Goal: Communication & Community: Share content

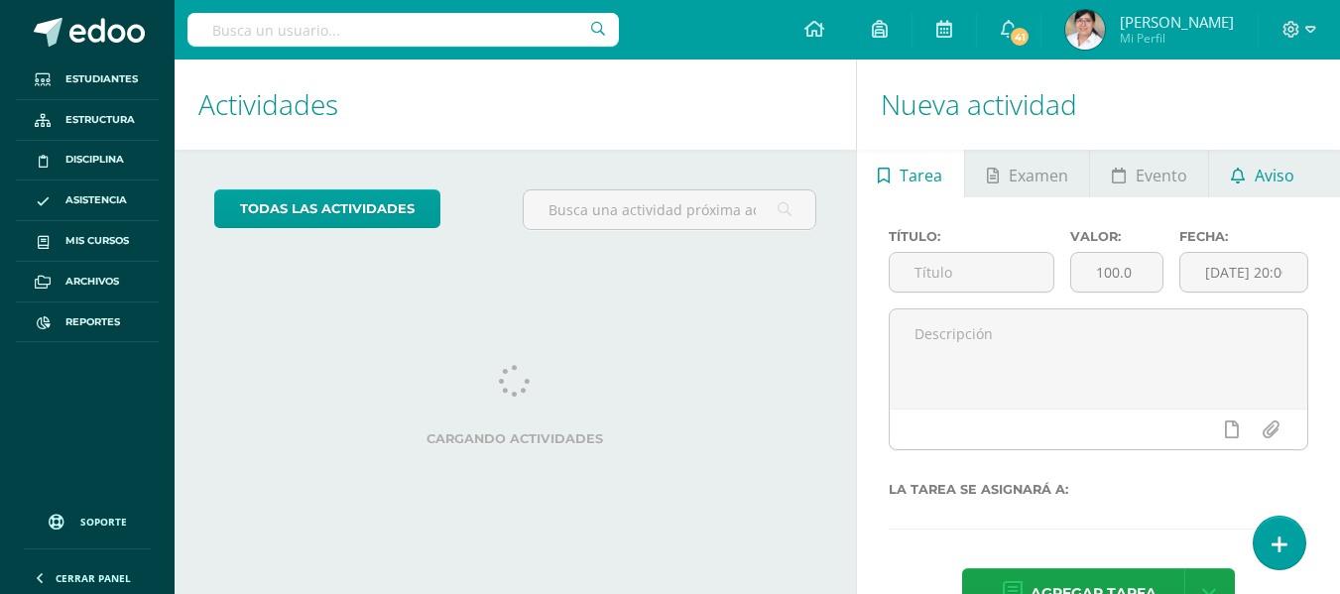
click at [1270, 177] on span "Aviso" at bounding box center [1275, 176] width 40 height 48
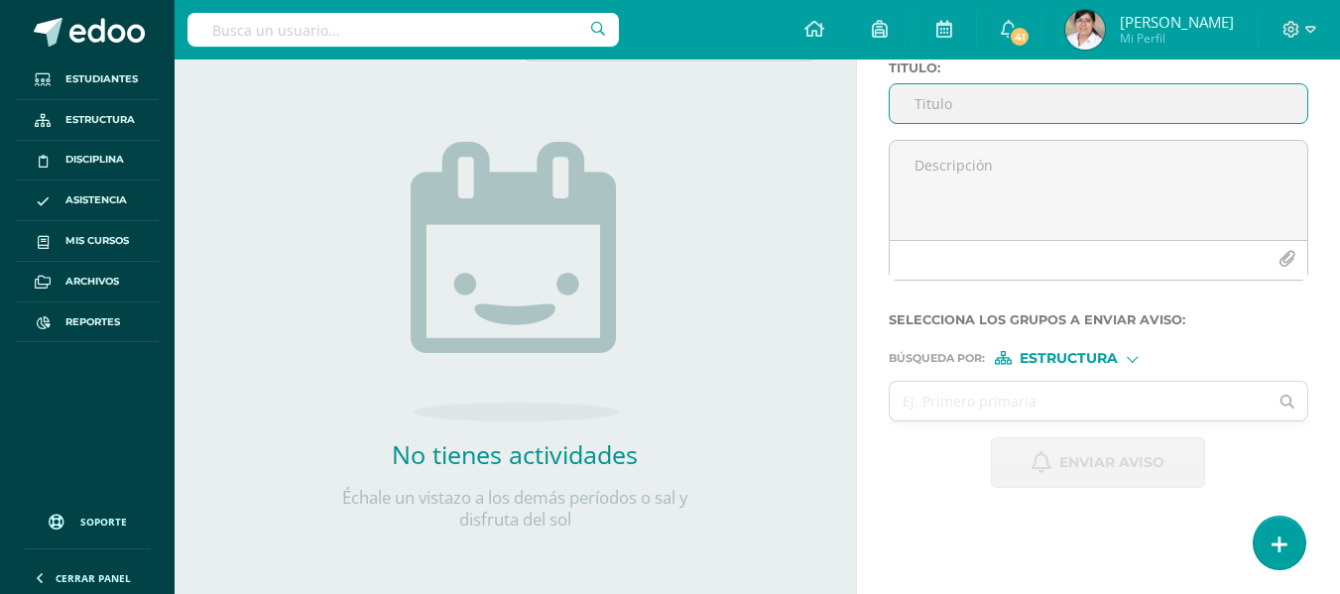
click at [961, 106] on input "Titulo :" at bounding box center [1099, 103] width 418 height 39
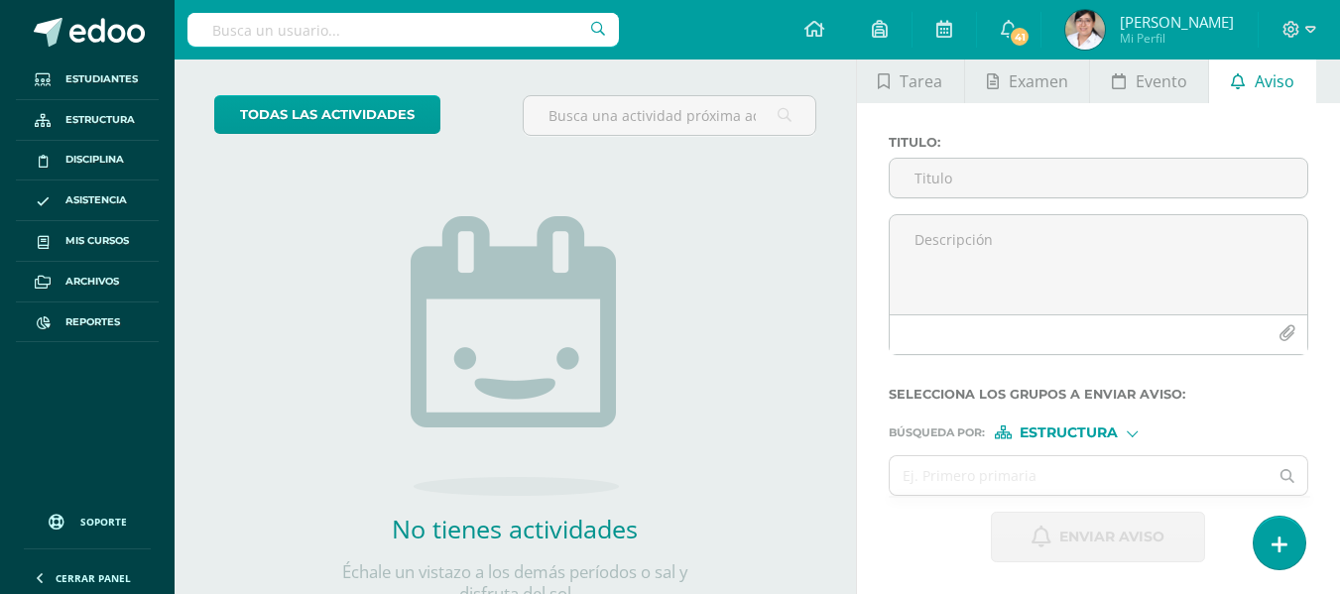
scroll to position [169, 0]
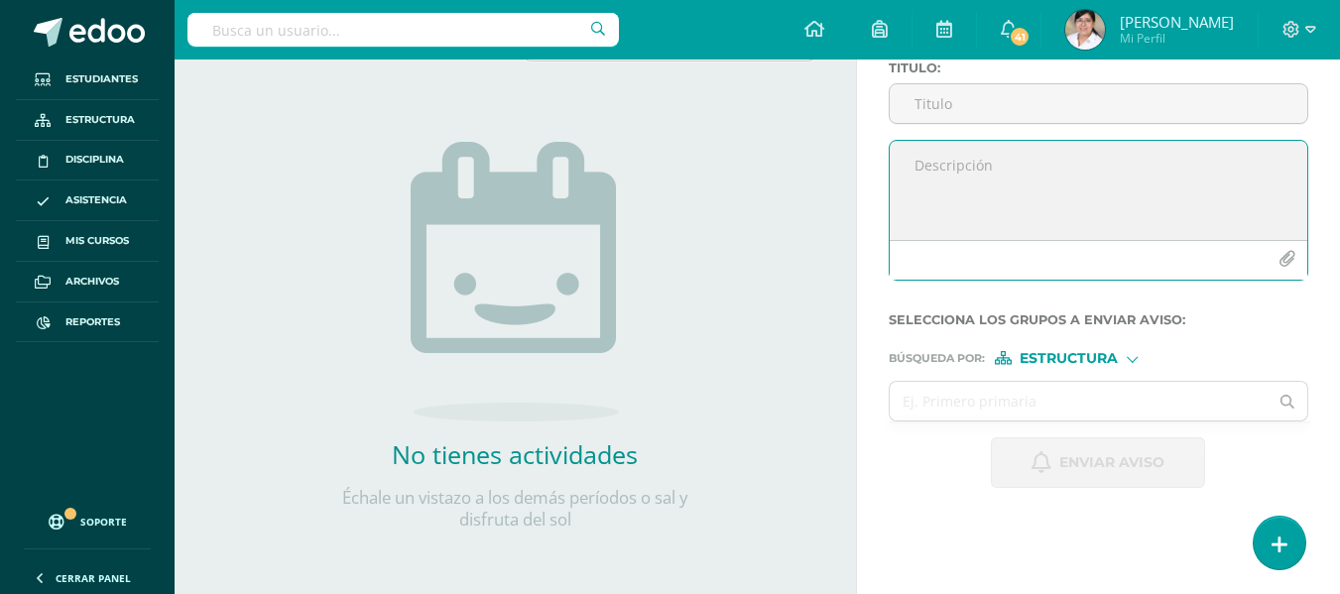
click at [1284, 261] on icon "button" at bounding box center [1287, 259] width 17 height 17
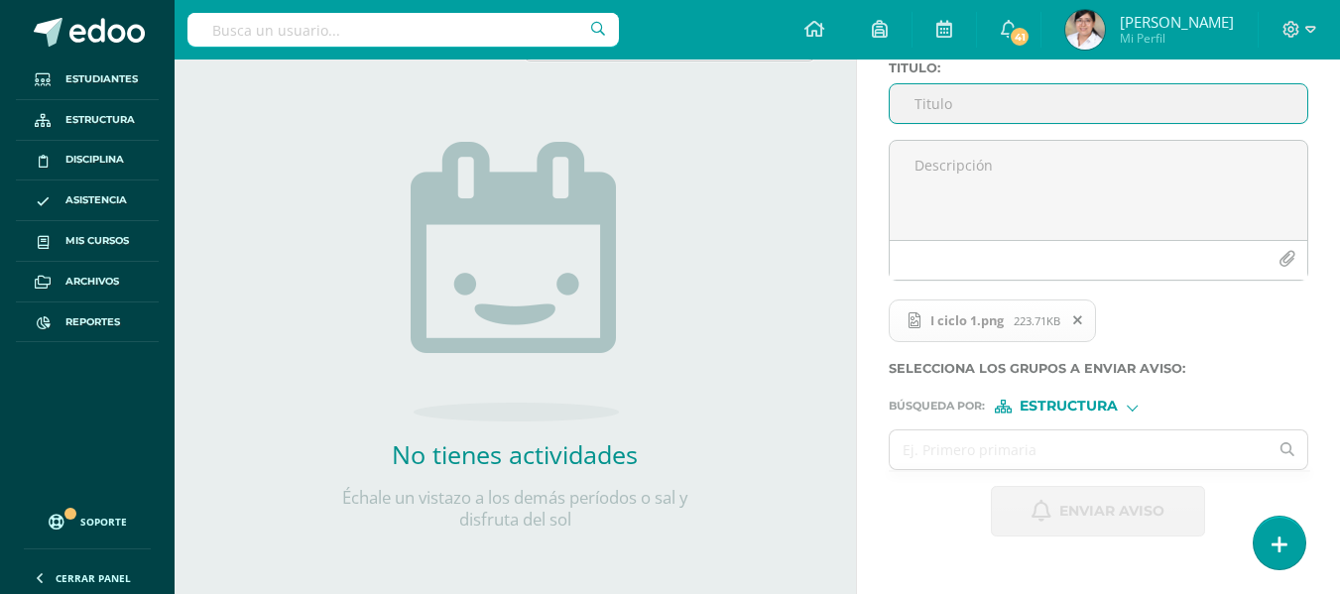
click at [980, 102] on input "Titulo :" at bounding box center [1099, 103] width 418 height 39
type input "I"
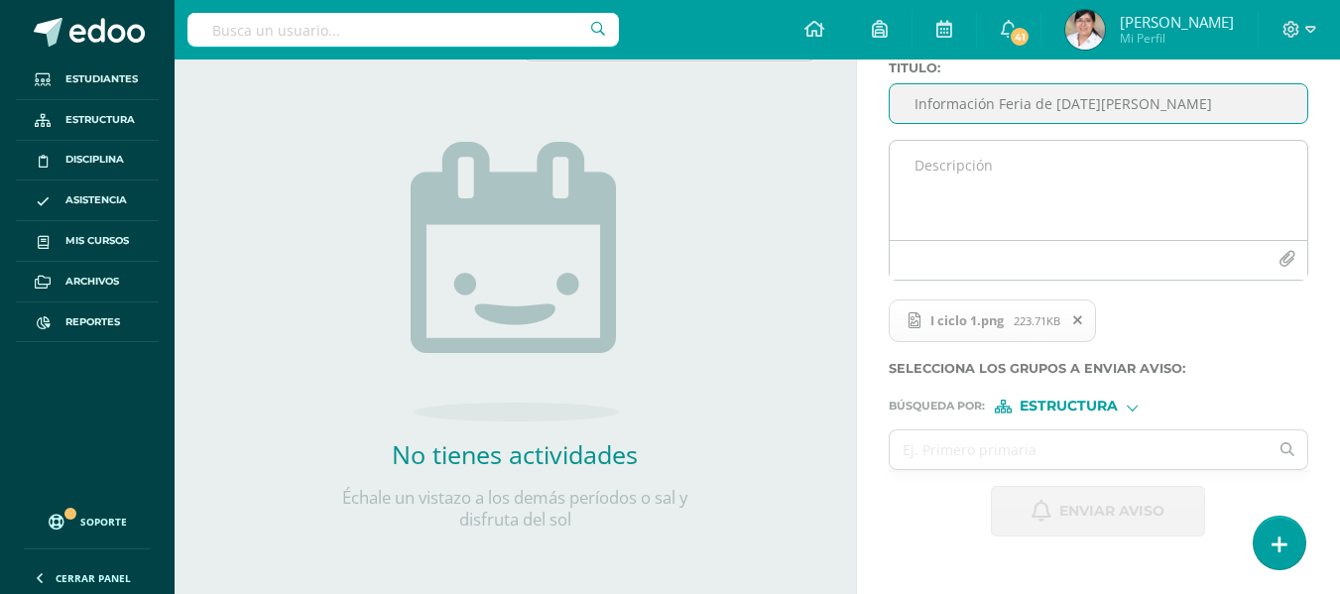
type input "Información Feria de [DATE][PERSON_NAME]"
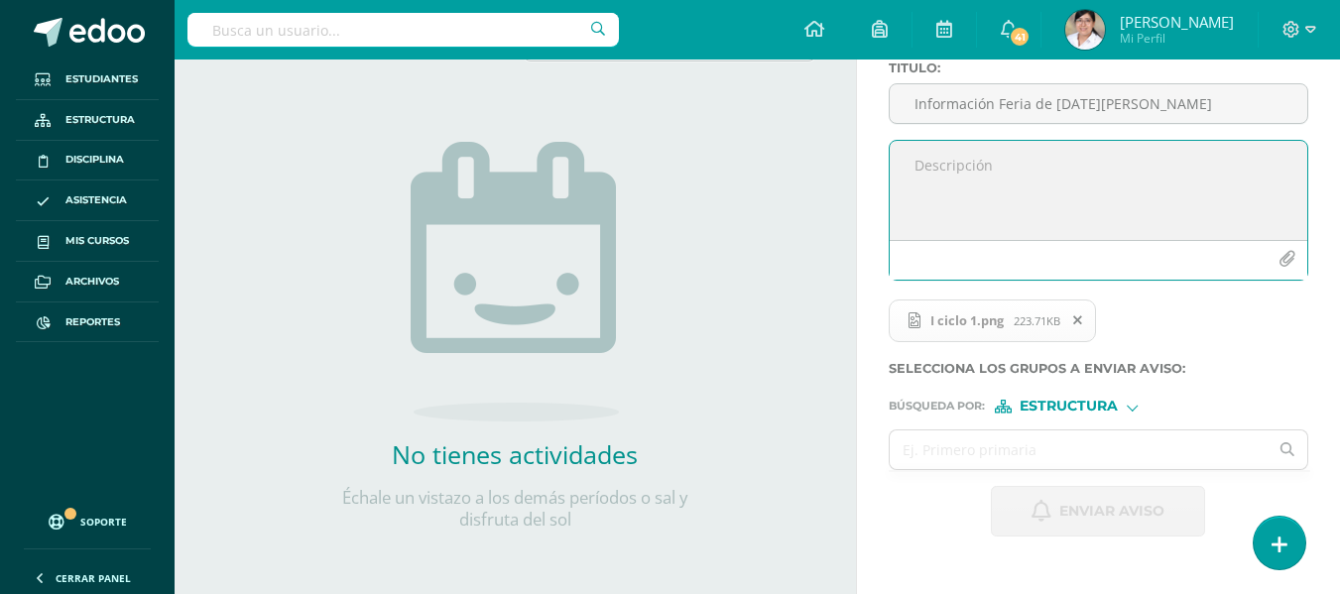
click at [993, 173] on textarea at bounding box center [1099, 190] width 418 height 99
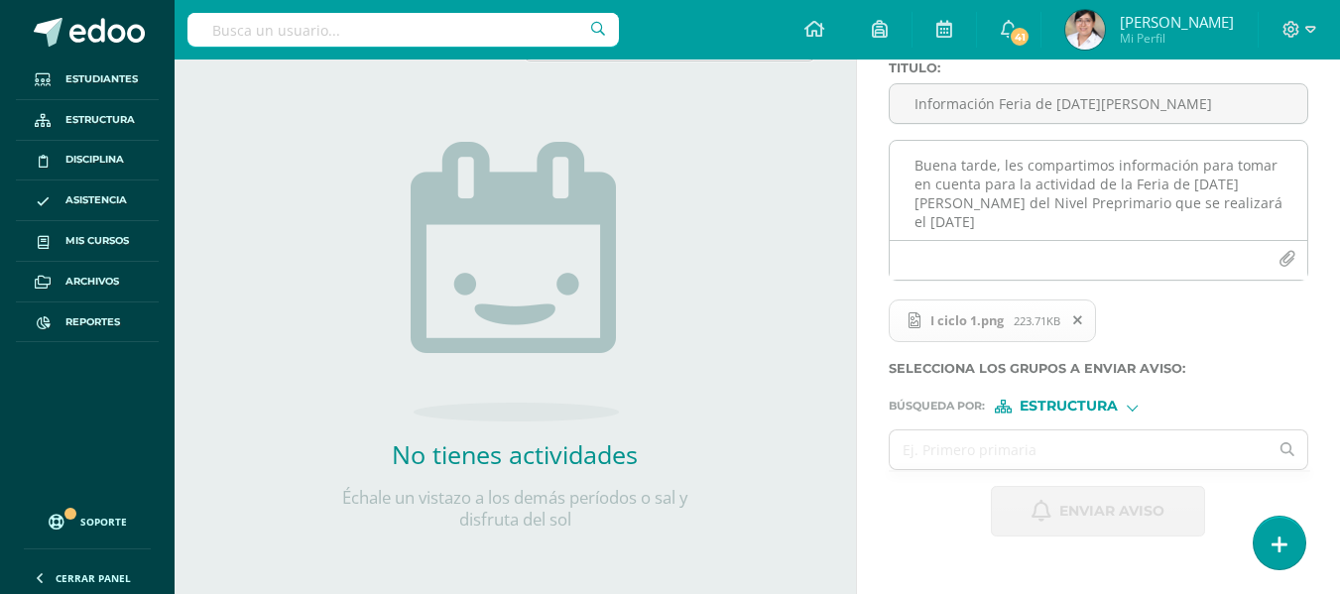
click at [972, 214] on textarea "Buena tarde, les compartimos información para tomar en cuenta para la actividad…" at bounding box center [1099, 190] width 418 height 99
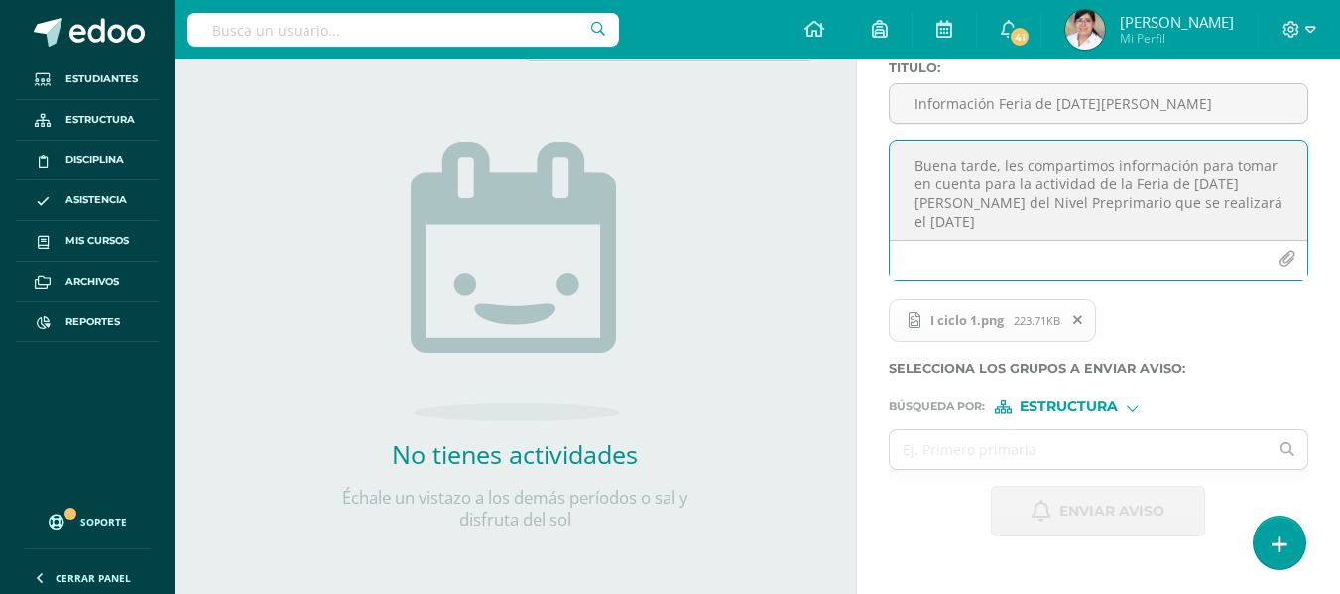
click at [1221, 196] on textarea "Buena tarde, les compartimos información para tomar en cuenta para la actividad…" at bounding box center [1099, 190] width 418 height 99
type textarea "Buena tarde, les compartimos información para tomar en cuenta para la actividad…"
click at [1106, 439] on input "text" at bounding box center [1079, 450] width 379 height 39
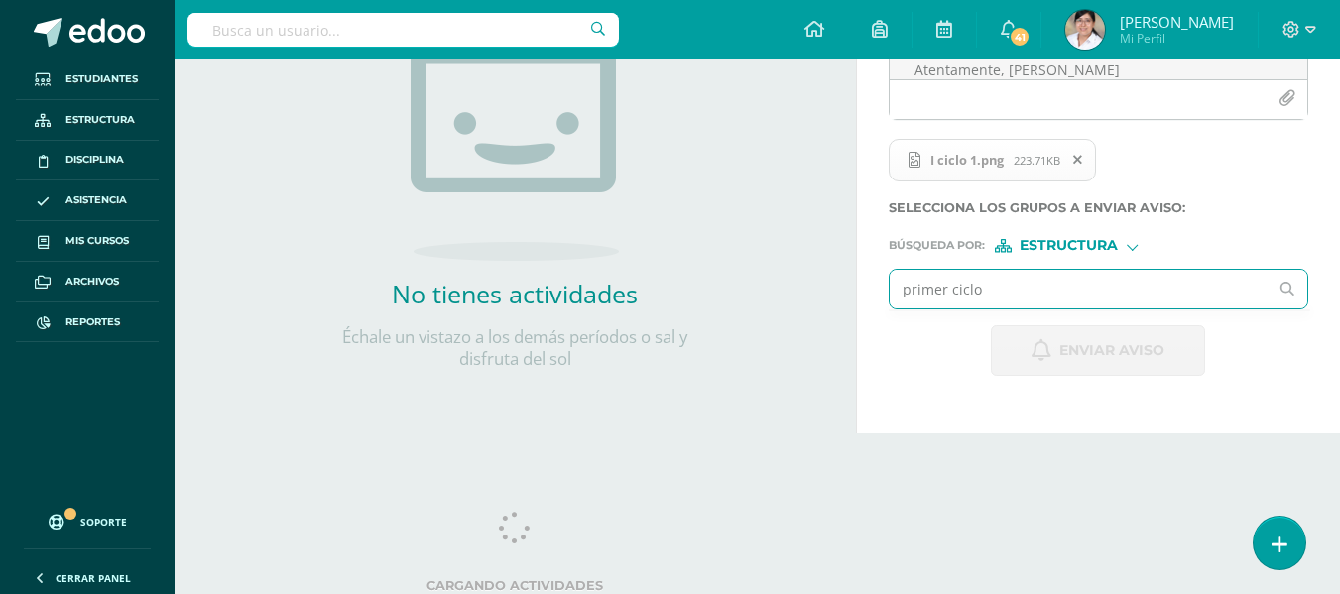
scroll to position [336, 0]
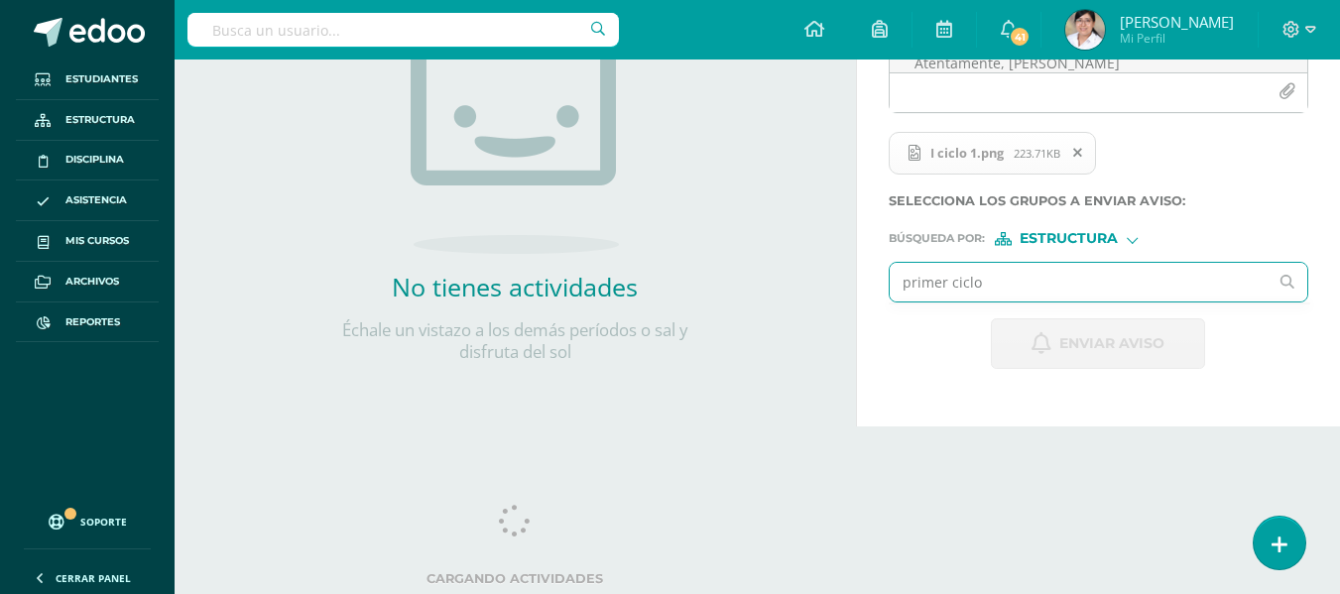
type input "primer ciclo"
click at [1089, 225] on div "Búsqueda por : Estructura Estructura Persona" at bounding box center [1099, 231] width 420 height 30
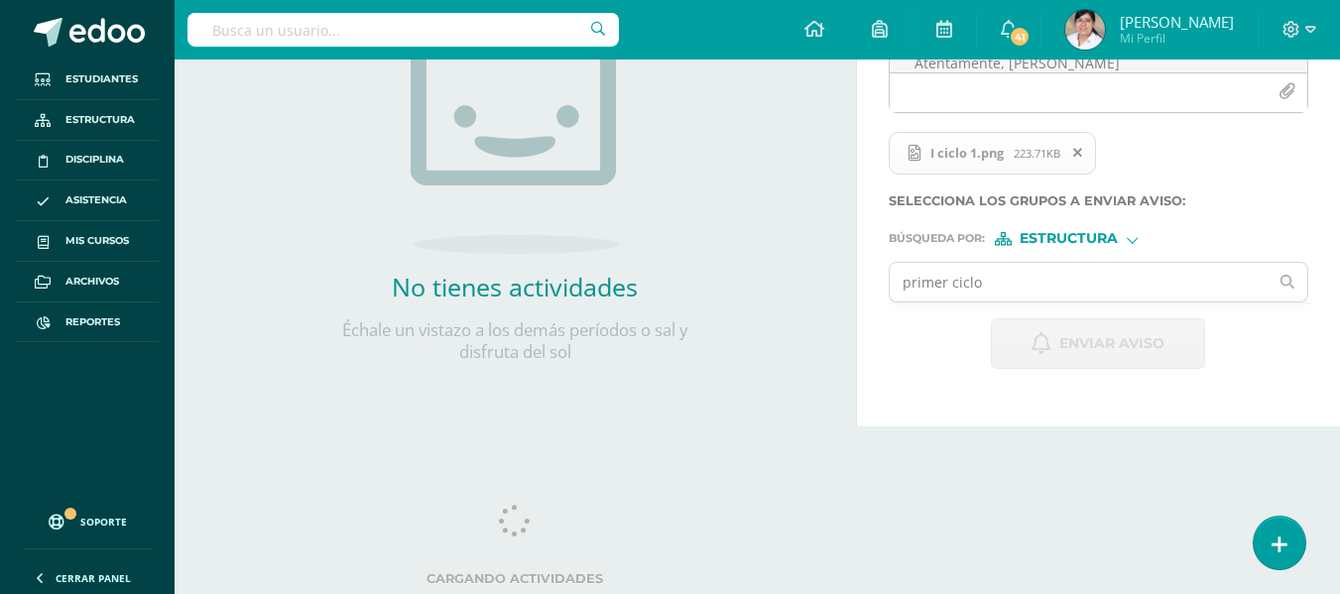
click at [1075, 246] on form "Titulo : Información Feria de [DATE][PERSON_NAME][GEOGRAPHIC_DATA] tarde, les c…" at bounding box center [1099, 131] width 420 height 476
click at [1075, 244] on span "Estructura" at bounding box center [1069, 238] width 98 height 11
click at [1079, 288] on span "Persona" at bounding box center [1077, 290] width 71 height 11
click at [1077, 244] on span "Persona" at bounding box center [1052, 238] width 71 height 11
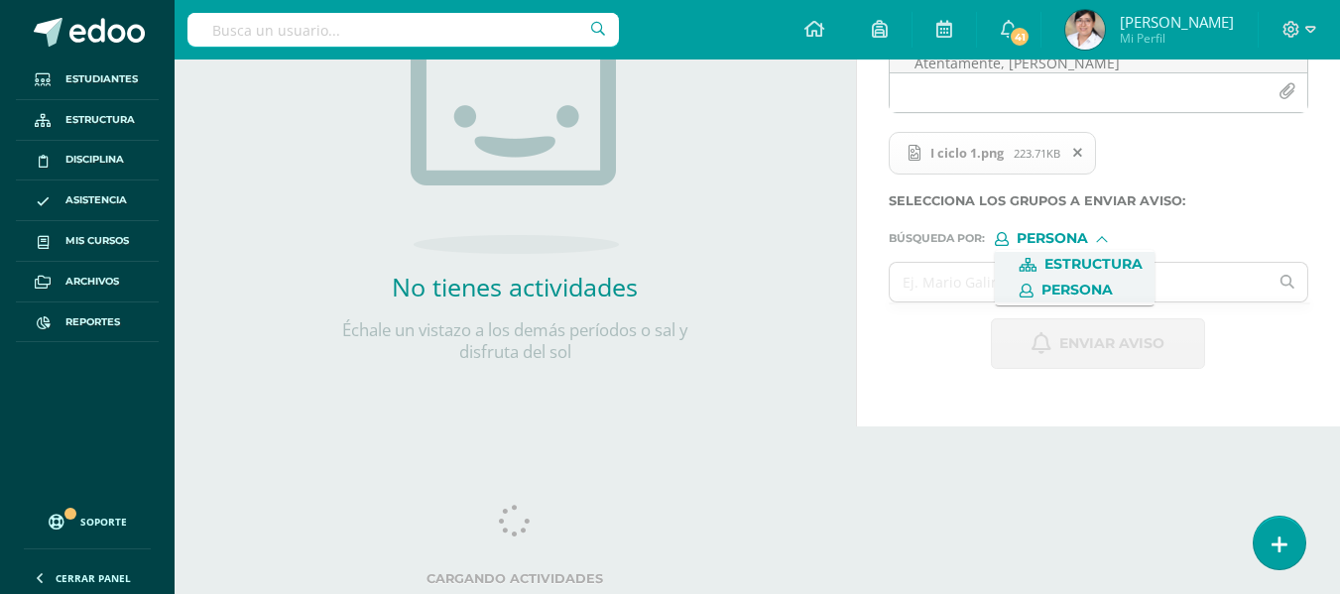
click at [1081, 274] on span "Estructura" at bounding box center [1075, 265] width 160 height 26
click at [1097, 304] on ul at bounding box center [1100, 304] width 422 height 2
click at [1118, 281] on input "text" at bounding box center [1079, 282] width 379 height 39
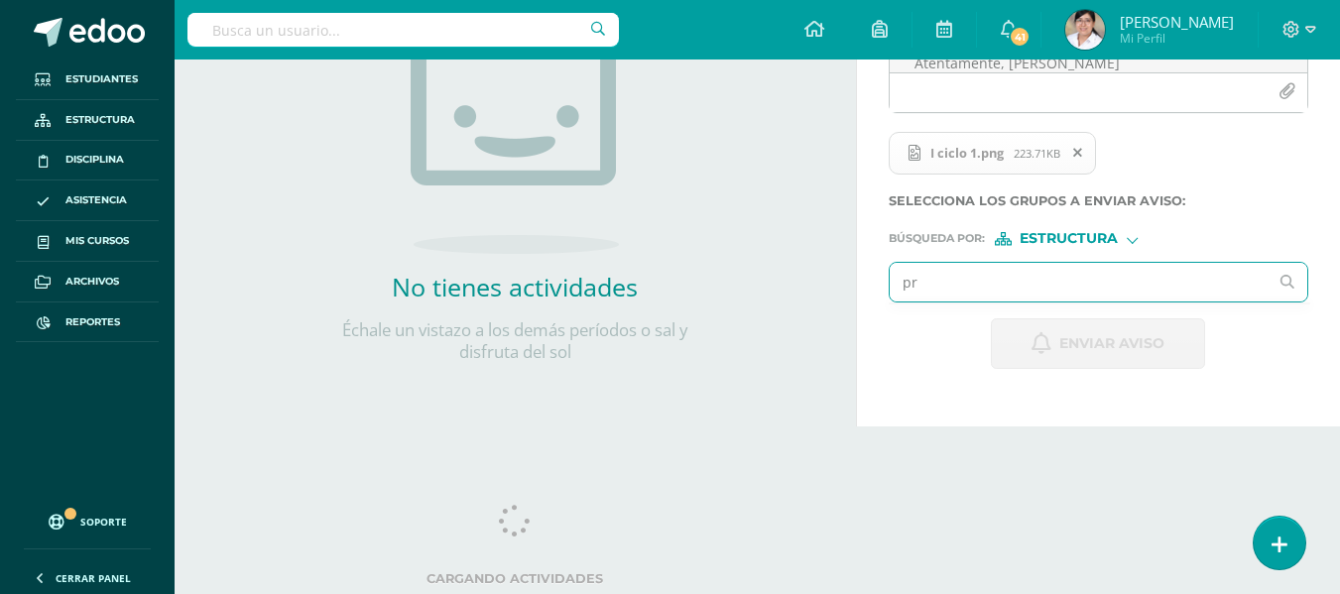
type input "p"
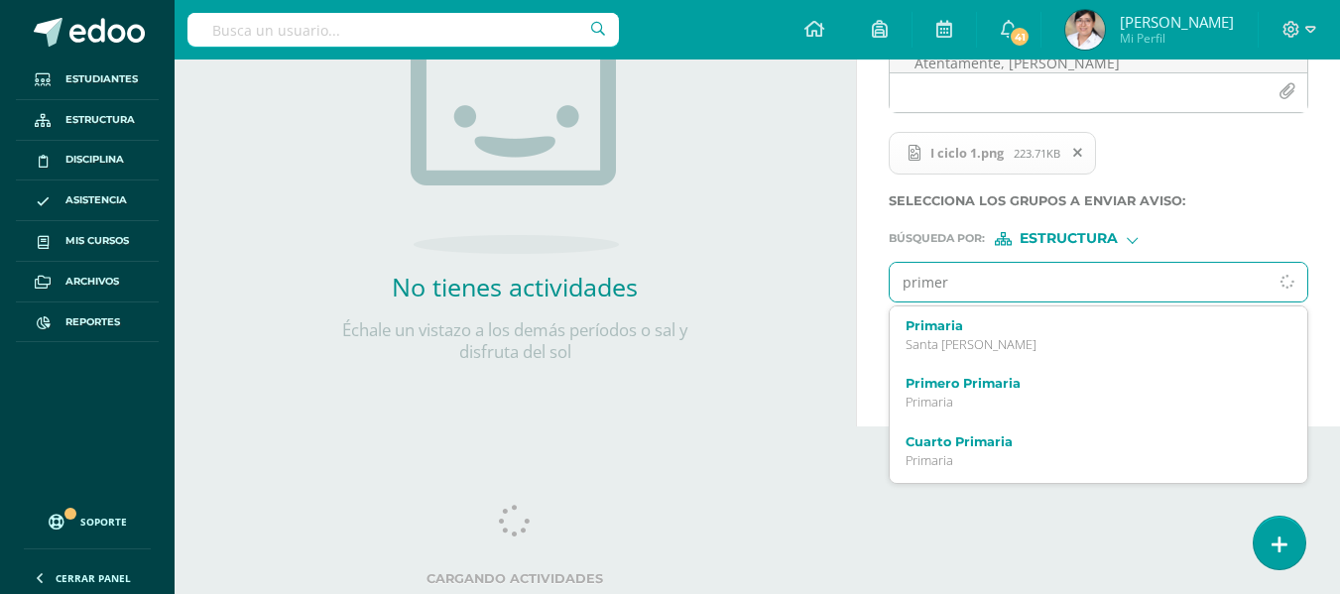
type input "primer"
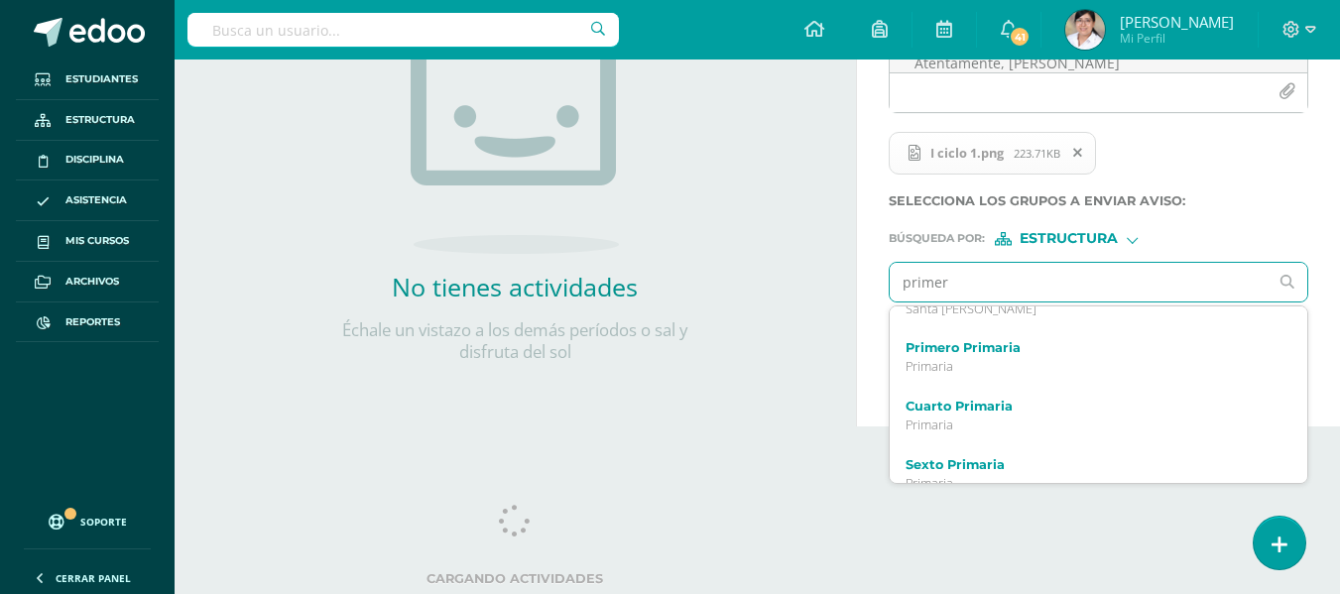
scroll to position [6, 0]
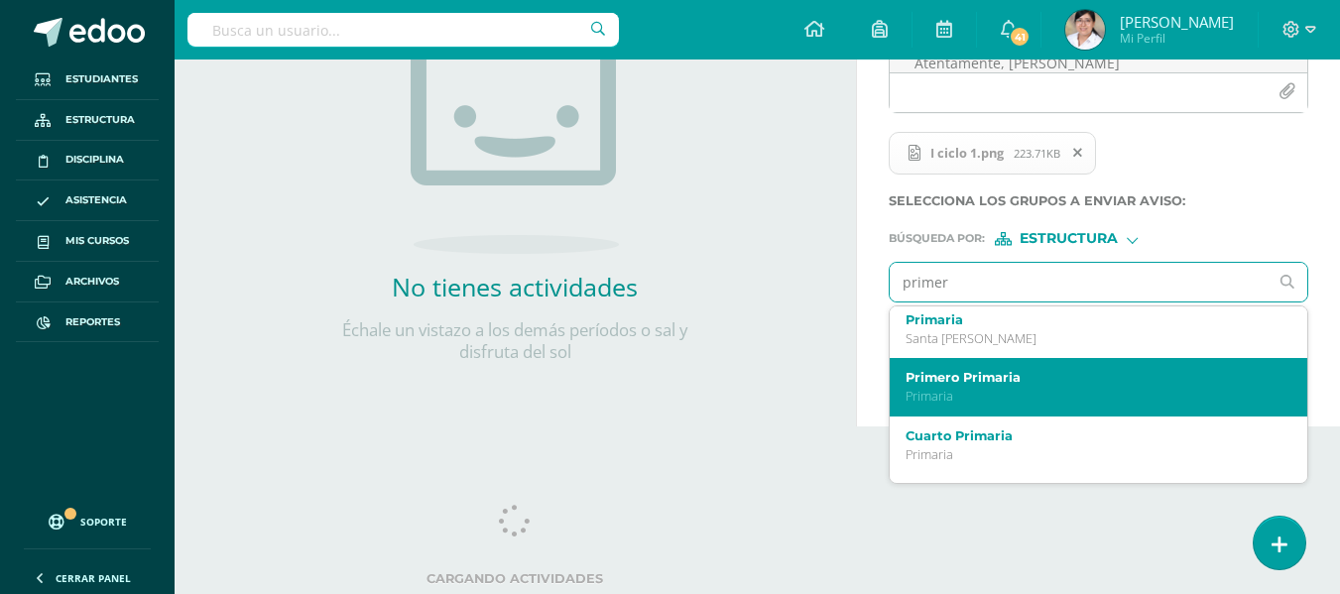
click at [1043, 391] on p "Primaria" at bounding box center [1091, 396] width 371 height 17
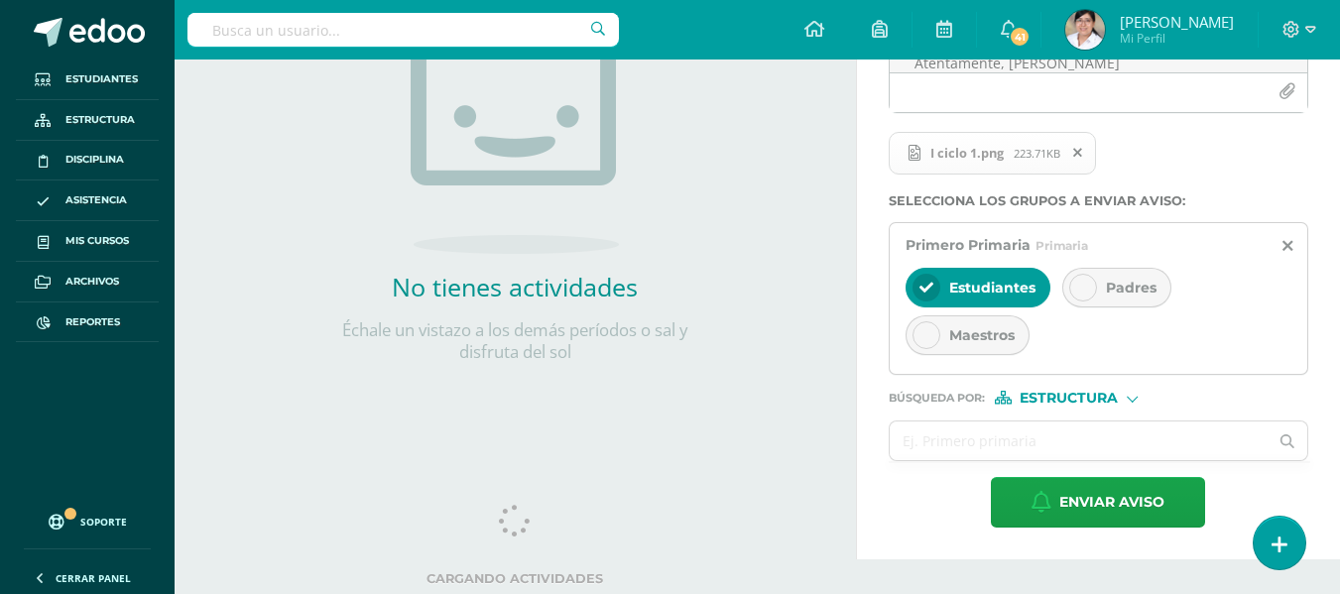
click at [1106, 297] on span "Padres" at bounding box center [1131, 288] width 51 height 18
click at [978, 433] on input "text" at bounding box center [1079, 441] width 379 height 39
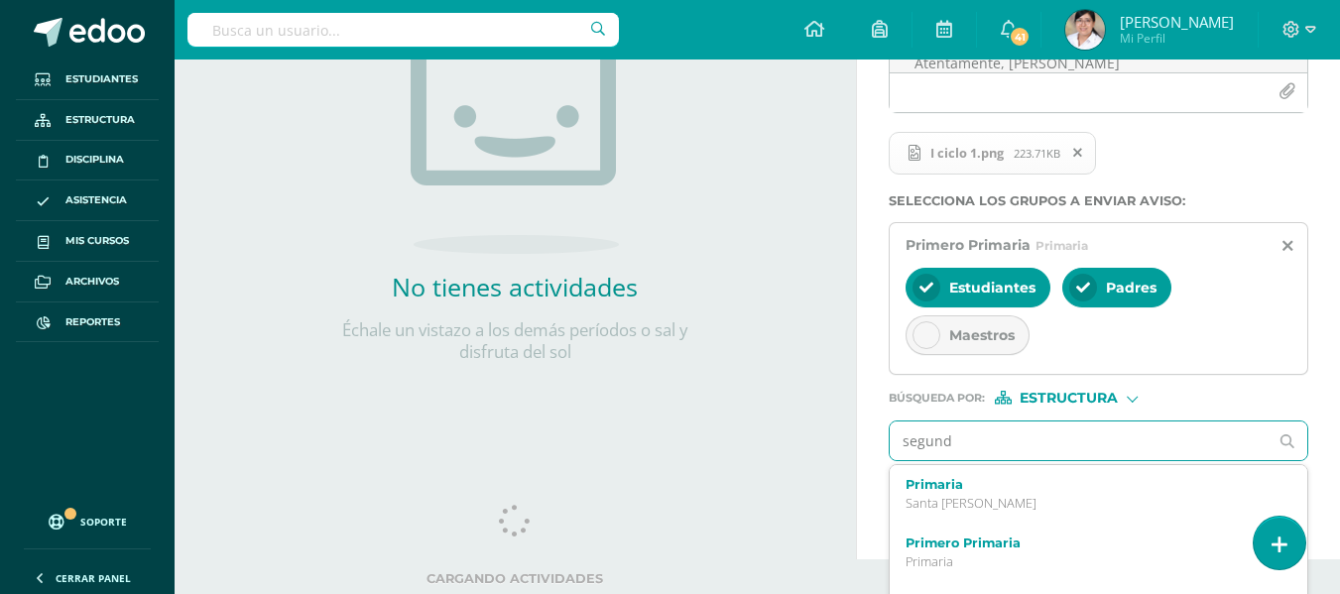
type input "segundo"
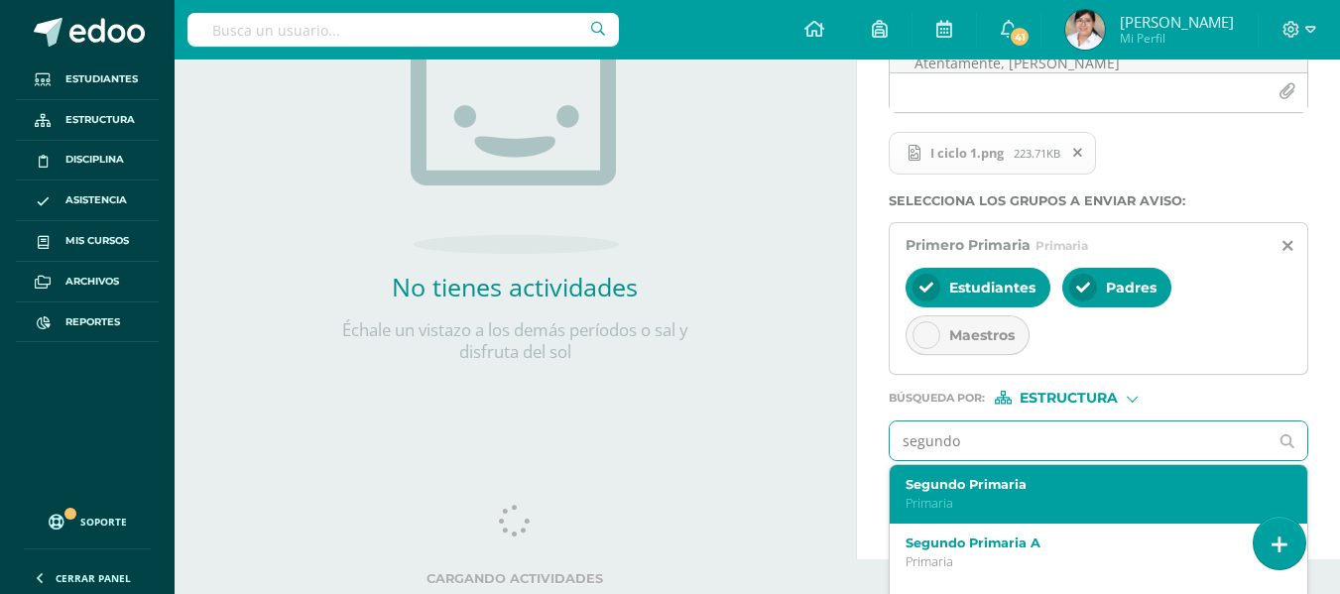
click at [1079, 493] on div "Segundo Primaria Primaria" at bounding box center [1091, 494] width 371 height 35
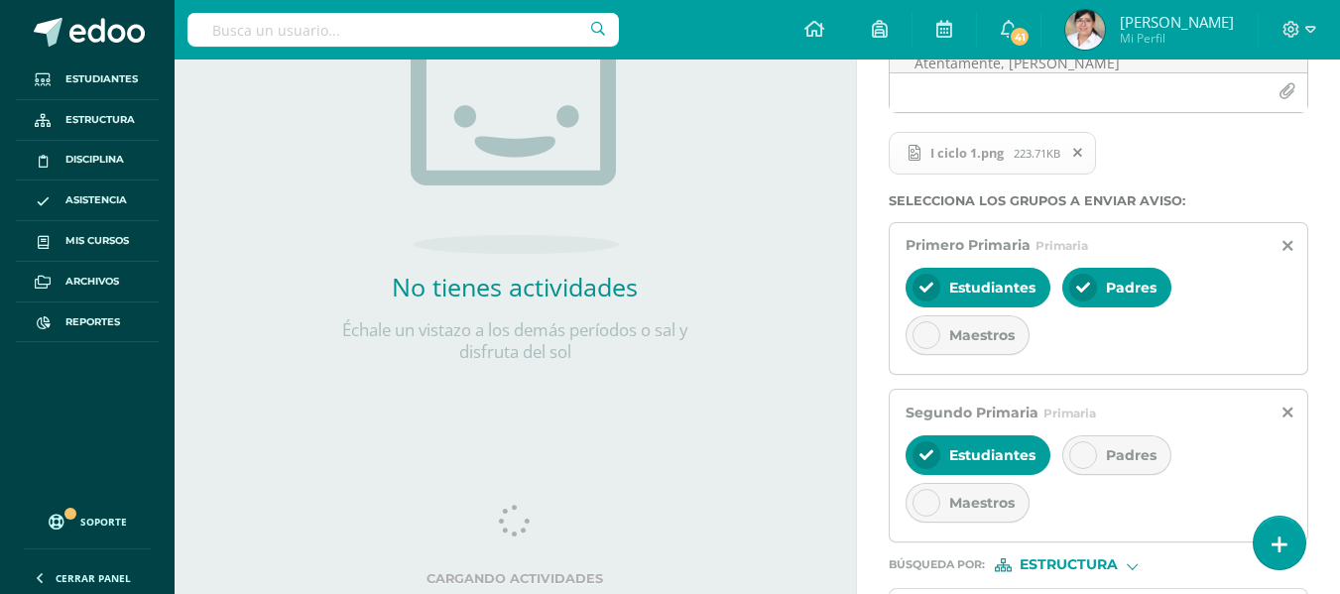
click at [1112, 452] on span "Padres" at bounding box center [1131, 455] width 51 height 18
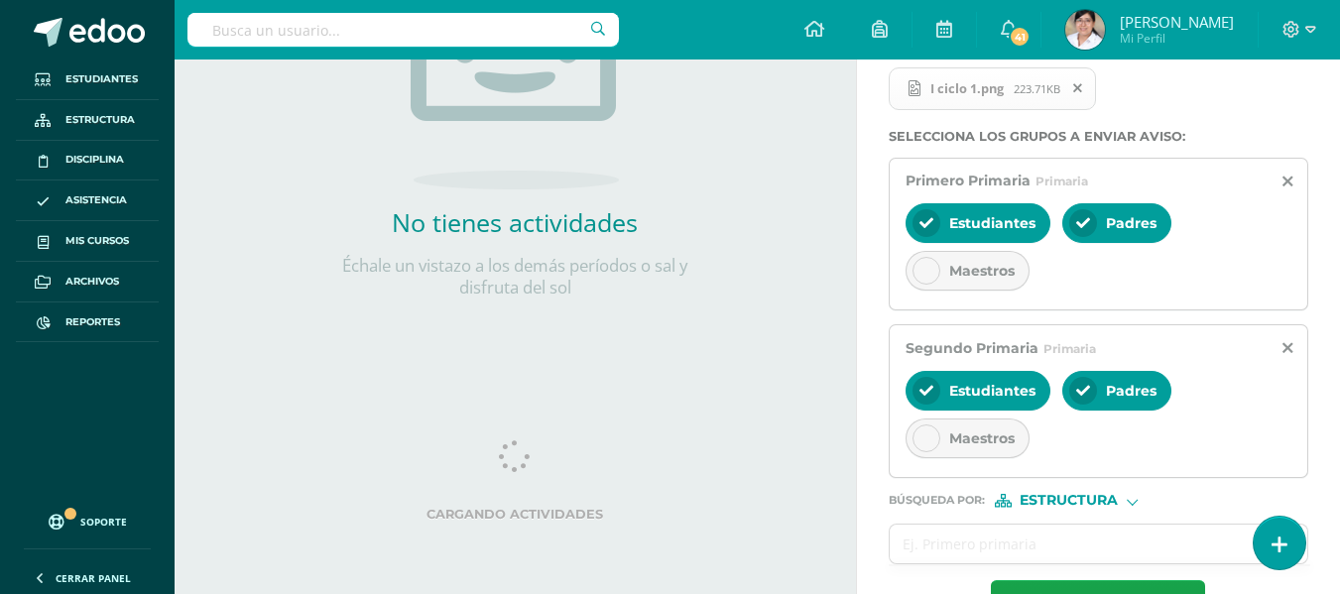
scroll to position [436, 0]
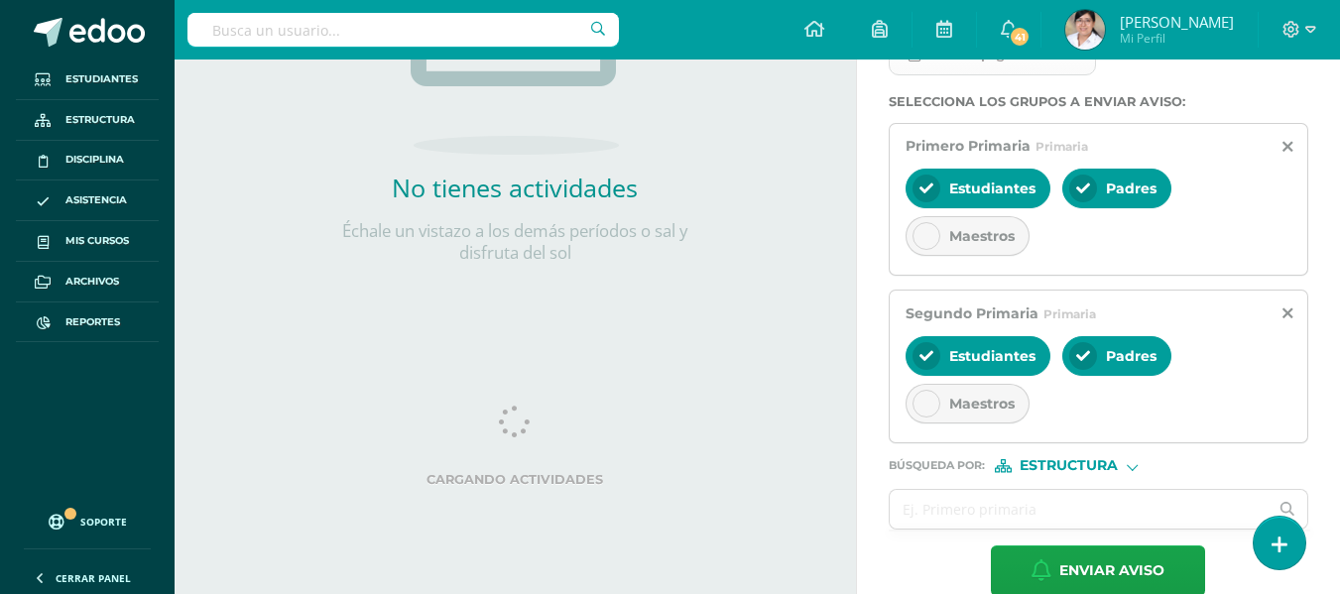
click at [1290, 313] on icon at bounding box center [1288, 314] width 10 height 17
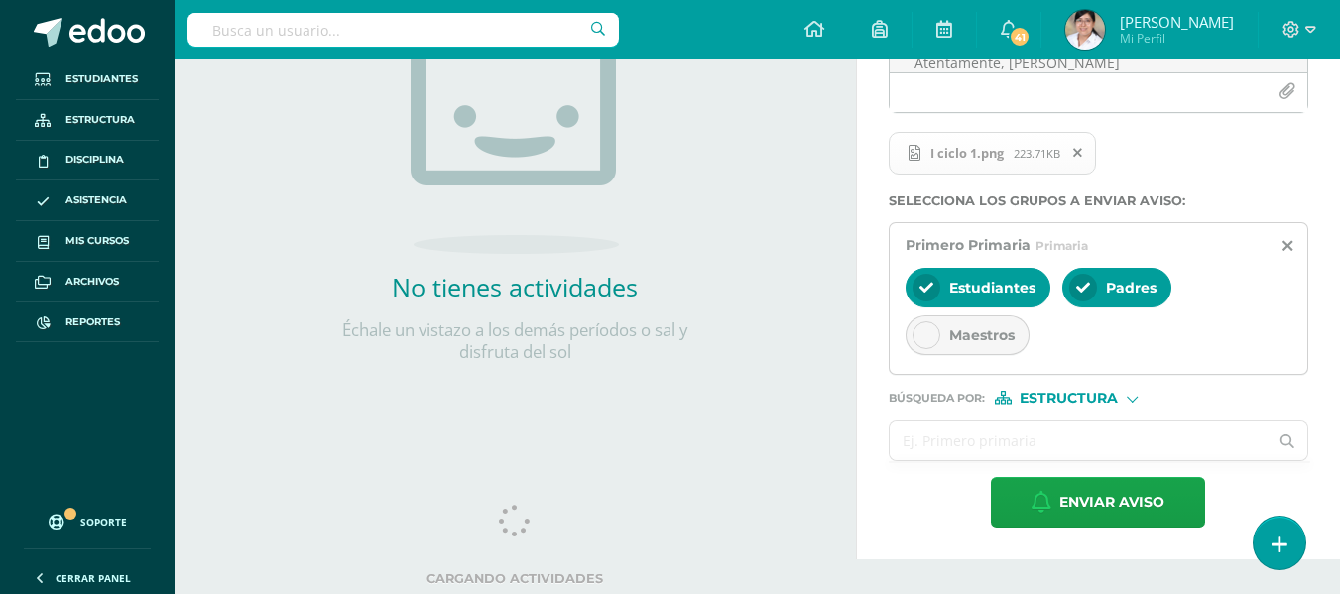
drag, startPoint x: 1060, startPoint y: 431, endPoint x: 1047, endPoint y: 430, distance: 12.9
click at [1058, 431] on input "text" at bounding box center [1079, 441] width 379 height 39
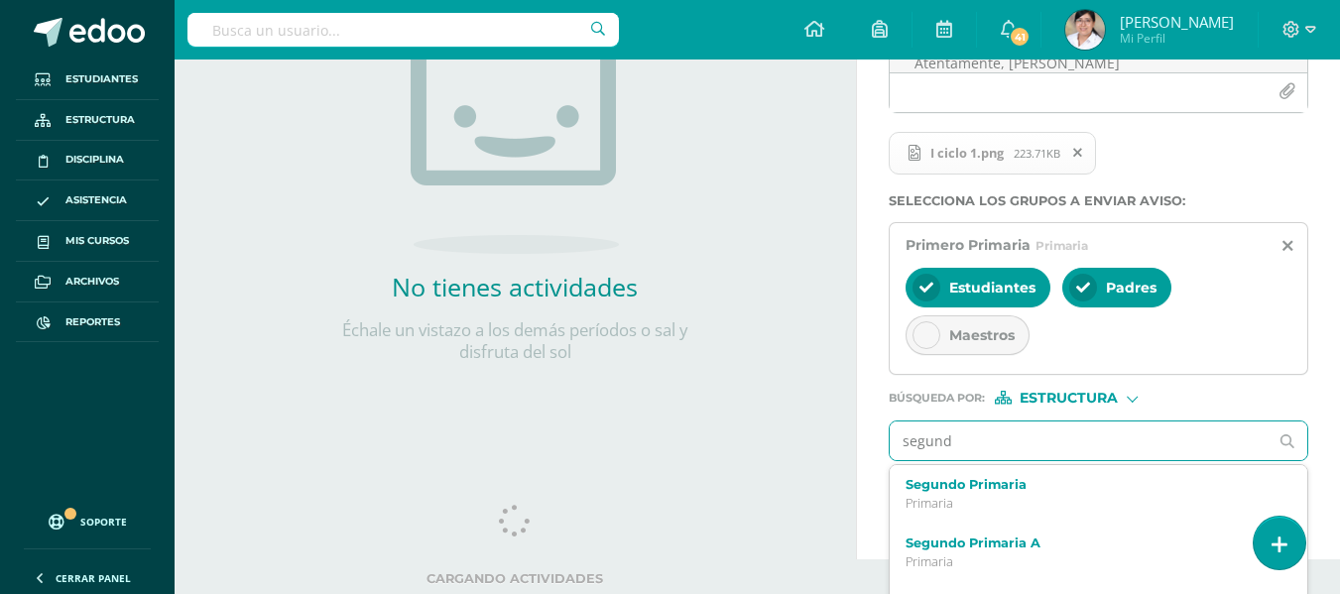
type input "segundo"
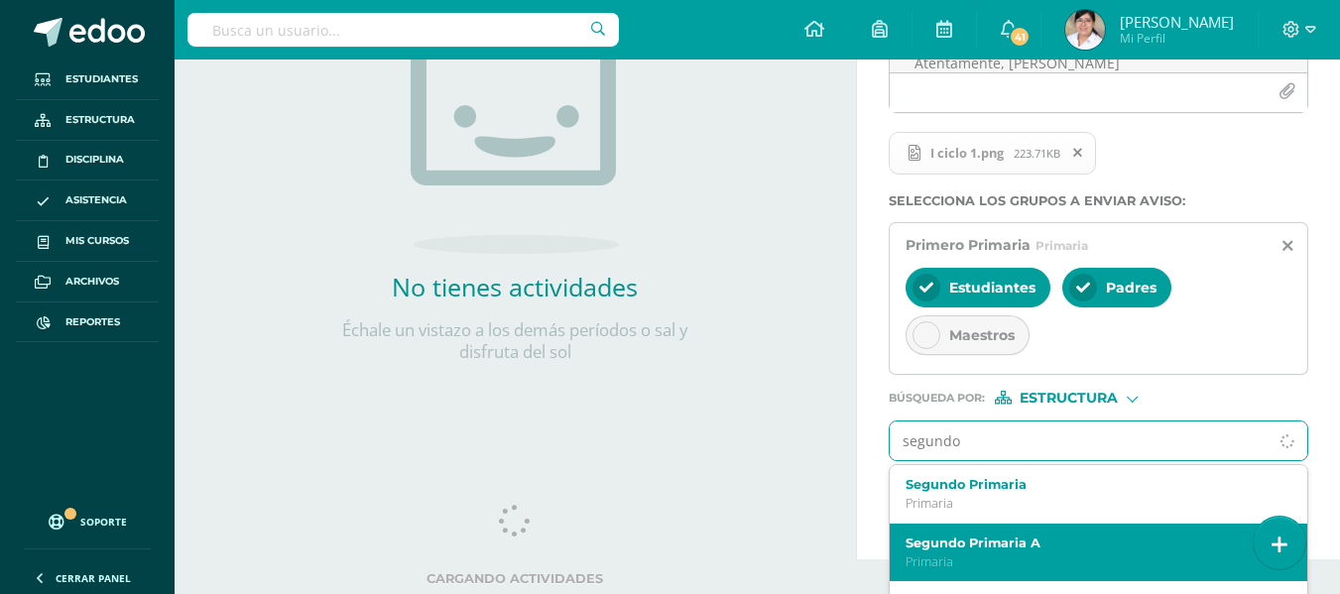
click at [1049, 532] on div "Segundo Primaria A Primaria" at bounding box center [1099, 553] width 418 height 59
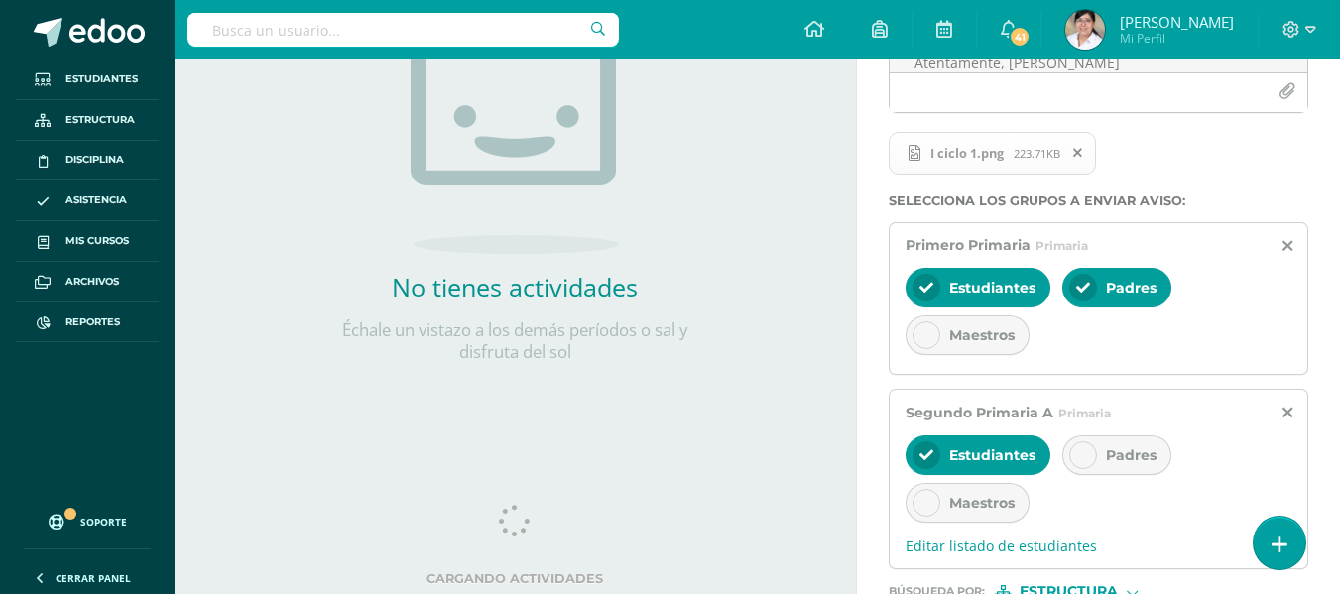
click at [1089, 443] on div at bounding box center [1084, 456] width 28 height 28
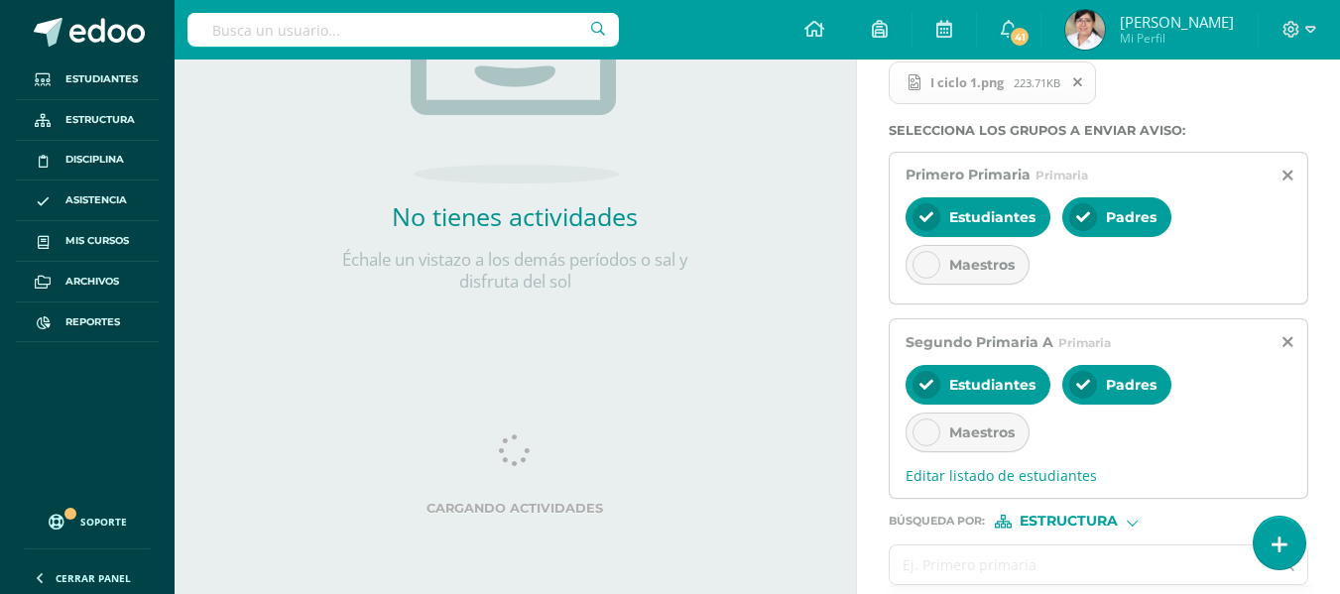
scroll to position [496, 0]
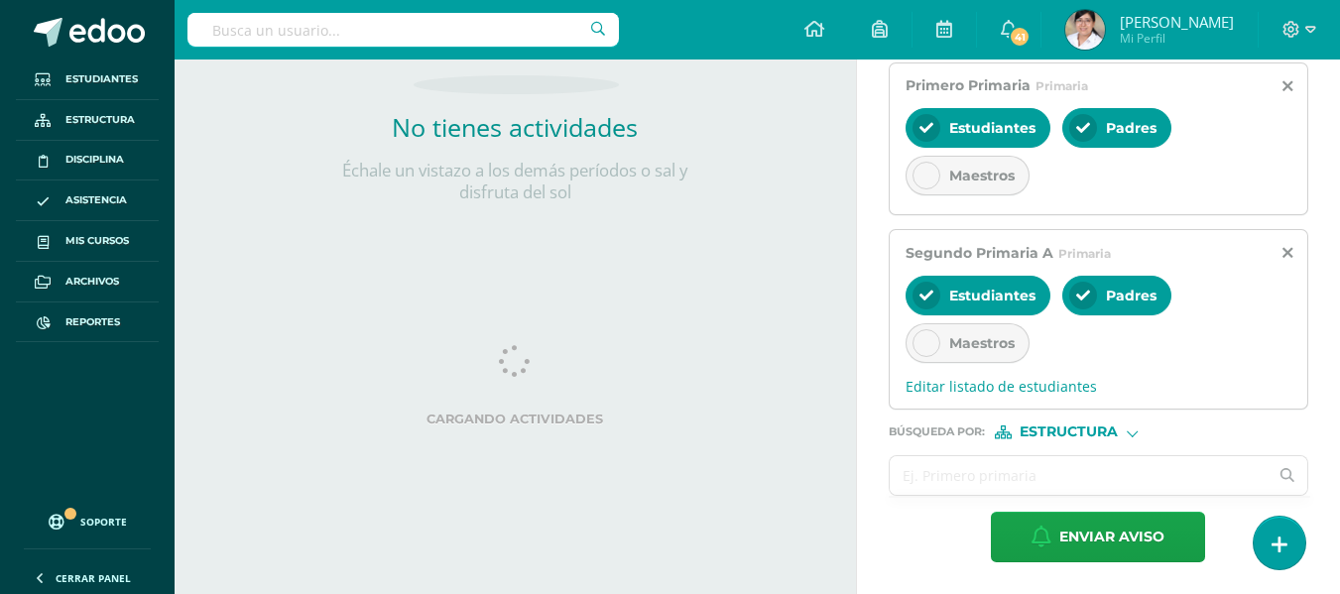
click at [1095, 467] on input "text" at bounding box center [1079, 475] width 379 height 39
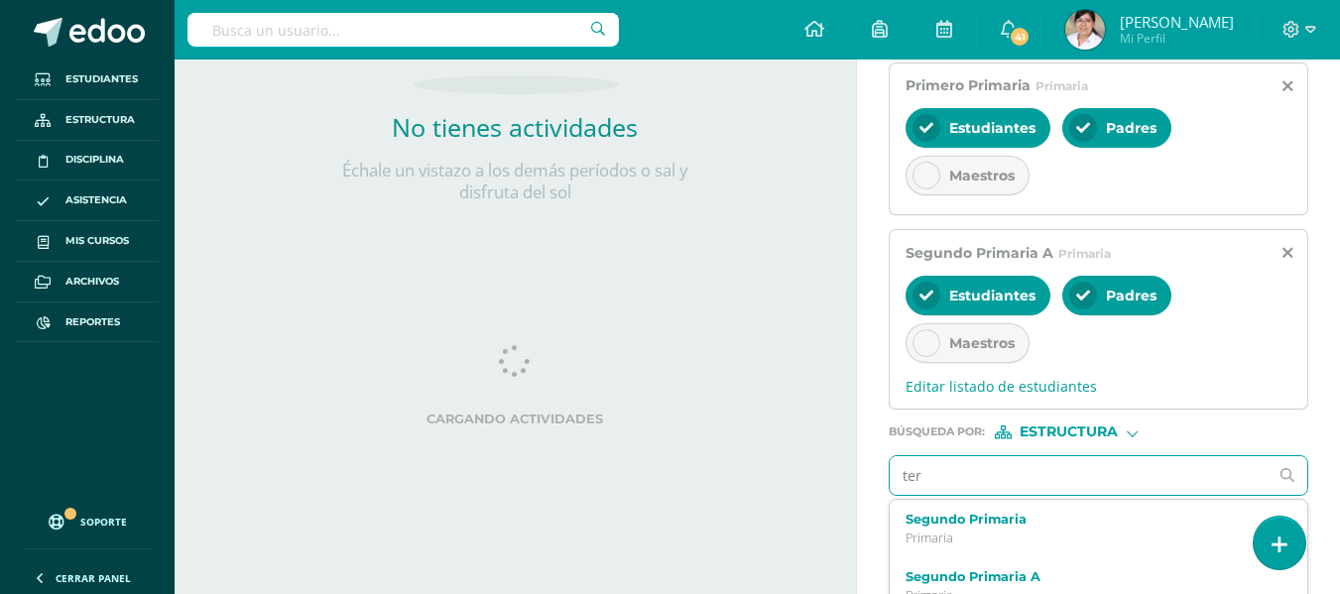
type input "terc"
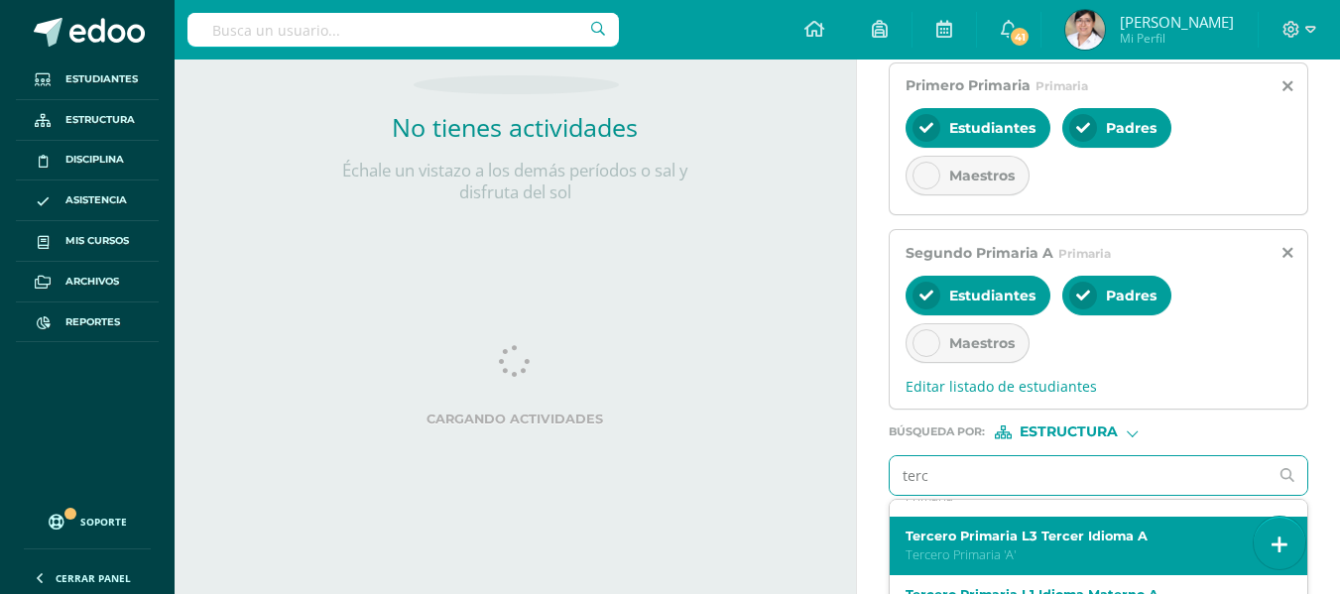
scroll to position [0, 0]
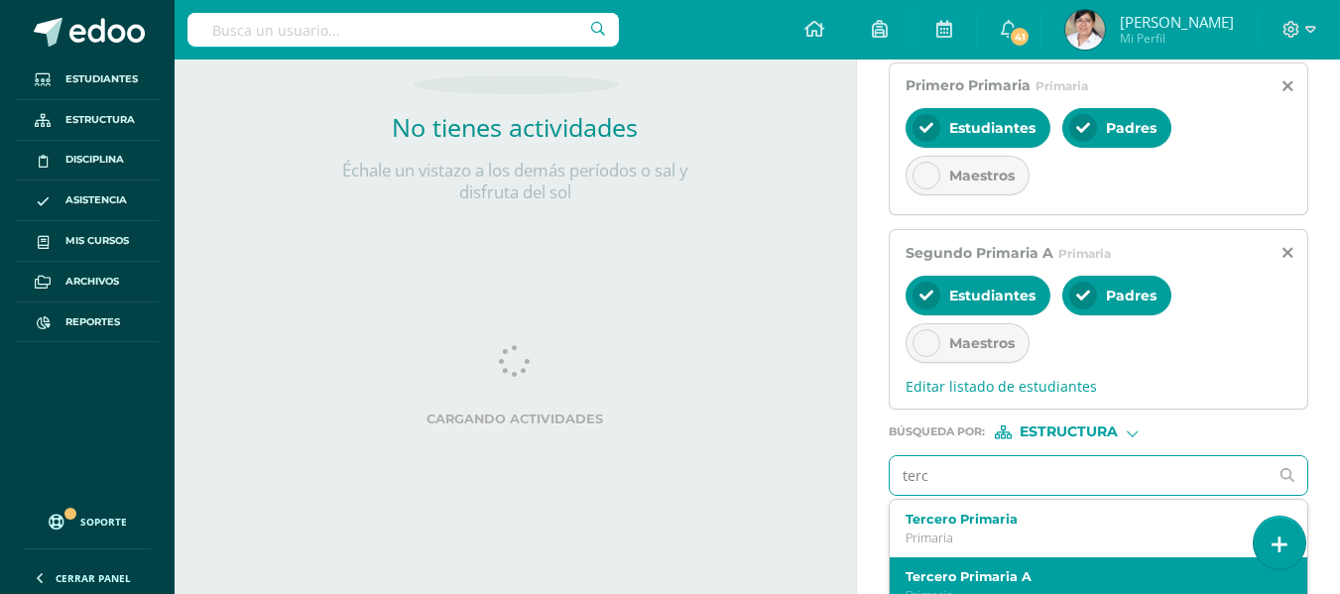
click at [1117, 569] on div "Tercero Primaria A Primaria" at bounding box center [1099, 587] width 418 height 59
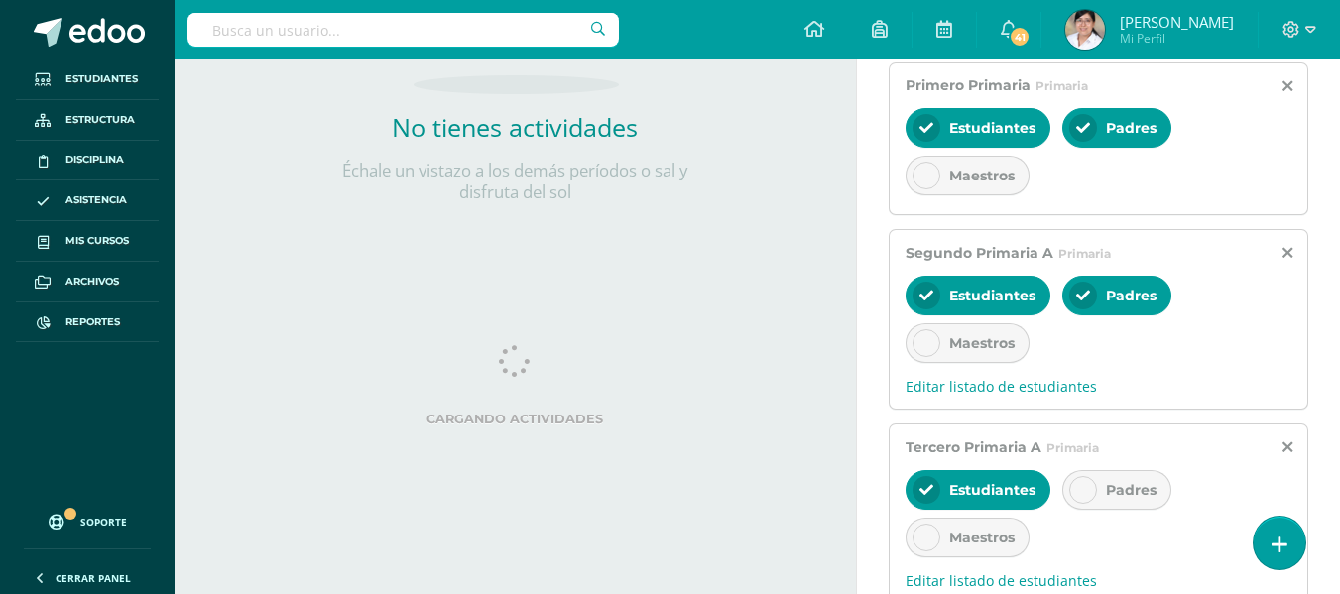
drag, startPoint x: 1115, startPoint y: 494, endPoint x: 1146, endPoint y: 487, distance: 31.5
click at [1114, 494] on span "Padres" at bounding box center [1131, 490] width 51 height 18
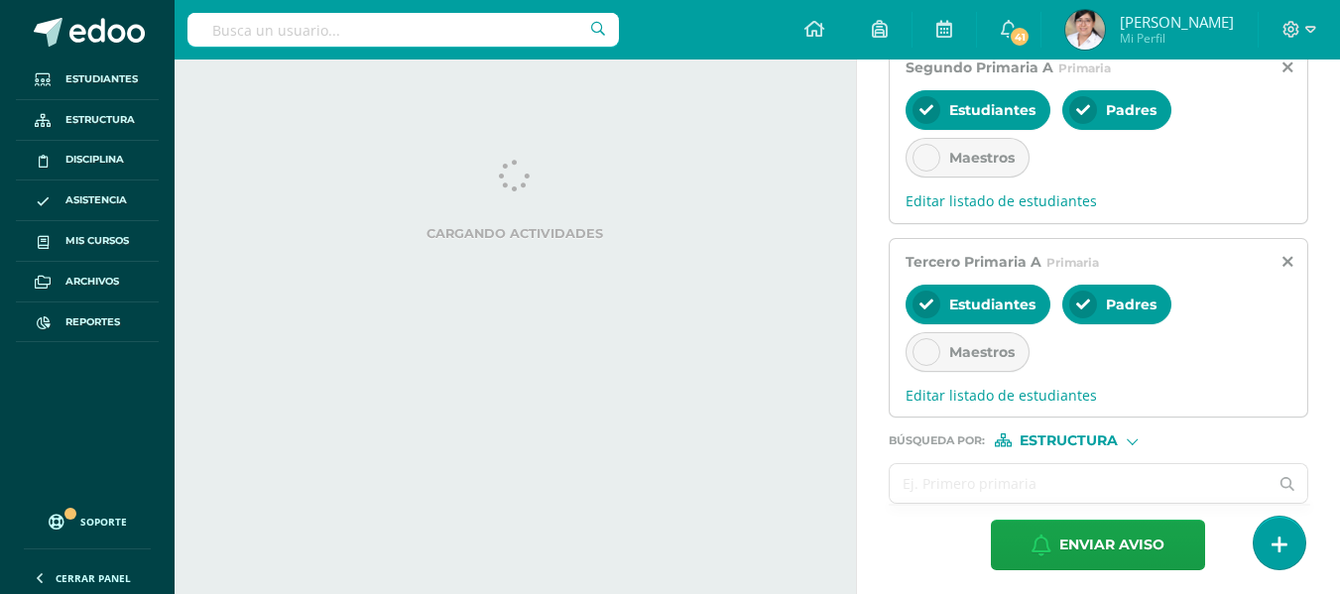
scroll to position [690, 0]
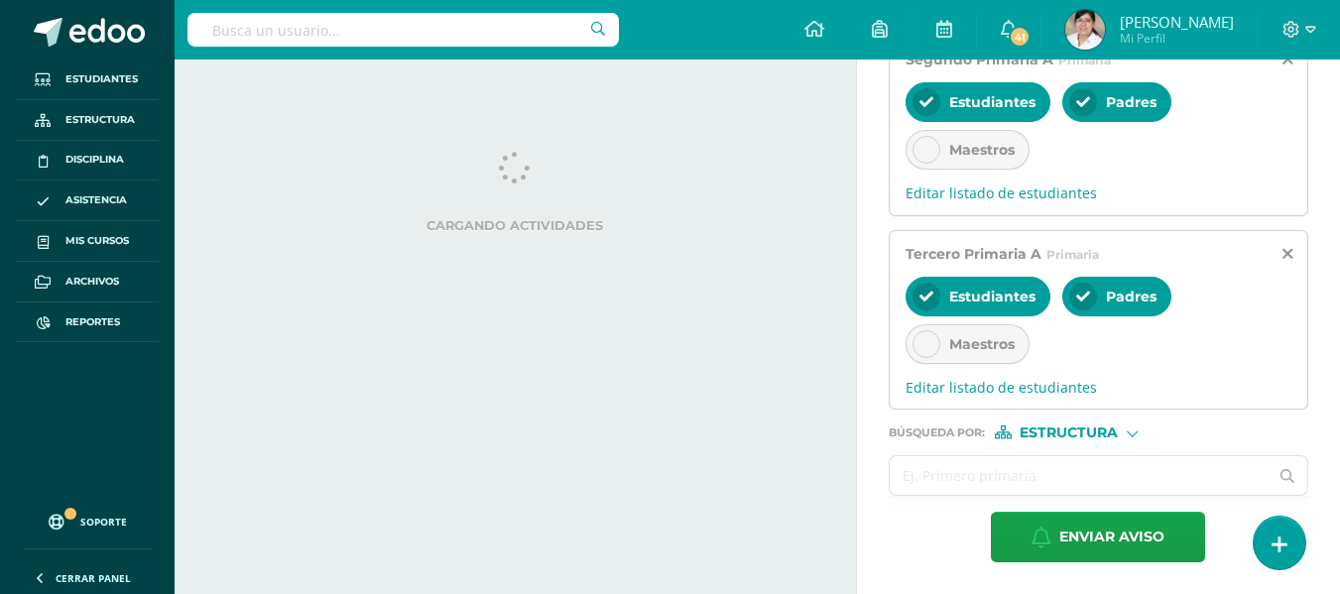
click at [1062, 467] on input "text" at bounding box center [1079, 475] width 379 height 39
type input "[PERSON_NAME]"
click at [1082, 418] on div "Búsqueda por : Estructura Estructura Persona" at bounding box center [1099, 425] width 420 height 30
click at [1069, 437] on span "Estructura" at bounding box center [1069, 433] width 98 height 11
click at [1063, 472] on span "Persona" at bounding box center [1075, 484] width 160 height 26
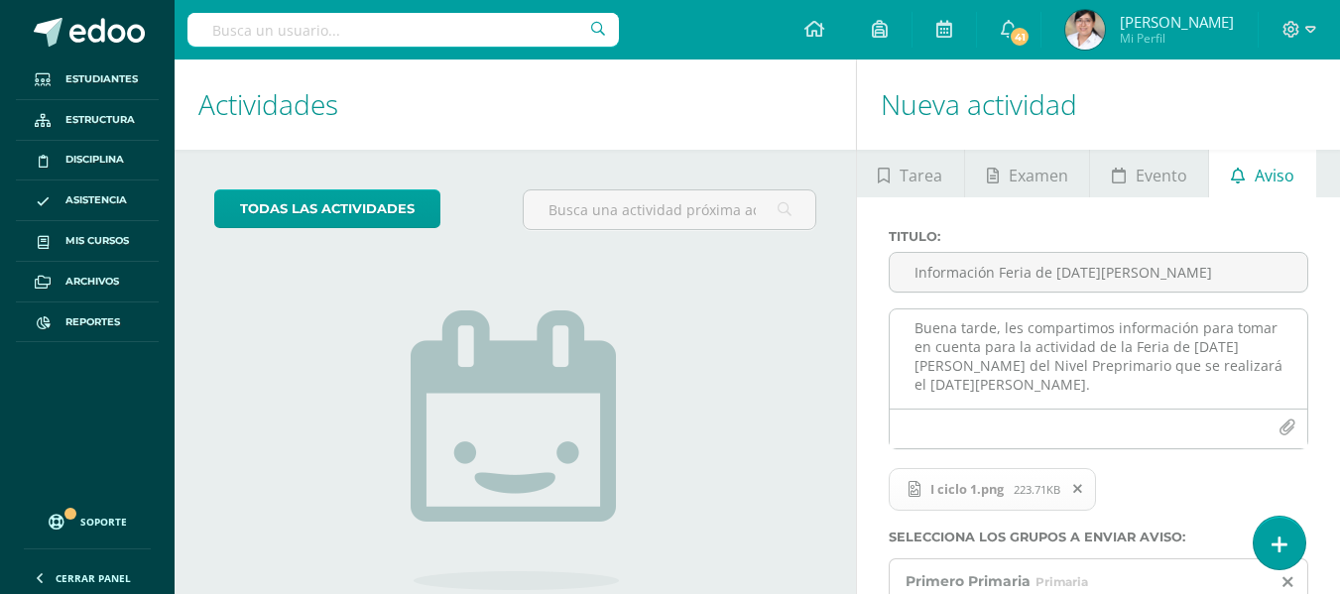
scroll to position [0, 0]
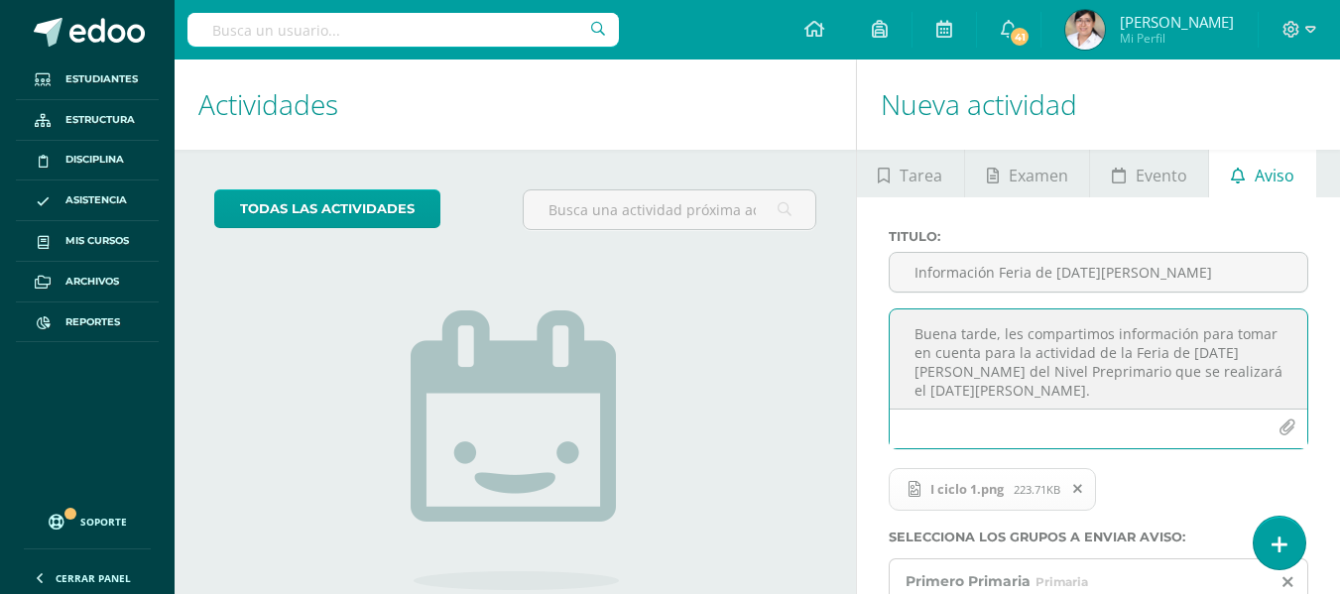
drag, startPoint x: 1062, startPoint y: 399, endPoint x: 898, endPoint y: 316, distance: 183.7
click at [898, 316] on textarea "Buena tarde, les compartimos información para tomar en cuenta para la actividad…" at bounding box center [1099, 359] width 418 height 99
click at [907, 319] on textarea "Buena tarde, les compartimos información para tomar en cuenta para la actividad…" at bounding box center [1099, 359] width 418 height 99
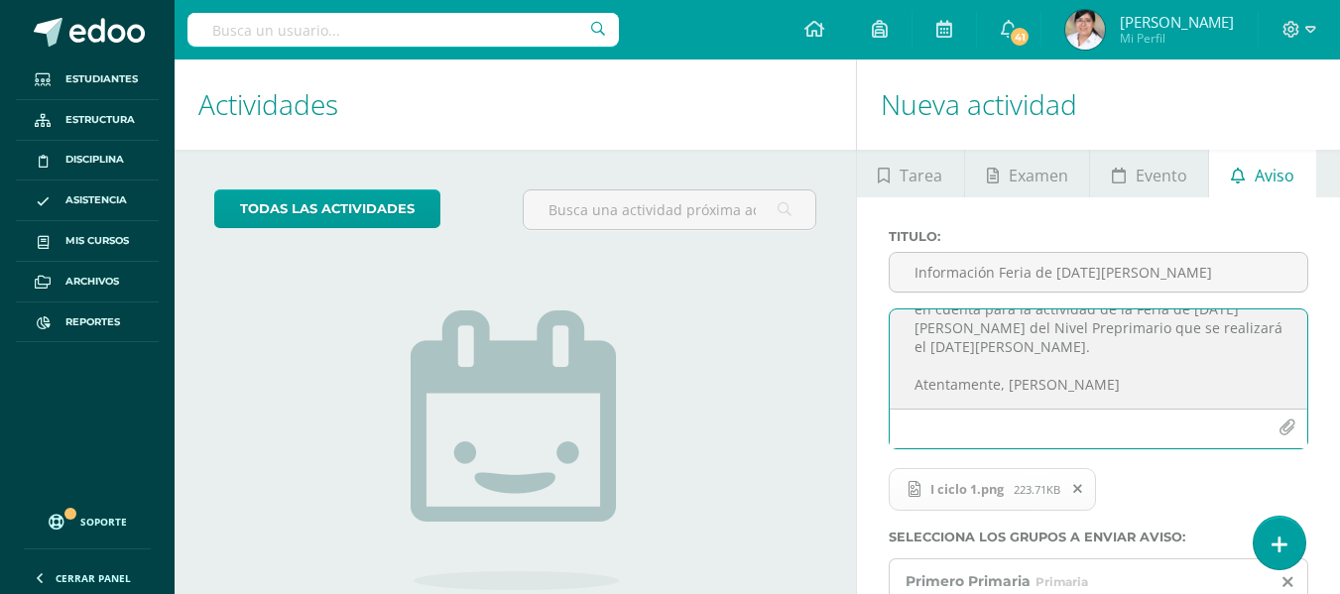
drag, startPoint x: 908, startPoint y: 320, endPoint x: 1092, endPoint y: 395, distance: 199.0
click at [1105, 393] on textarea "Buena tarde, les compartimos información para tomar en cuenta para la actividad…" at bounding box center [1099, 359] width 418 height 99
drag, startPoint x: 1005, startPoint y: 387, endPoint x: 1060, endPoint y: 400, distance: 56.1
click at [1006, 387] on textarea "Buena tarde, les compartimos información para tomar en cuenta para la actividad…" at bounding box center [1099, 359] width 418 height 99
click at [1101, 391] on textarea "Buena tarde, les compartimos información para tomar en cuenta para la actividad…" at bounding box center [1099, 359] width 418 height 99
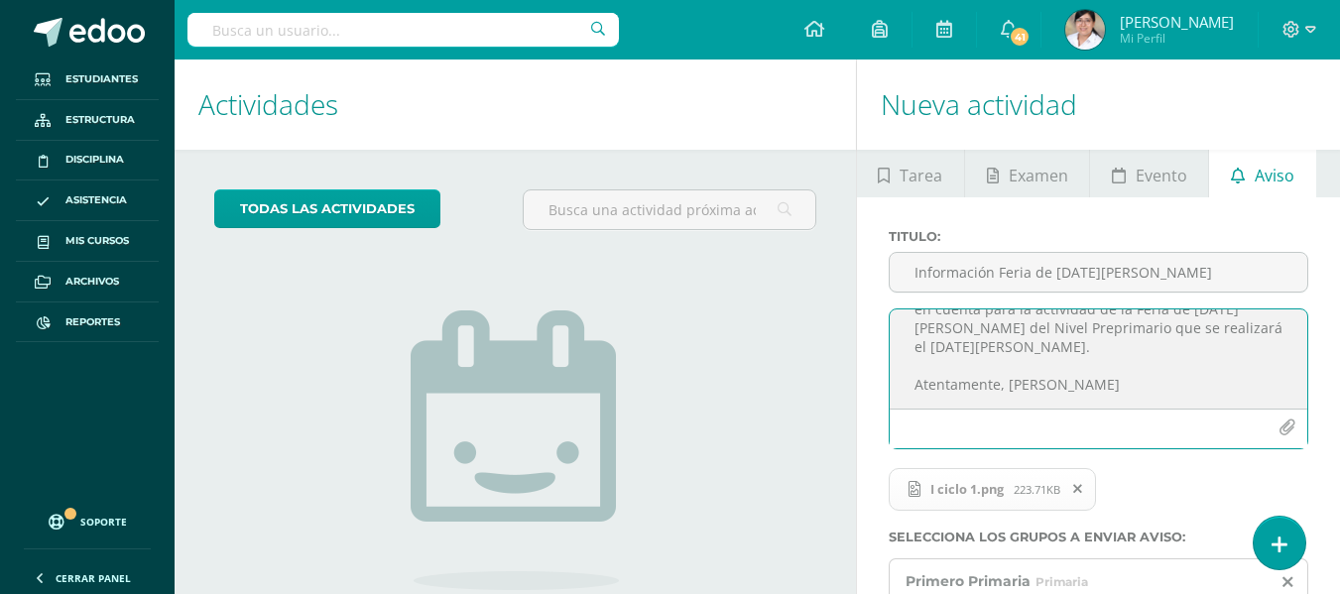
drag, startPoint x: 1100, startPoint y: 389, endPoint x: 1010, endPoint y: 385, distance: 90.4
click at [1010, 385] on textarea "Buena tarde, les compartimos información para tomar en cuenta para la actividad…" at bounding box center [1099, 359] width 418 height 99
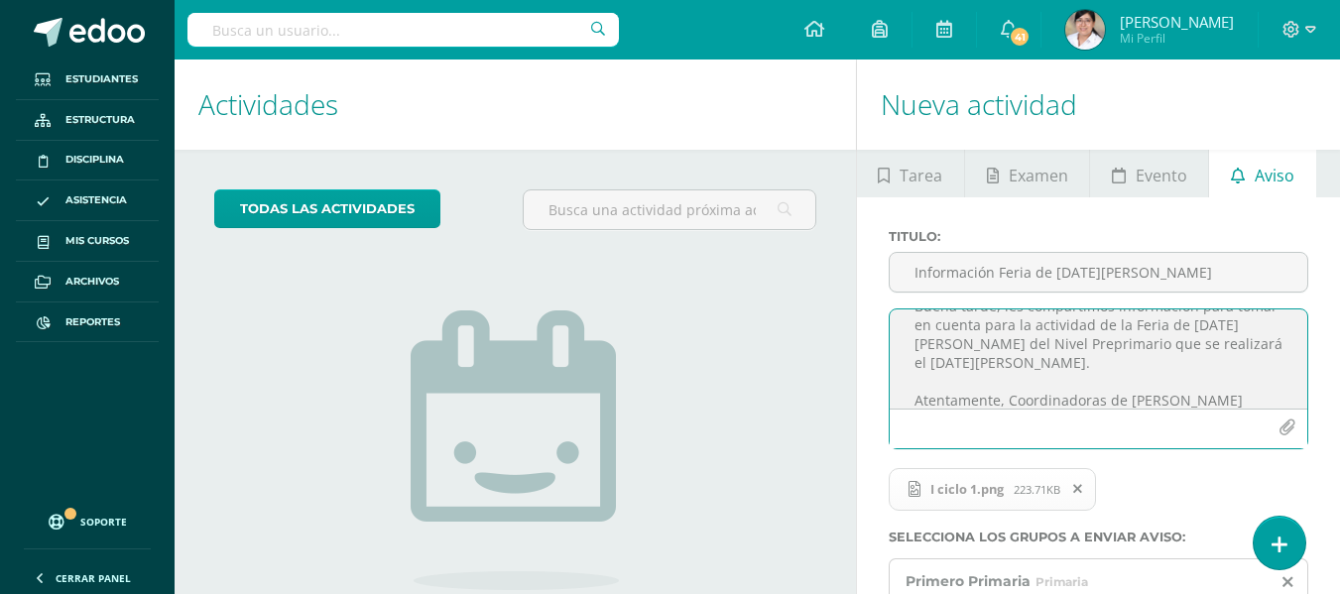
scroll to position [0, 0]
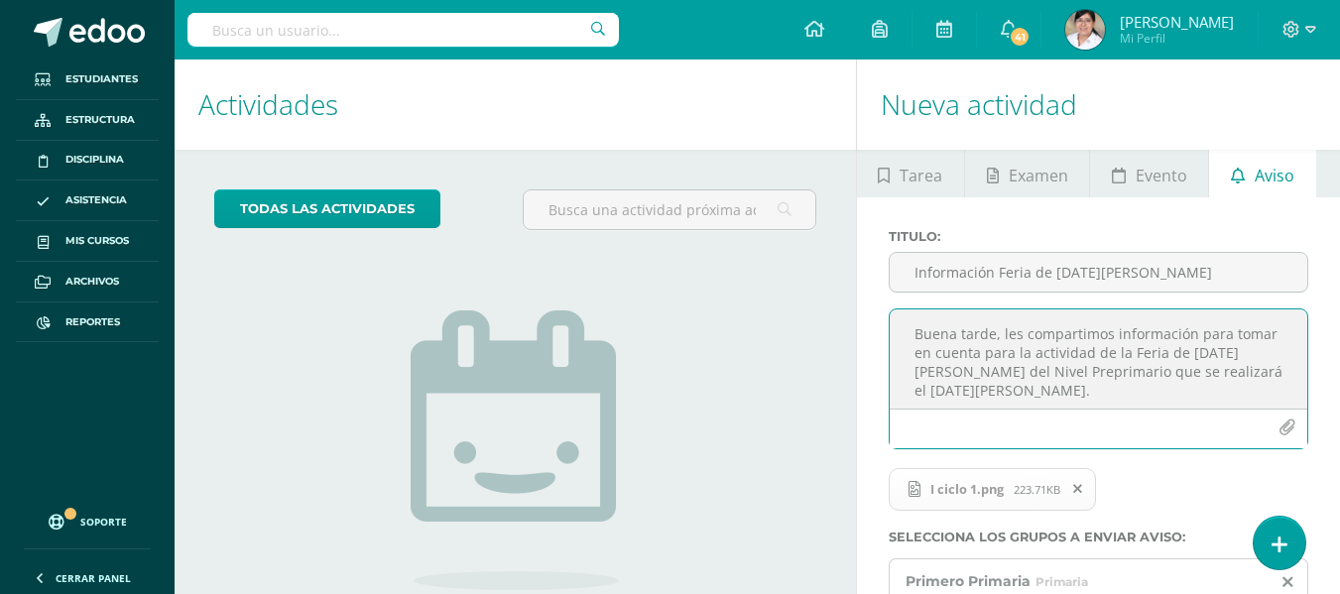
drag, startPoint x: 1226, startPoint y: 386, endPoint x: 913, endPoint y: 333, distance: 317.9
click at [913, 333] on textarea "Buena tarde, les compartimos información para tomar en cuenta para la actividad…" at bounding box center [1099, 359] width 418 height 99
type textarea "Buena tarde, les compartimos información para tomar en cuenta para la actividad…"
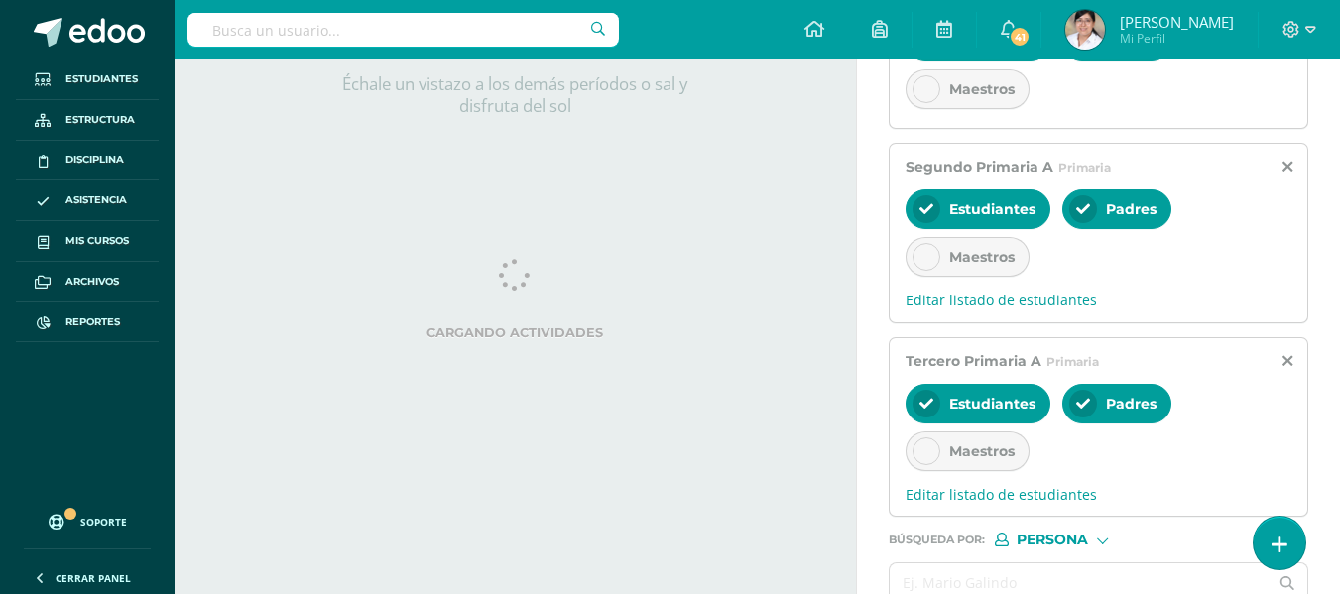
scroll to position [690, 0]
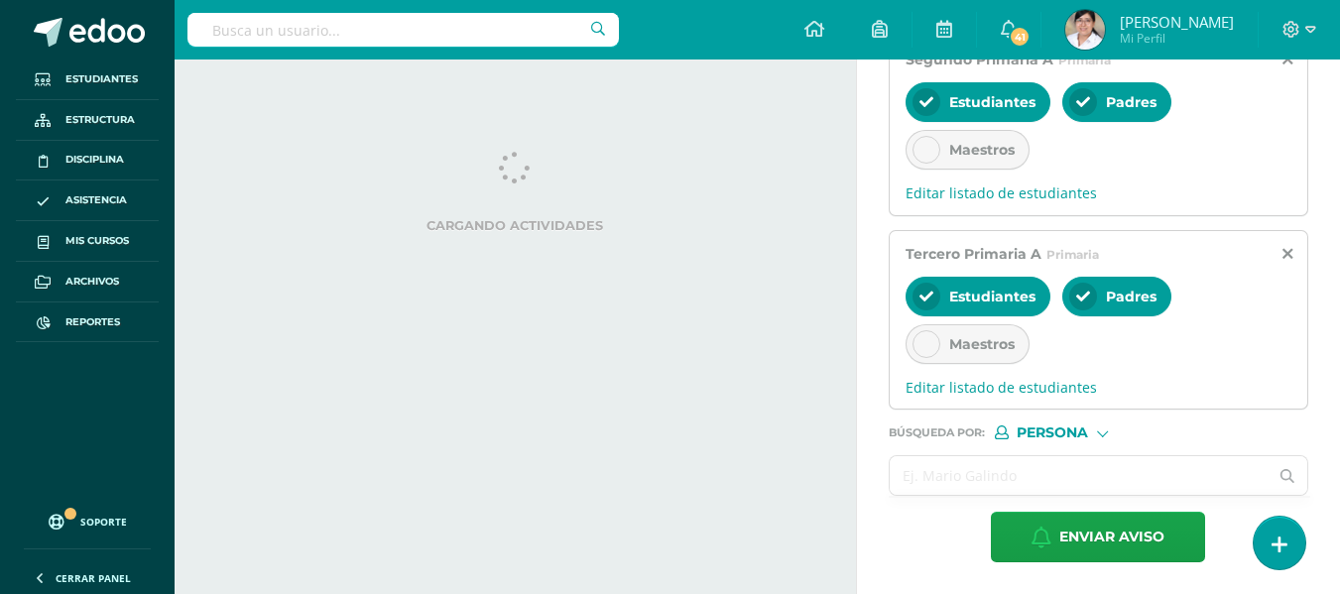
click at [1065, 477] on input "text" at bounding box center [1079, 475] width 379 height 39
type input "ingri"
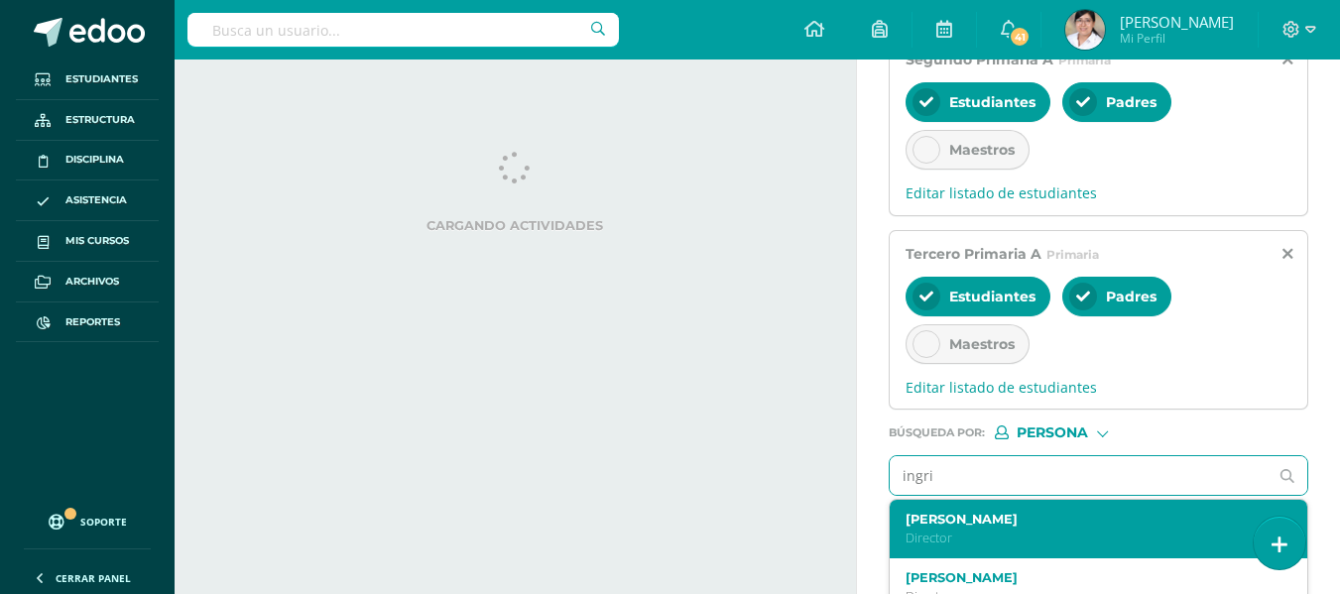
click at [1032, 516] on label "[PERSON_NAME]" at bounding box center [1091, 519] width 371 height 15
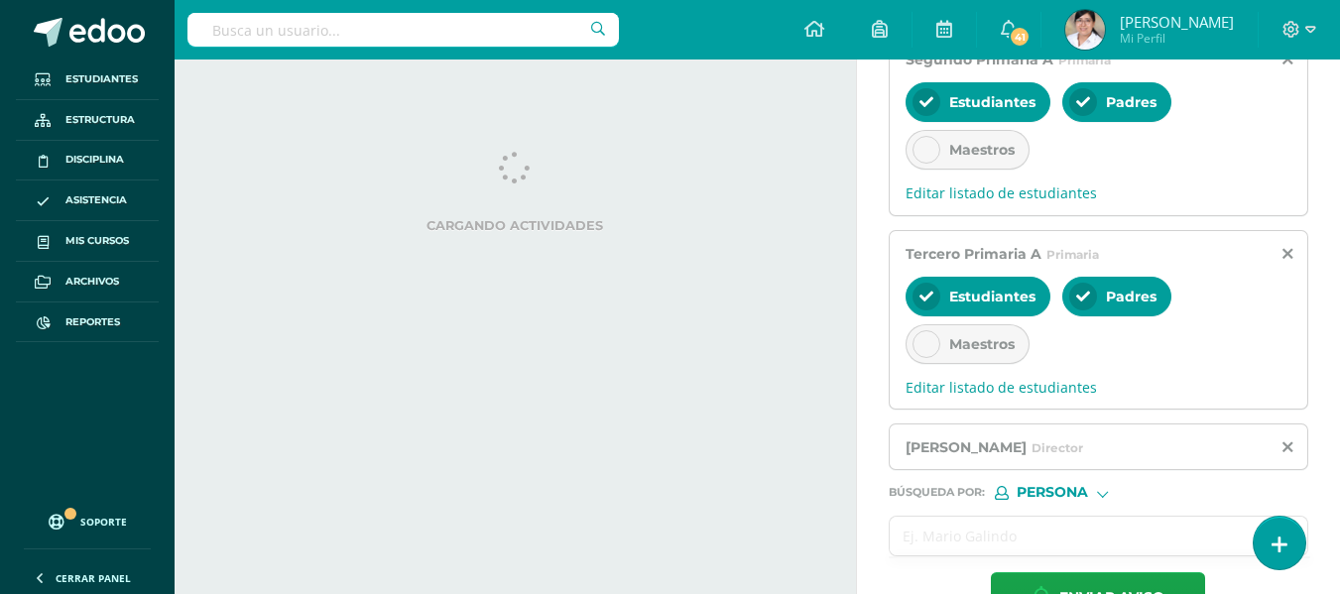
drag, startPoint x: 1032, startPoint y: 531, endPoint x: 1039, endPoint y: 520, distance: 12.9
click at [1033, 531] on input "text" at bounding box center [1079, 536] width 379 height 39
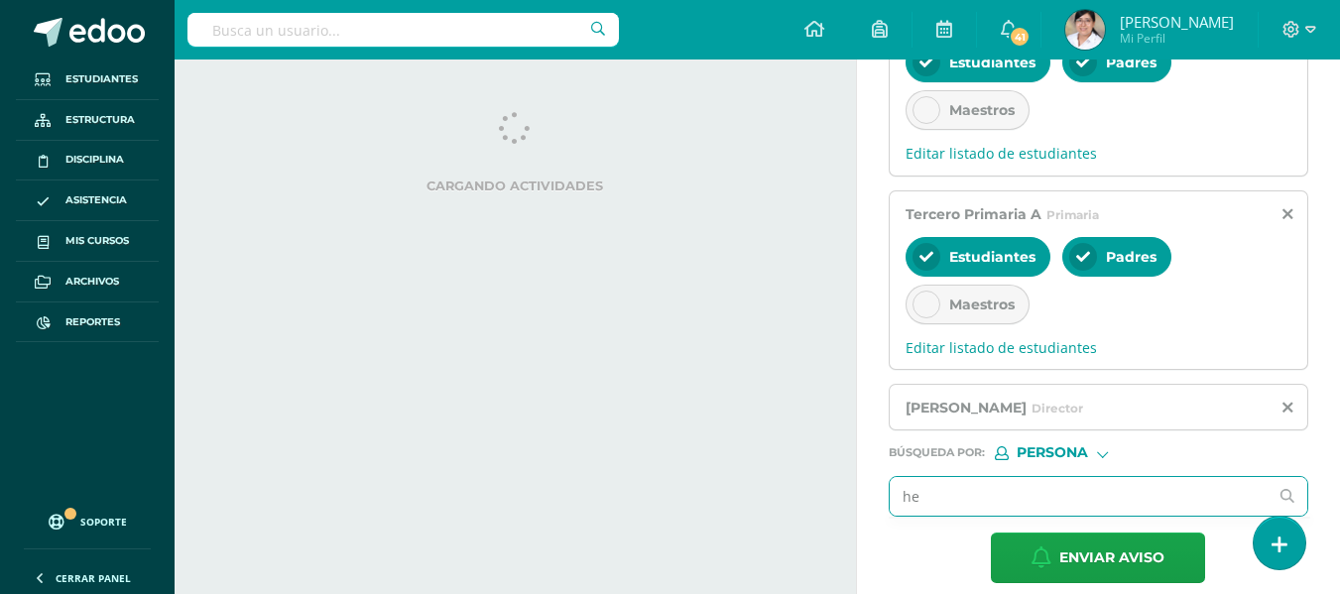
scroll to position [750, 0]
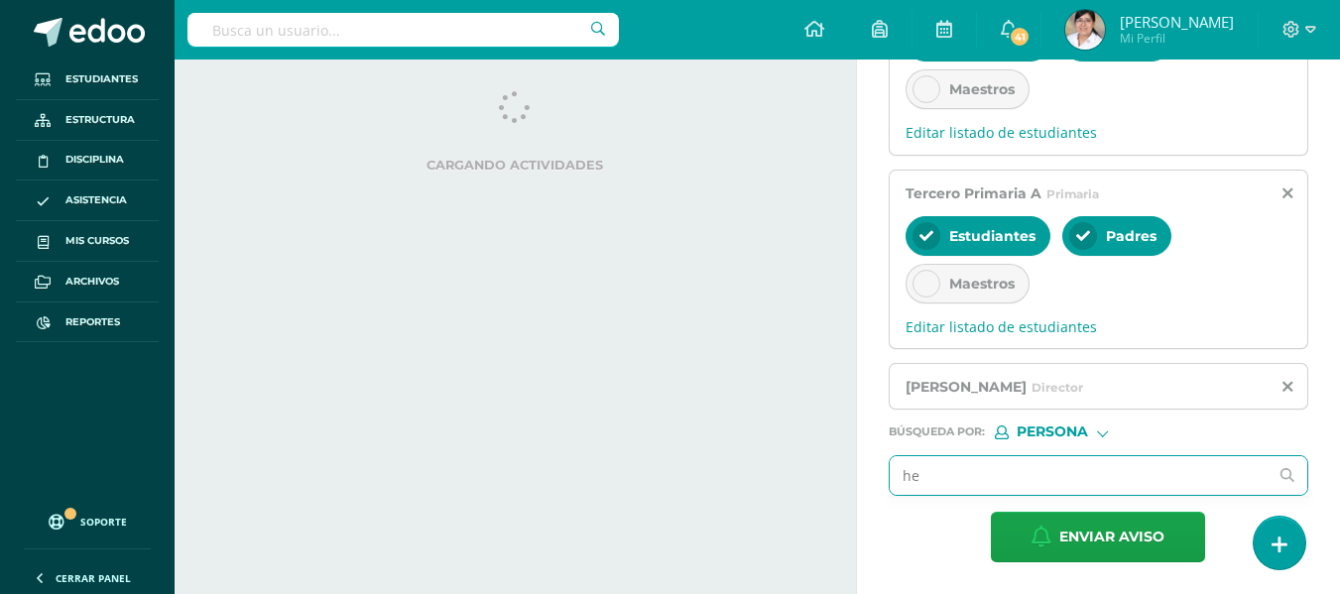
type input "hei"
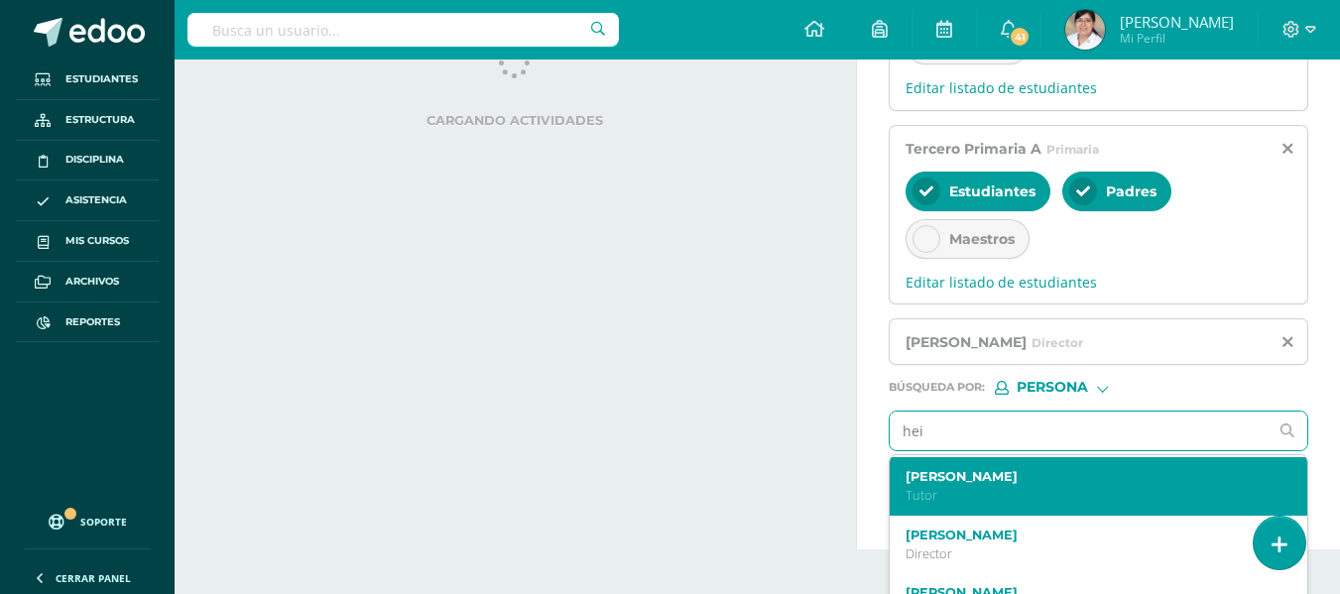
scroll to position [833, 0]
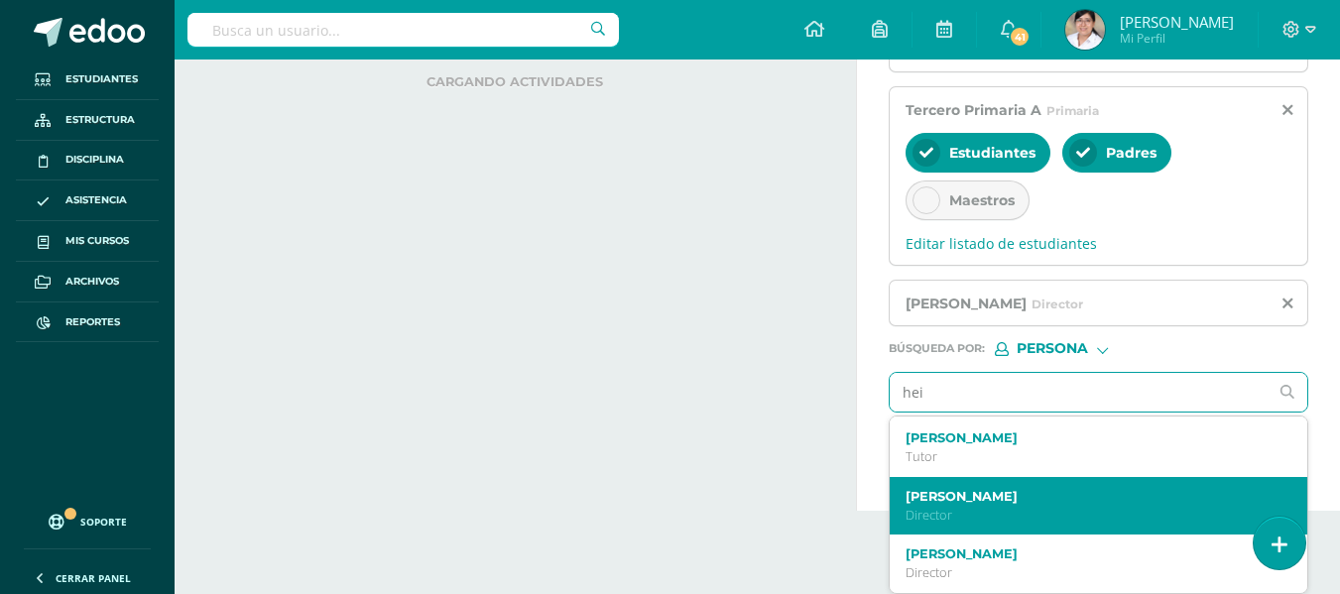
click at [1043, 520] on p "Director" at bounding box center [1091, 515] width 371 height 17
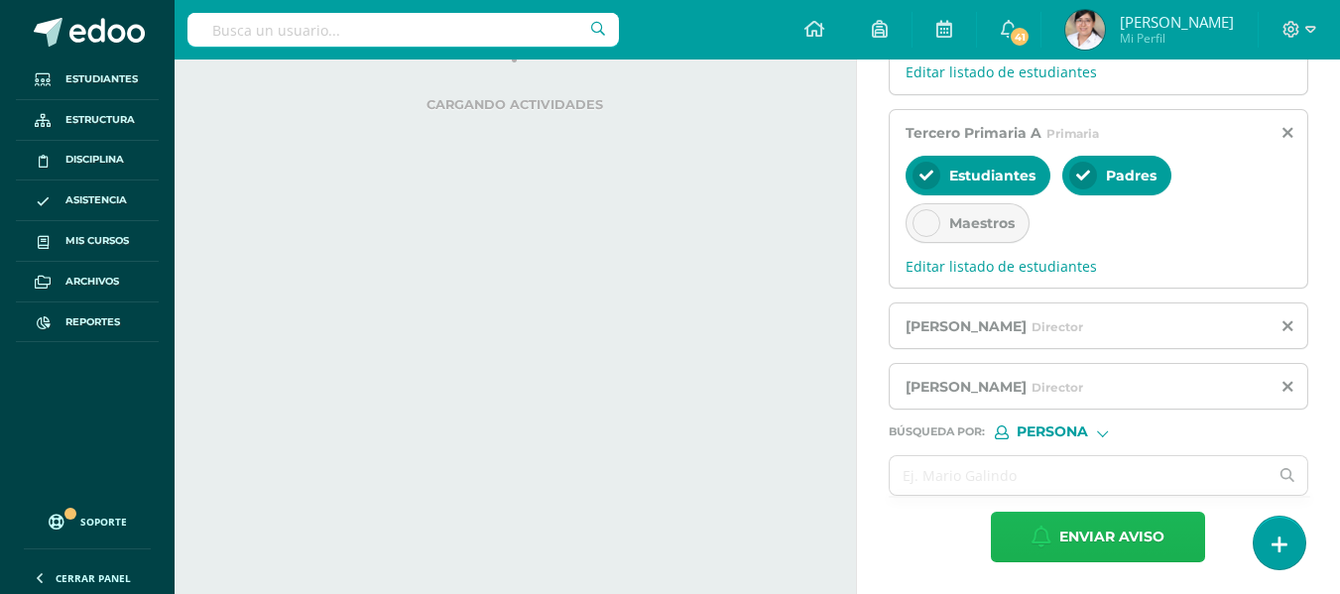
drag, startPoint x: 1082, startPoint y: 530, endPoint x: 765, endPoint y: 377, distance: 352.4
click at [1088, 517] on span "Enviar aviso" at bounding box center [1112, 537] width 105 height 49
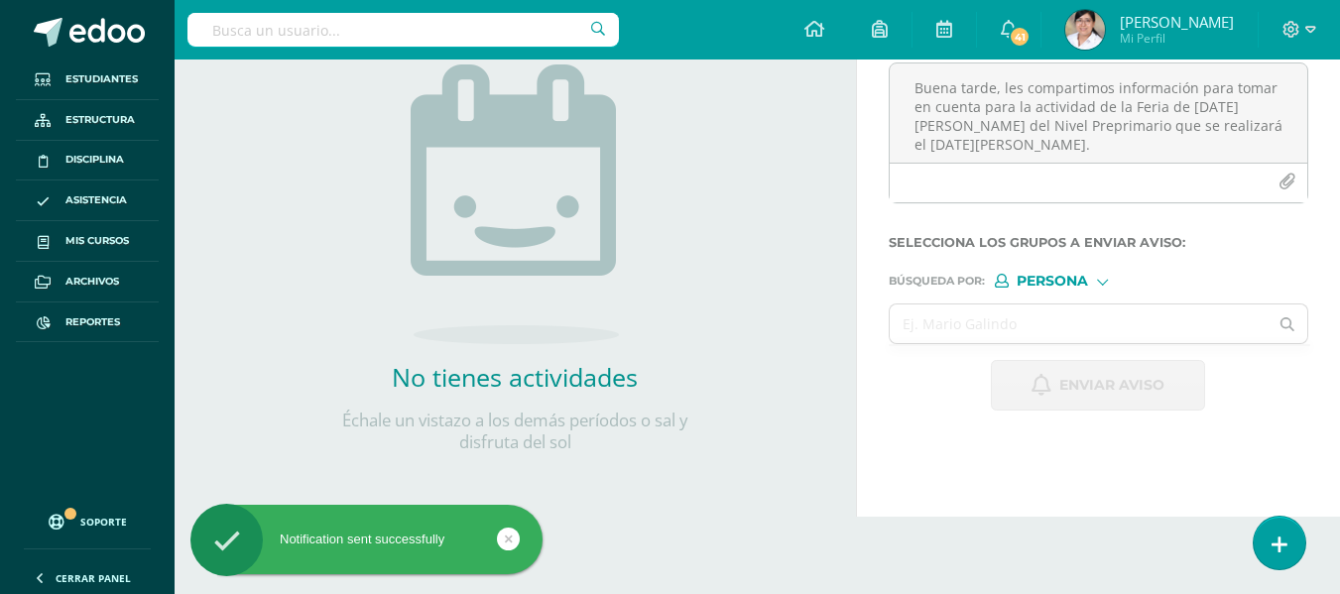
scroll to position [0, 0]
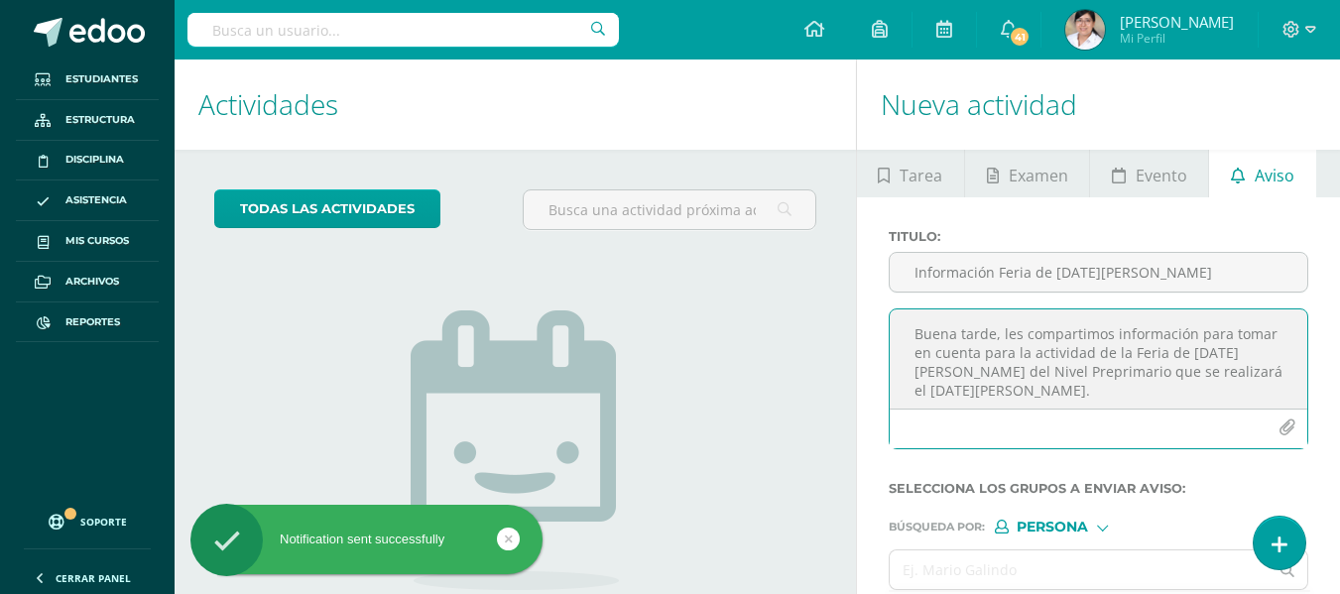
click at [980, 337] on textarea "Buena tarde, les compartimos información para tomar en cuenta para la actividad…" at bounding box center [1099, 359] width 418 height 99
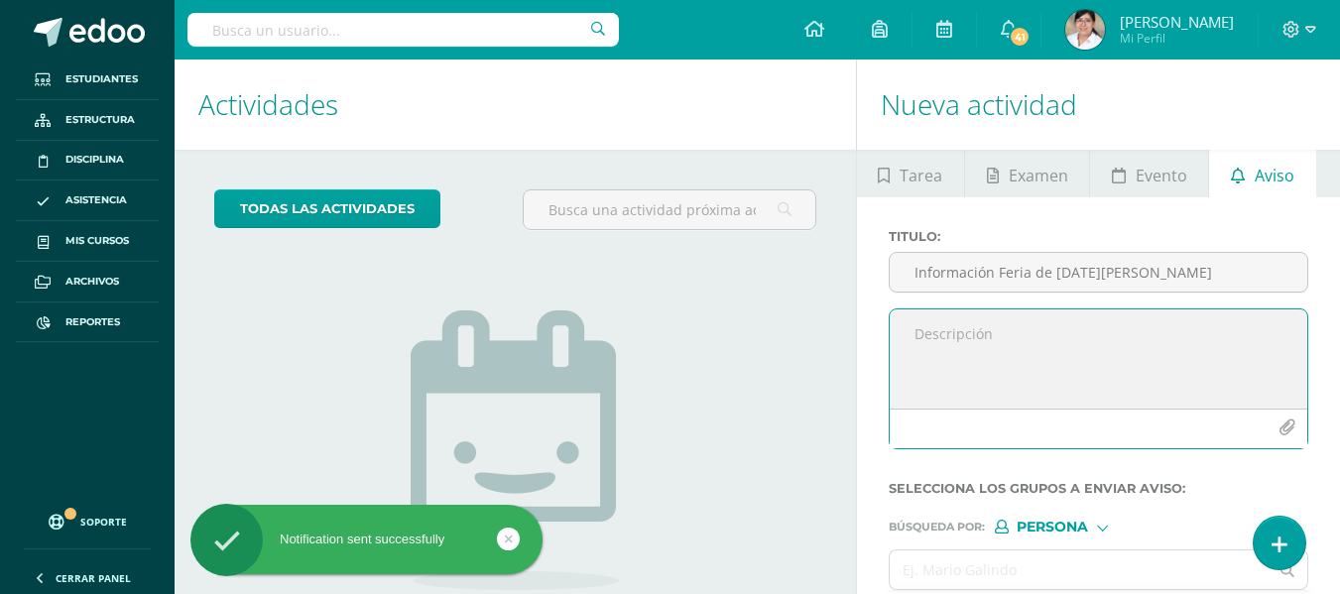
paste textarea "Buena tarde, les compartimos información para tomar en cuenta para la actividad…"
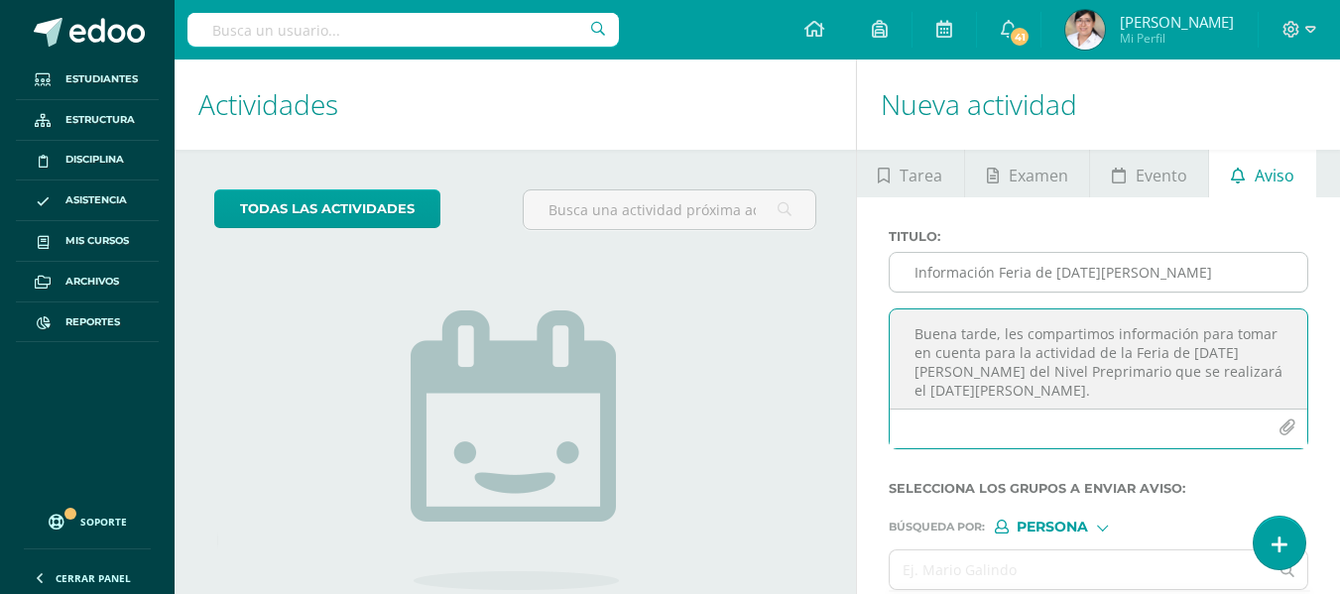
type textarea "Buena tarde, les compartimos información para tomar en cuenta para la actividad…"
click at [1046, 273] on input "Información Feria de [DATE][PERSON_NAME]" at bounding box center [1099, 272] width 418 height 39
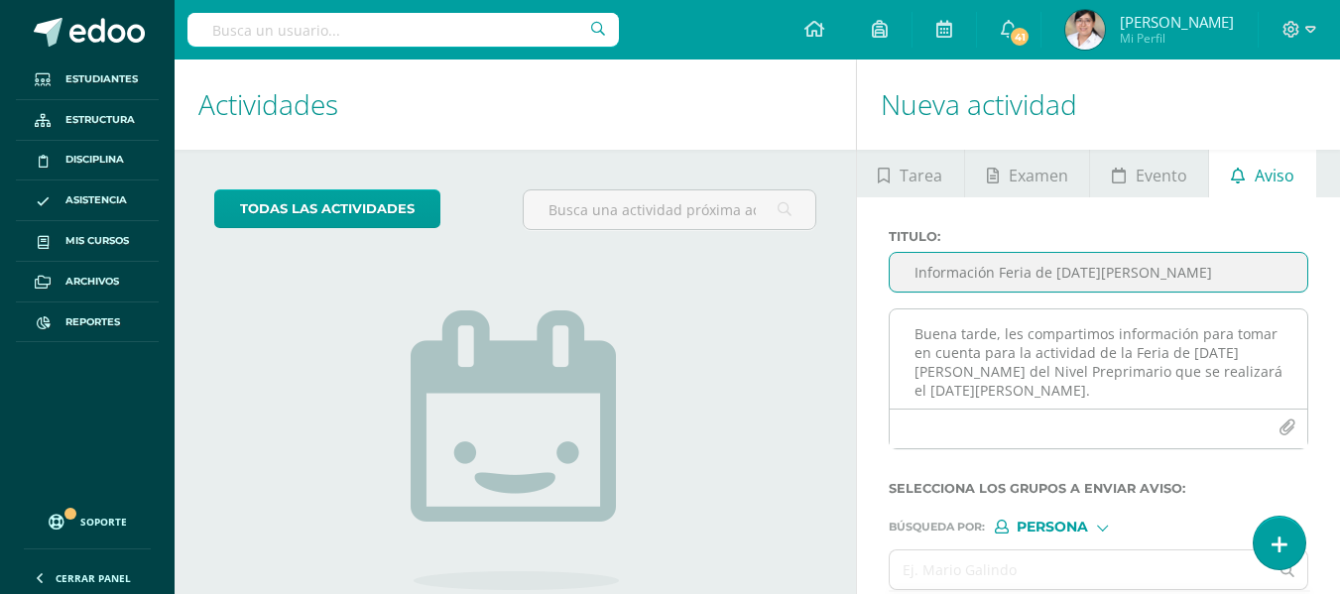
click at [1290, 428] on icon "button" at bounding box center [1287, 428] width 17 height 17
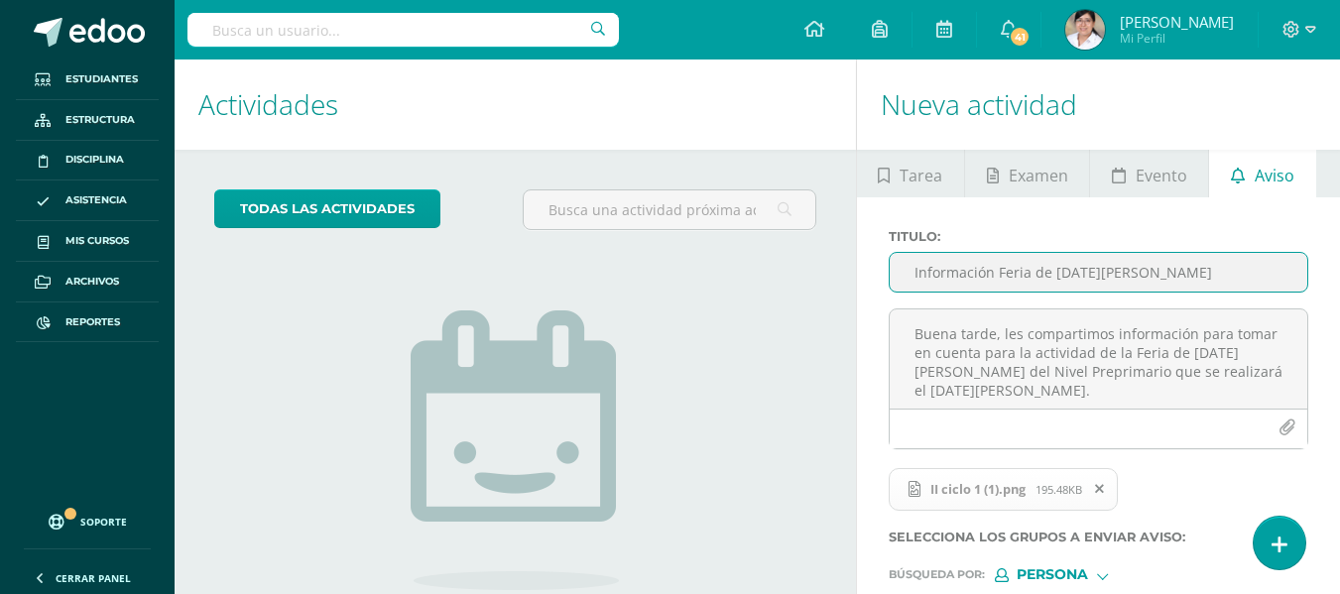
click at [993, 277] on input "Información Feria de [DATE][PERSON_NAME]" at bounding box center [1099, 272] width 418 height 39
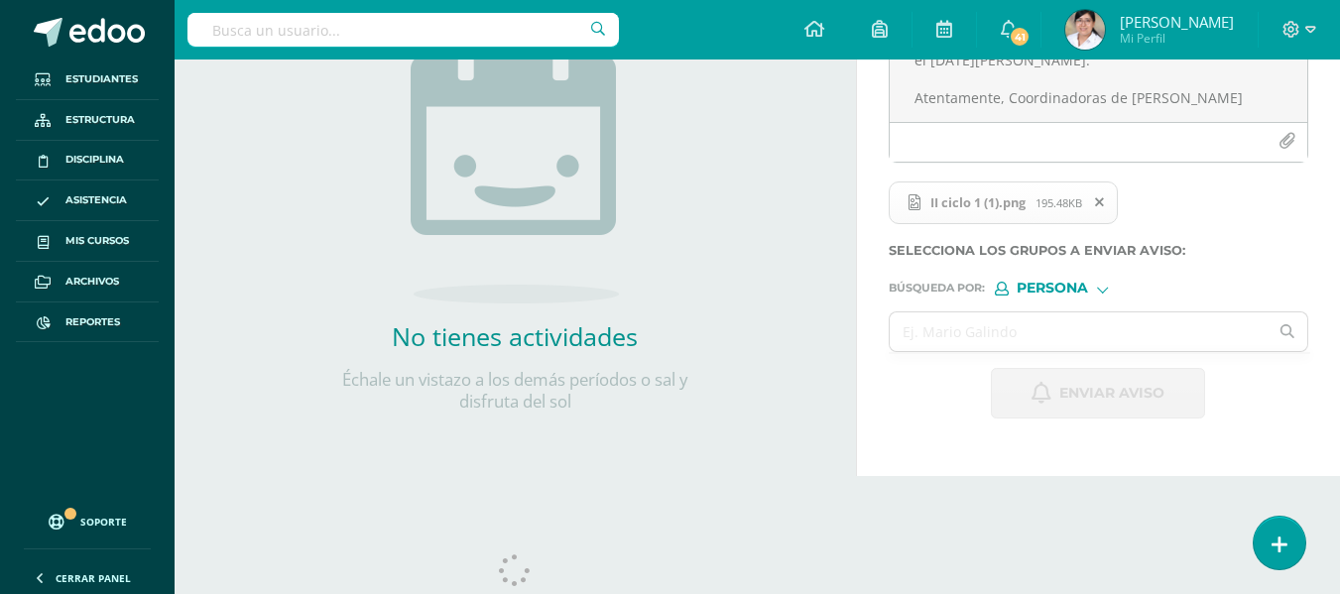
scroll to position [298, 0]
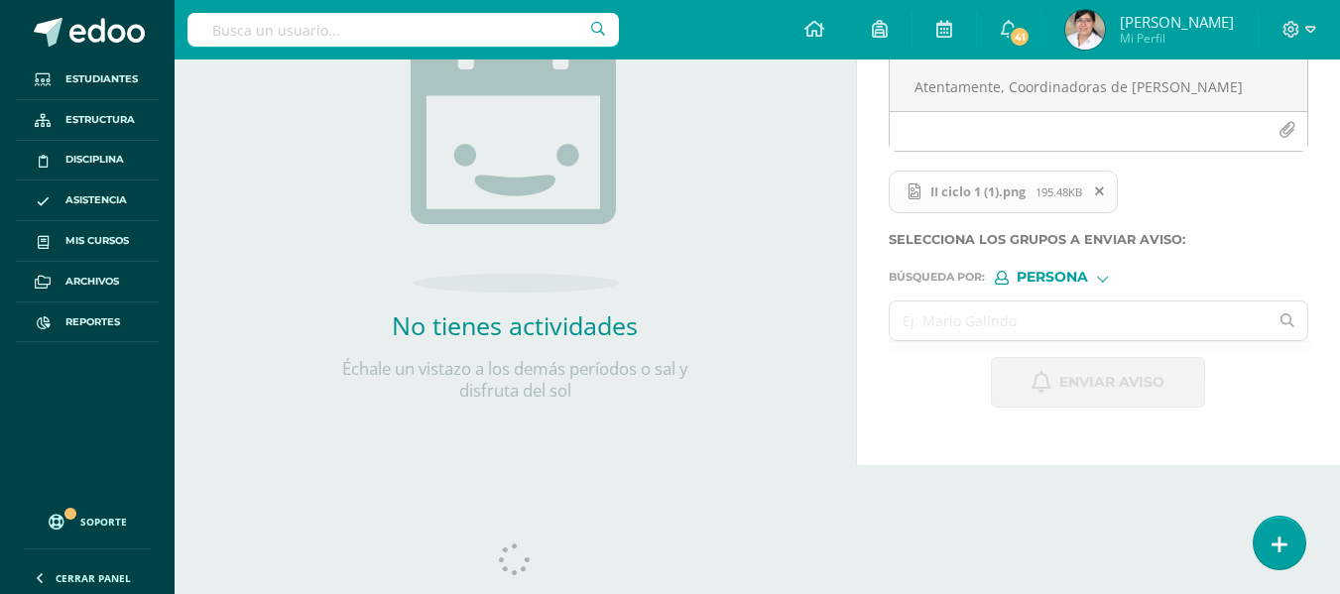
type input "Información Feria de [DATE][PERSON_NAME]"
click at [1059, 312] on input "text" at bounding box center [1079, 321] width 379 height 39
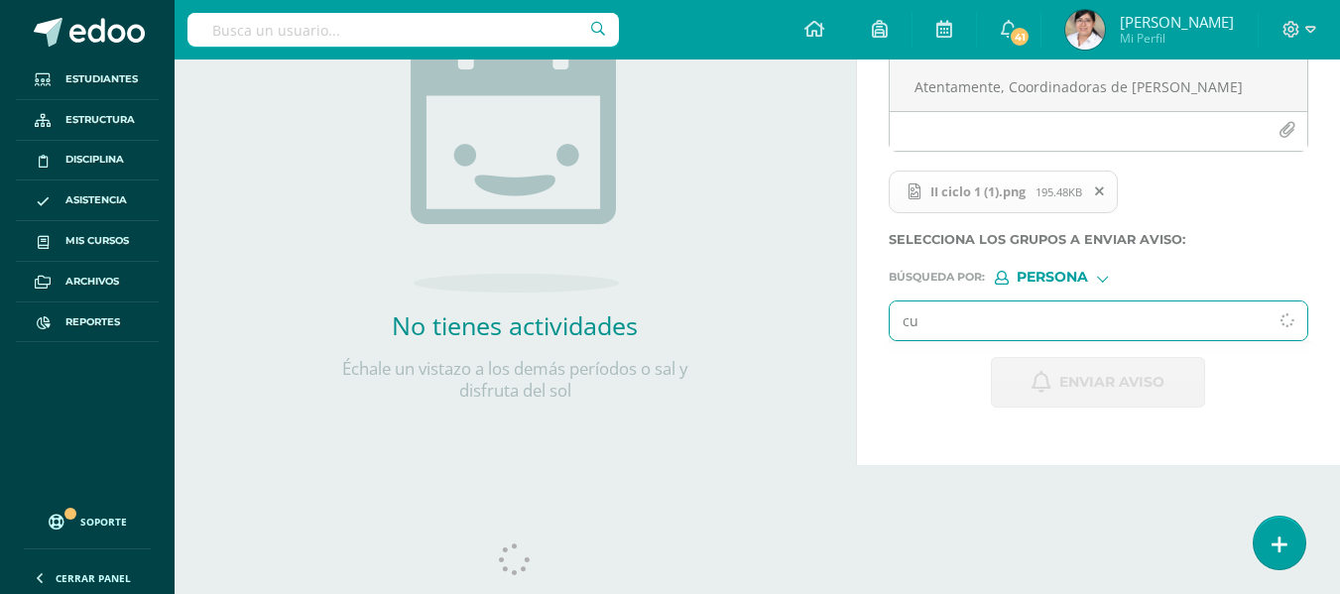
type input "c"
type input "hei"
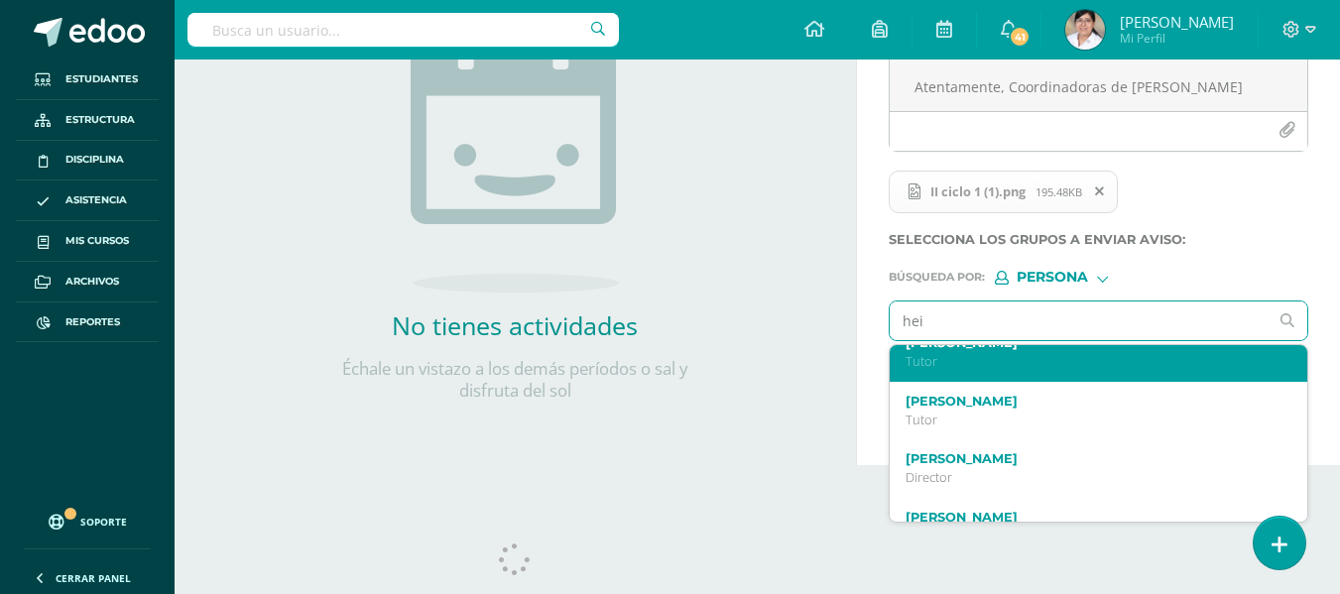
scroll to position [172, 0]
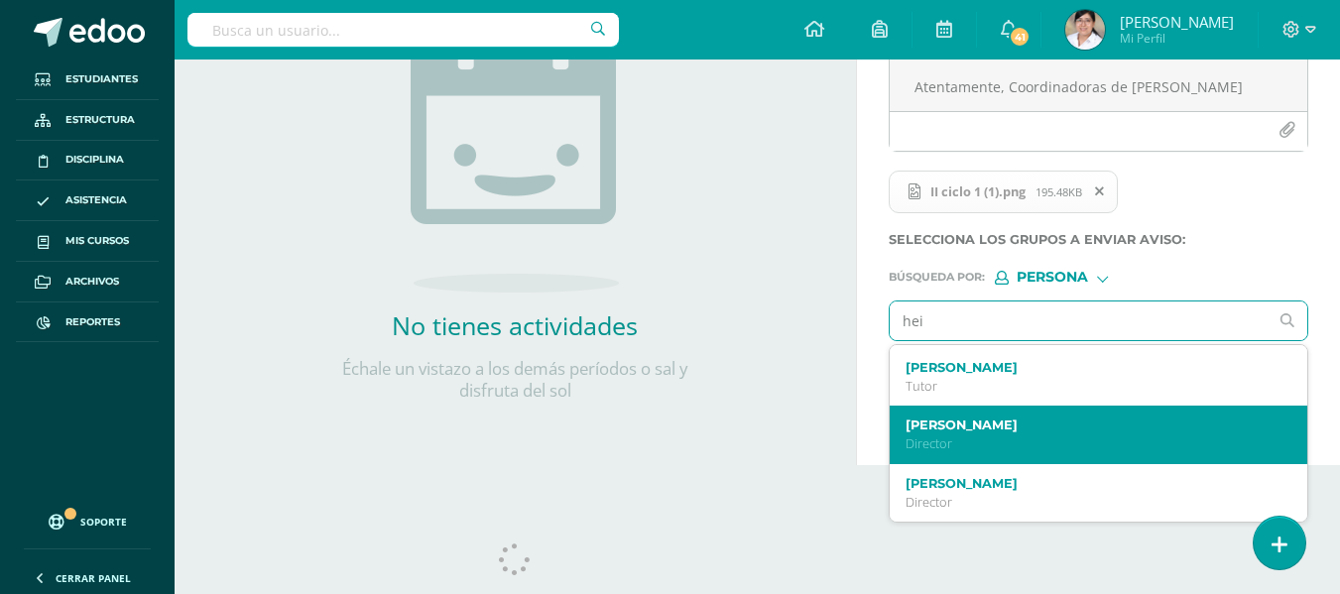
click at [1028, 444] on p "Director" at bounding box center [1091, 444] width 371 height 17
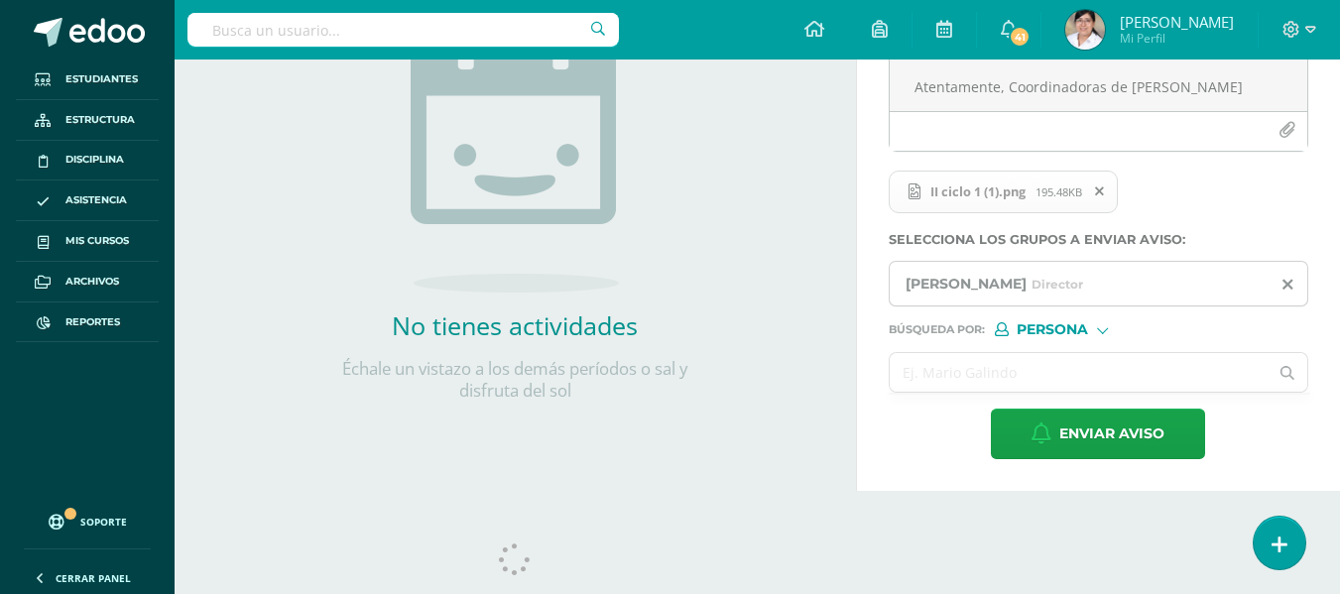
click at [1031, 388] on input "text" at bounding box center [1079, 372] width 379 height 39
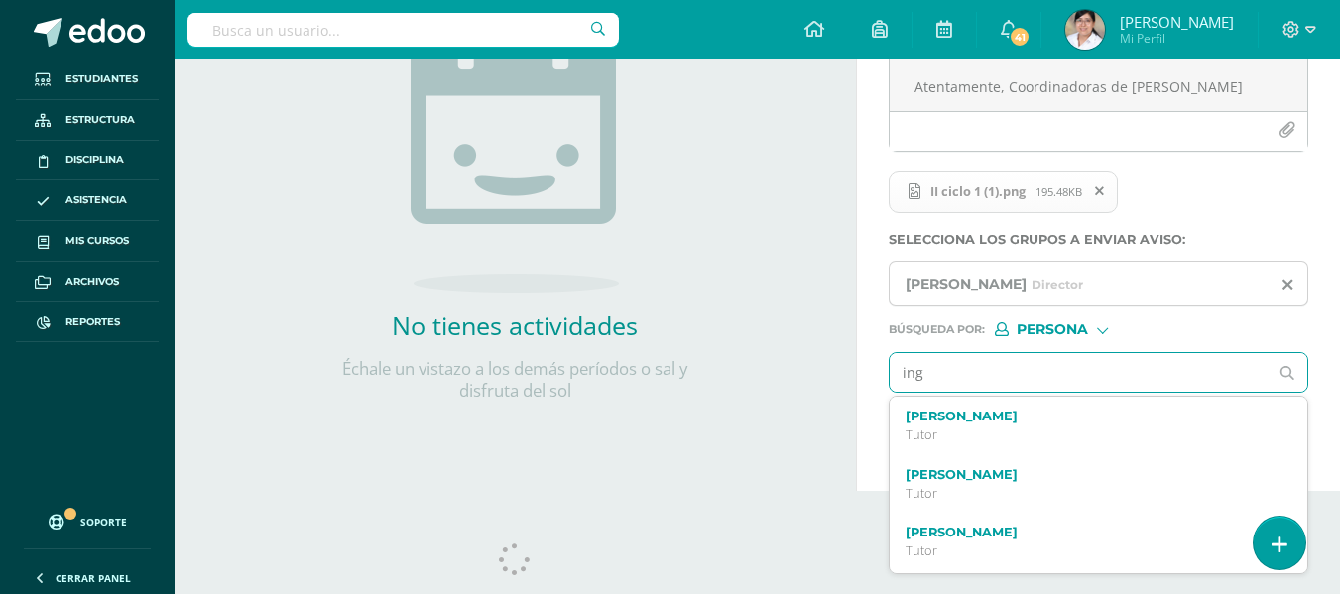
type input "ingr"
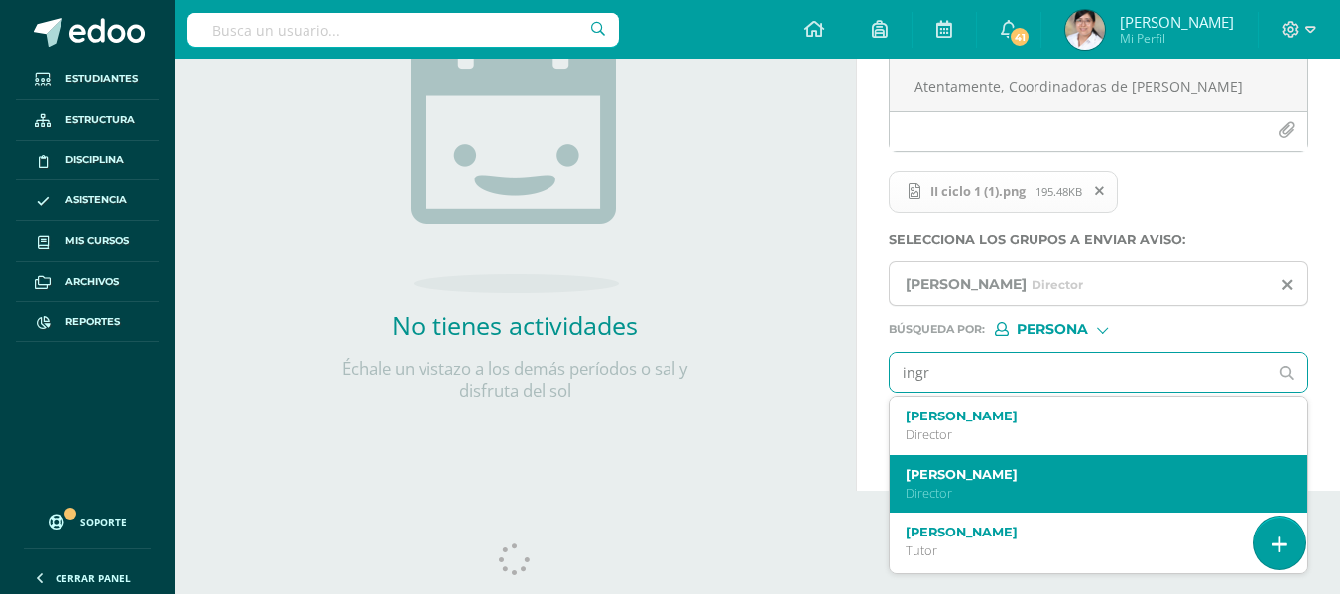
click at [1040, 465] on div "[PERSON_NAME] Director" at bounding box center [1099, 484] width 418 height 59
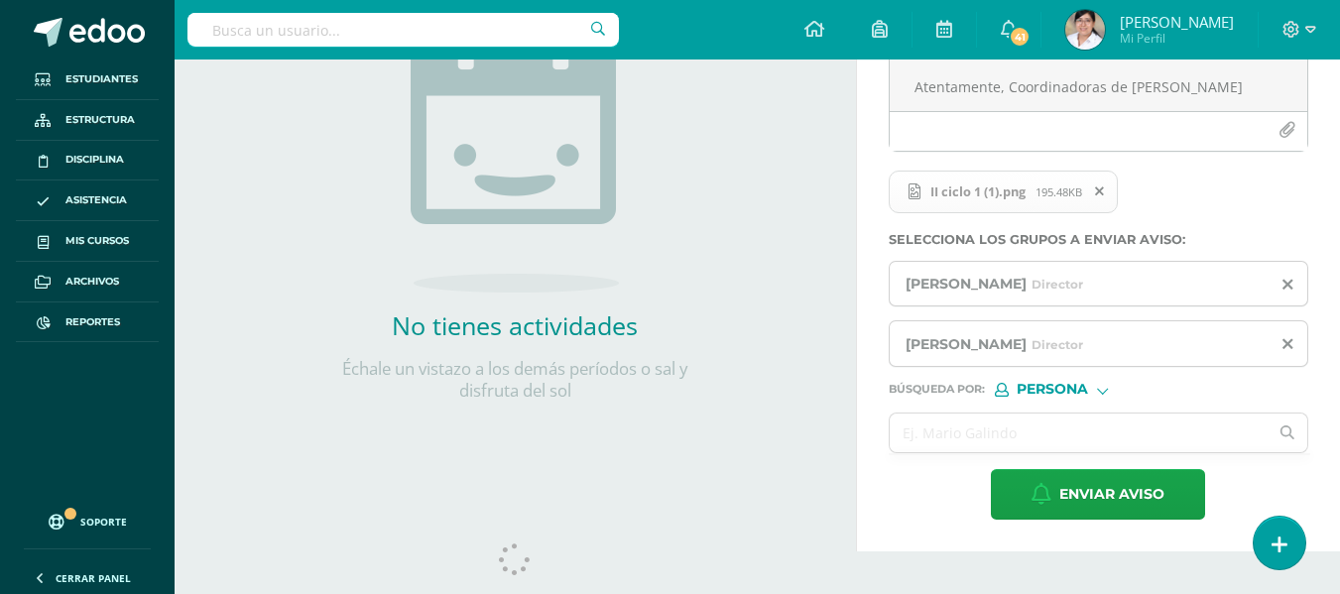
click at [1065, 378] on div "Búsqueda por : Persona Estructura Persona" at bounding box center [1099, 382] width 420 height 30
click at [1069, 388] on span "Persona" at bounding box center [1052, 389] width 71 height 11
click at [1082, 421] on span "Estructura" at bounding box center [1094, 415] width 98 height 11
click at [1062, 426] on input "text" at bounding box center [1079, 433] width 379 height 39
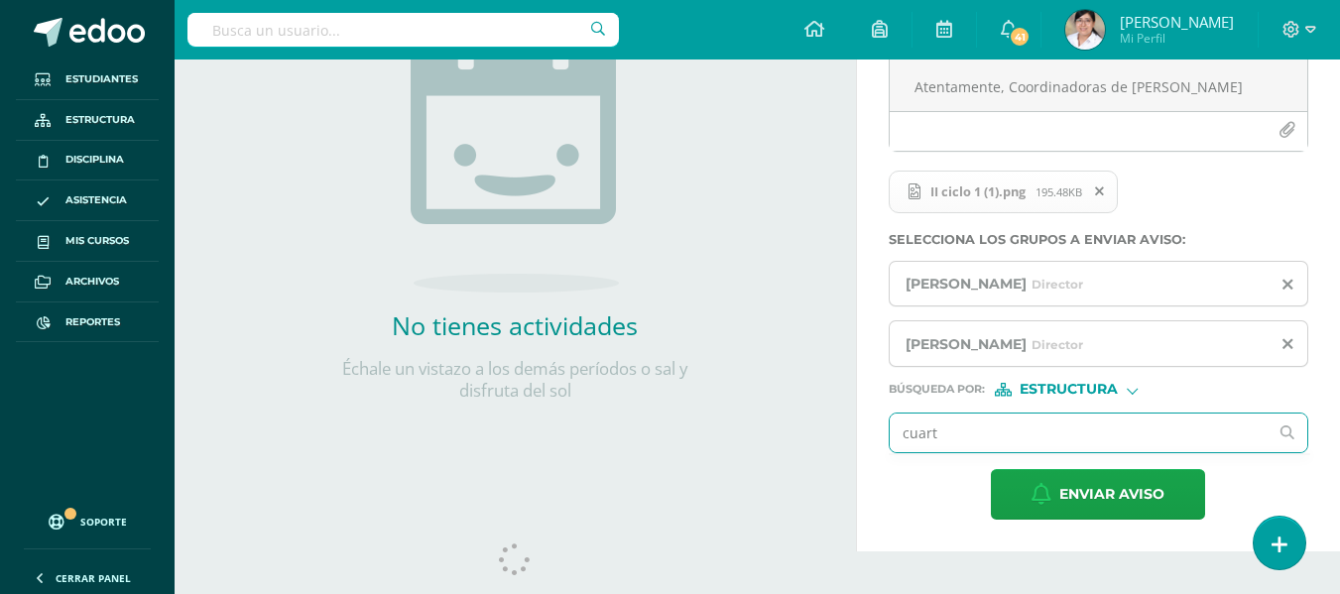
type input "cuarto"
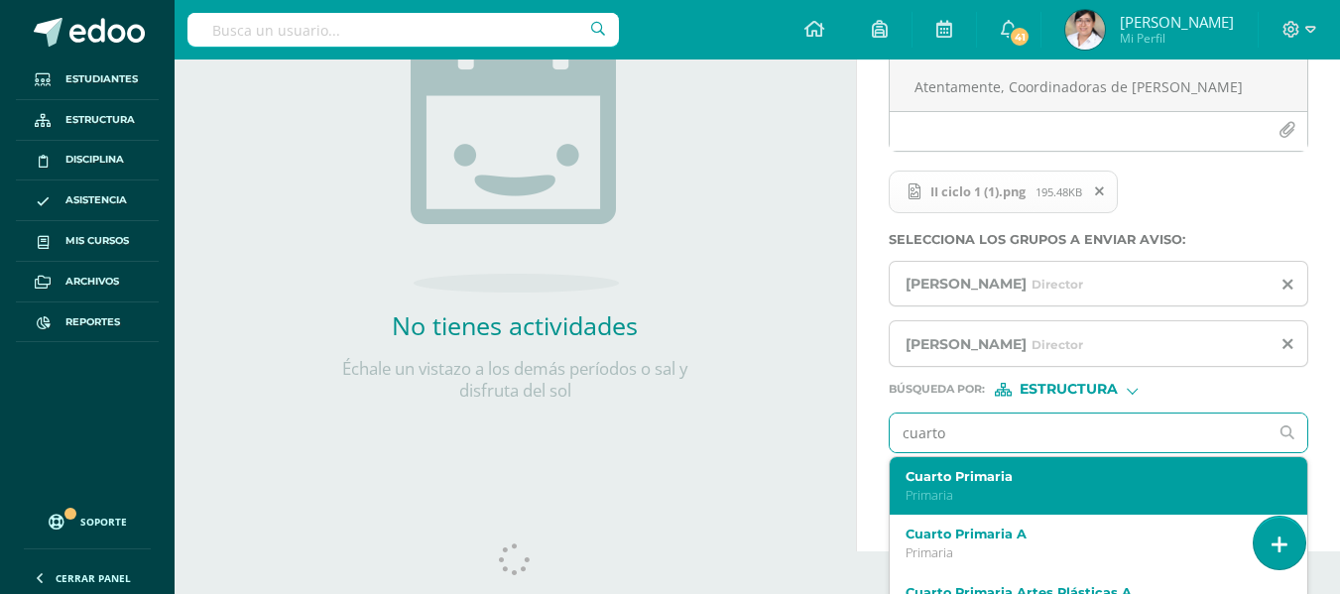
click at [1021, 481] on label "Cuarto Primaria" at bounding box center [1091, 476] width 371 height 15
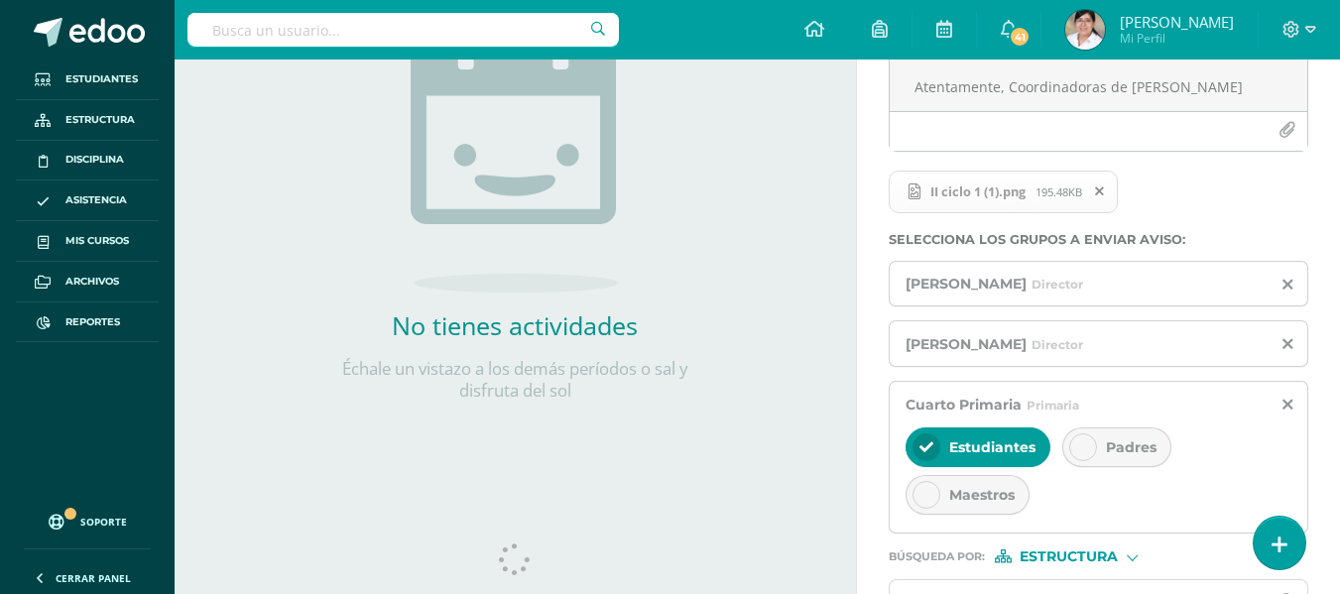
click at [1077, 448] on icon at bounding box center [1084, 448] width 14 height 14
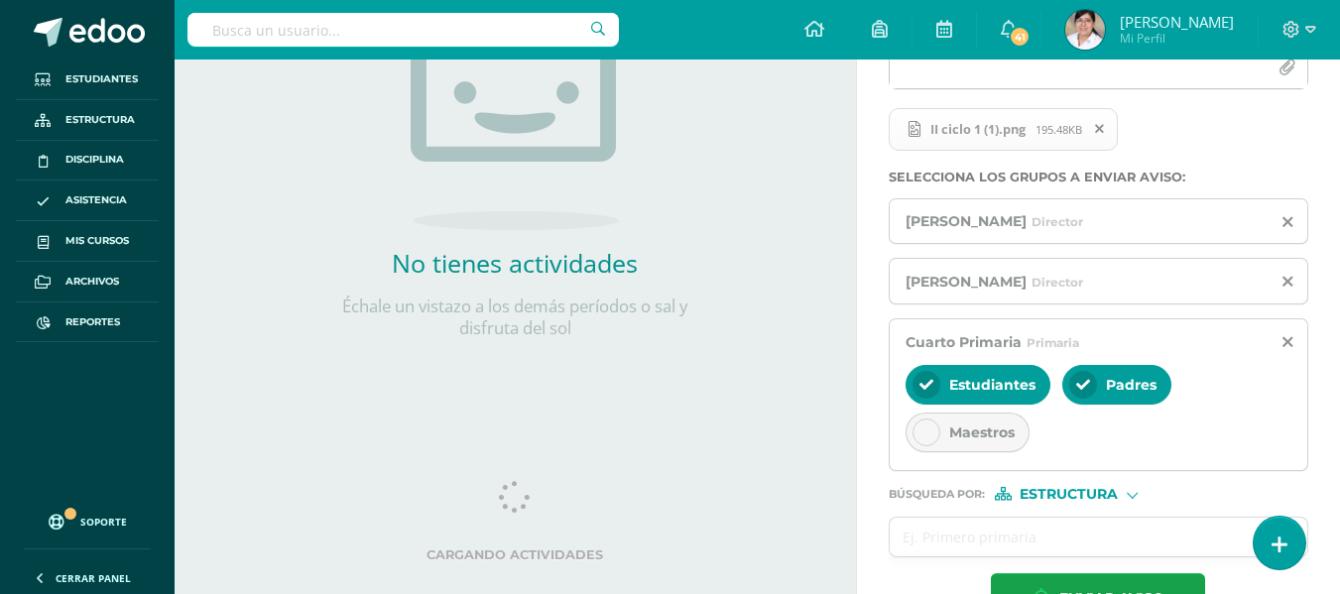
scroll to position [422, 0]
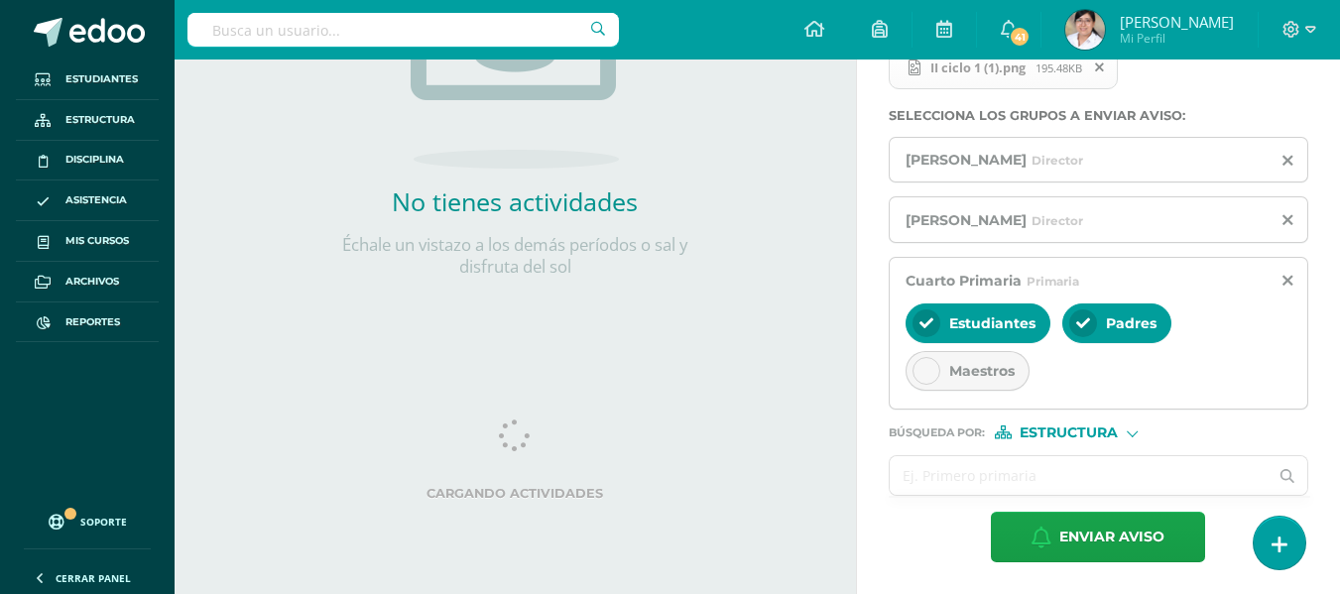
click at [1054, 471] on input "text" at bounding box center [1079, 475] width 379 height 39
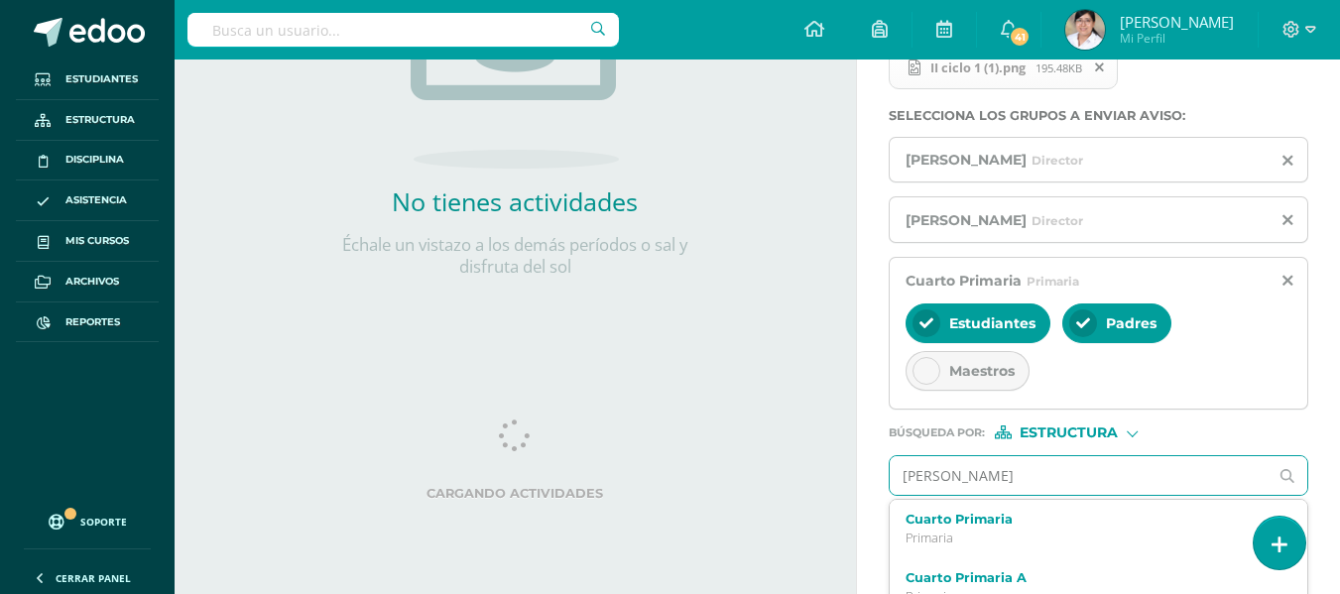
type input "quinto"
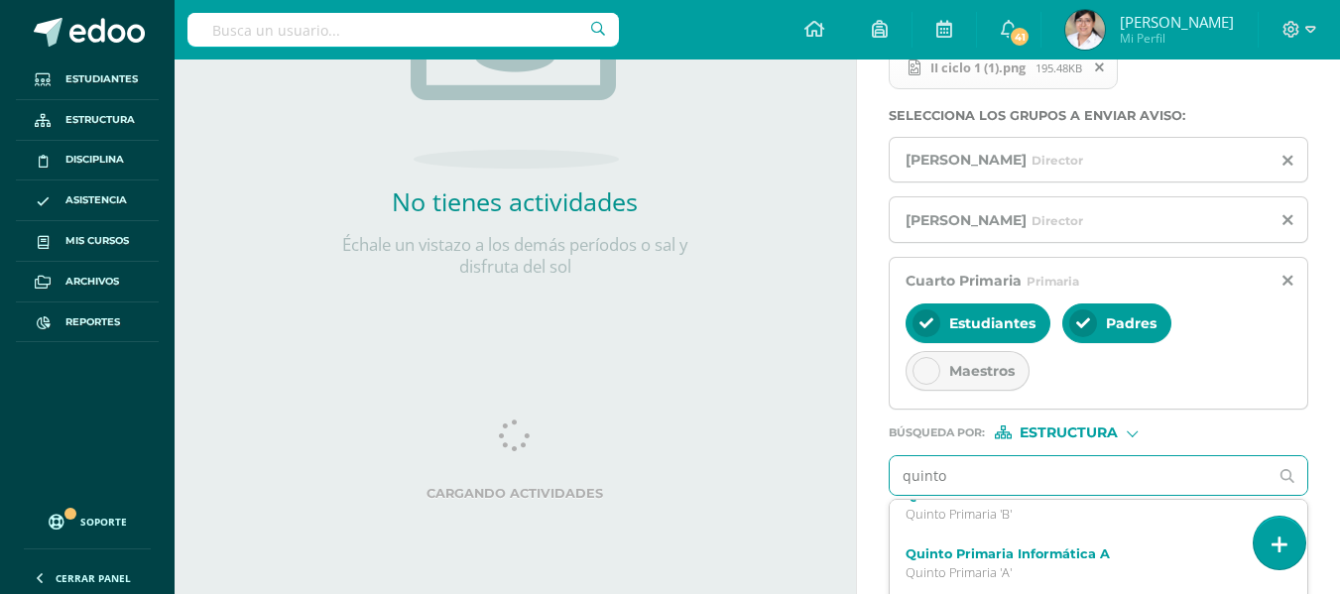
scroll to position [99, 0]
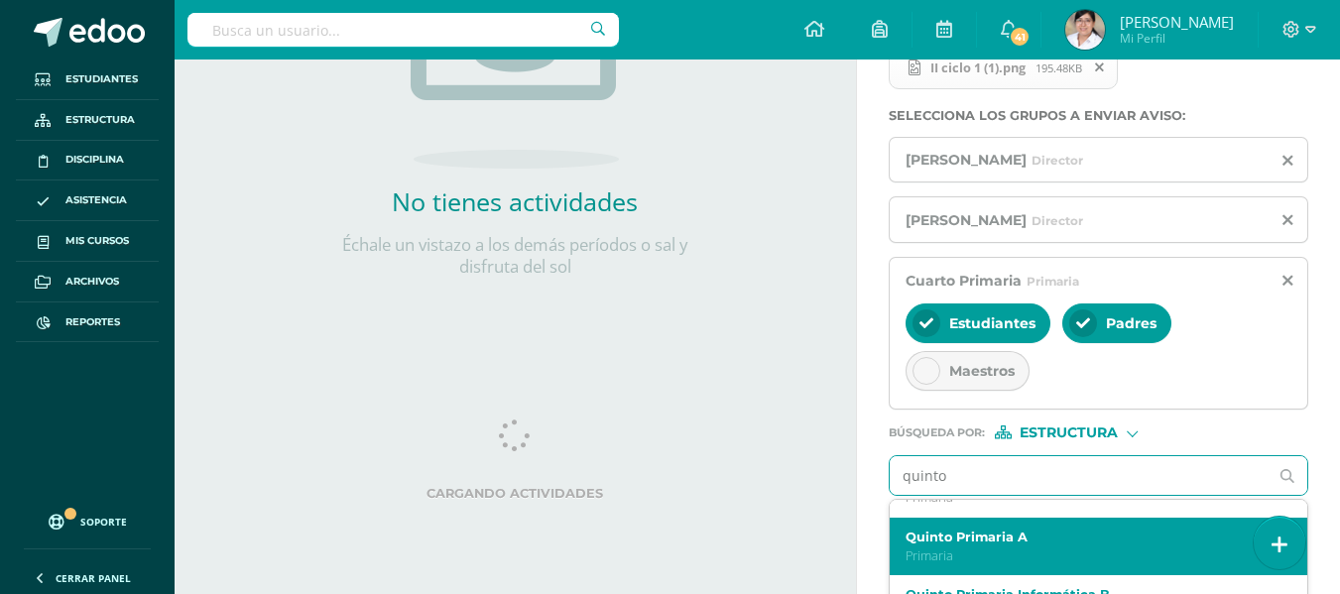
click at [1069, 532] on label "Quinto Primaria A" at bounding box center [1091, 537] width 371 height 15
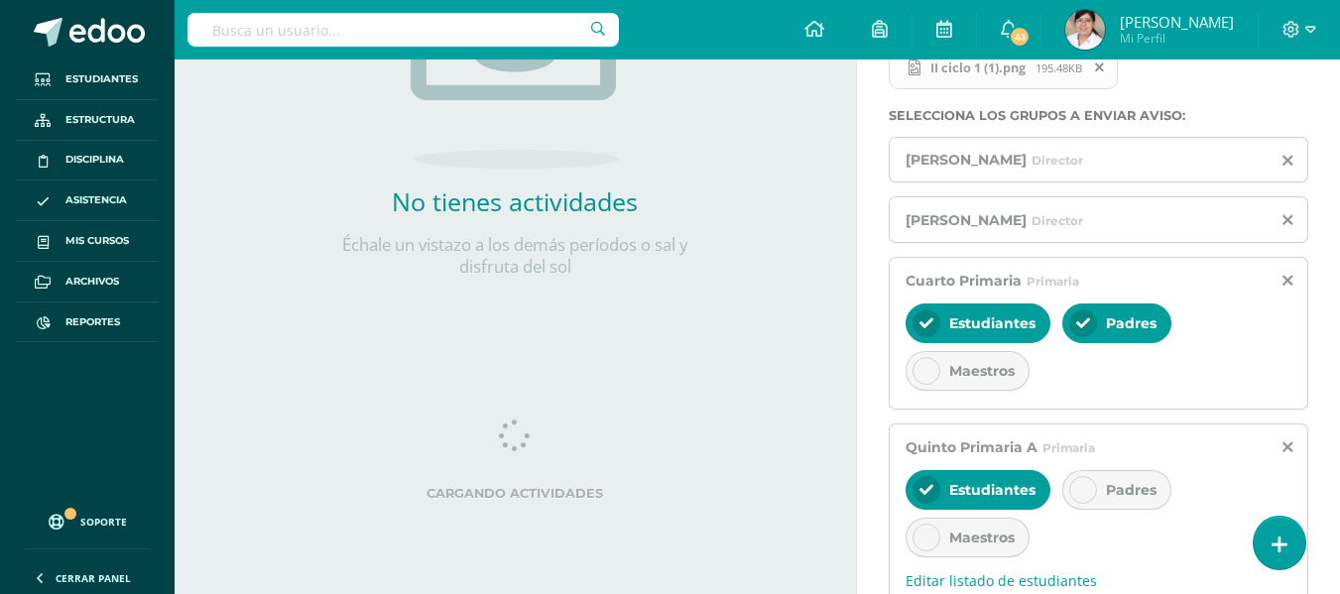
scroll to position [0, 0]
click at [1095, 488] on div at bounding box center [1084, 490] width 28 height 28
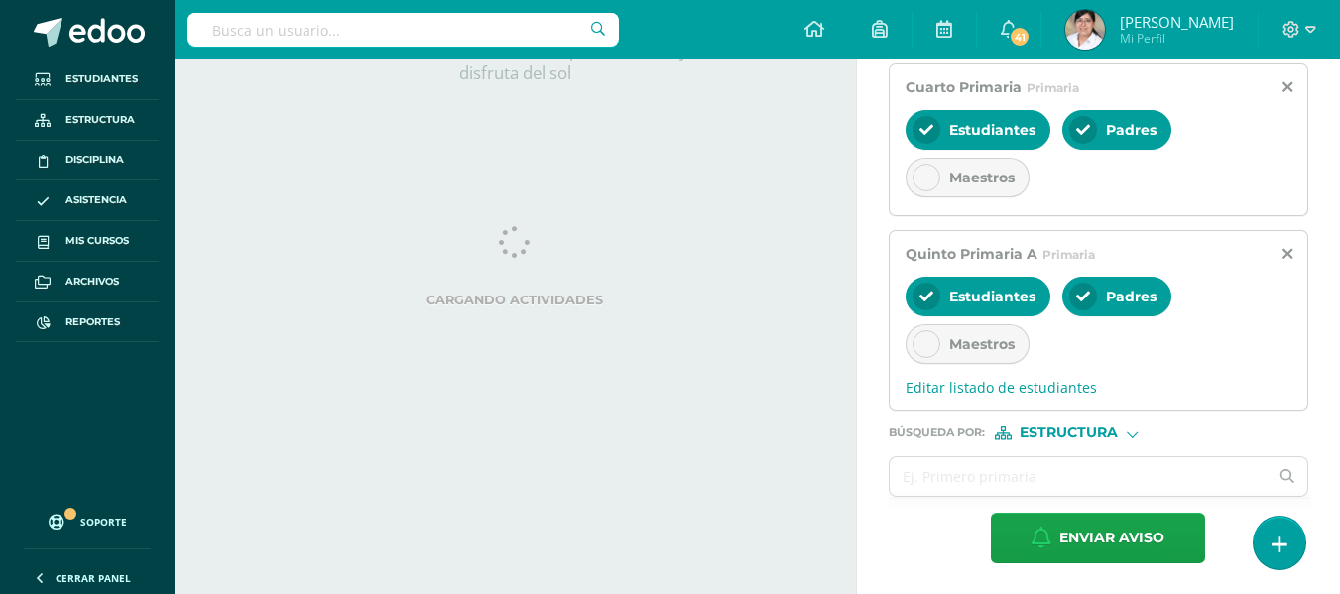
scroll to position [616, 0]
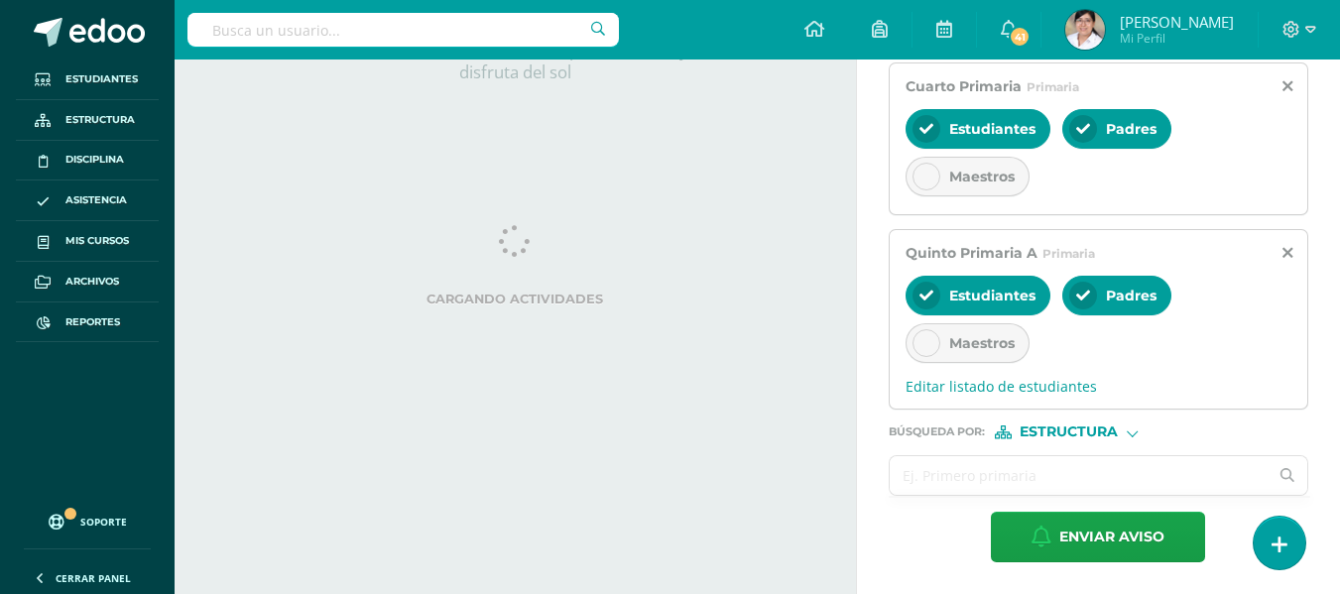
click at [1059, 472] on input "text" at bounding box center [1079, 475] width 379 height 39
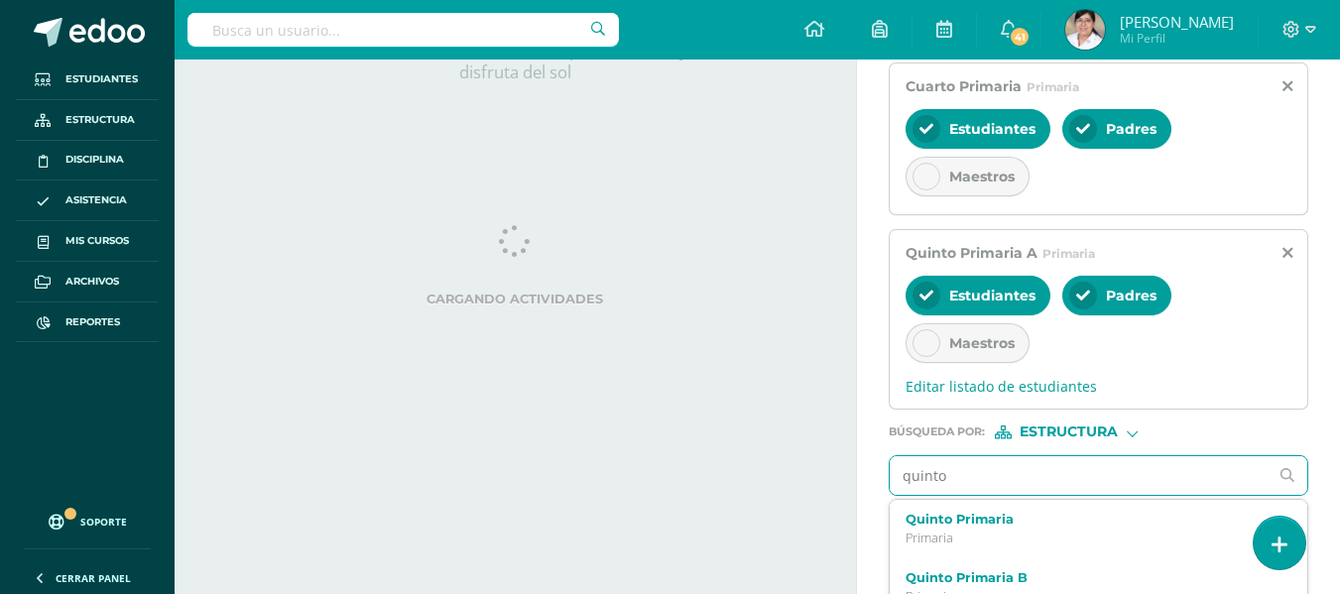
type input "quinto b"
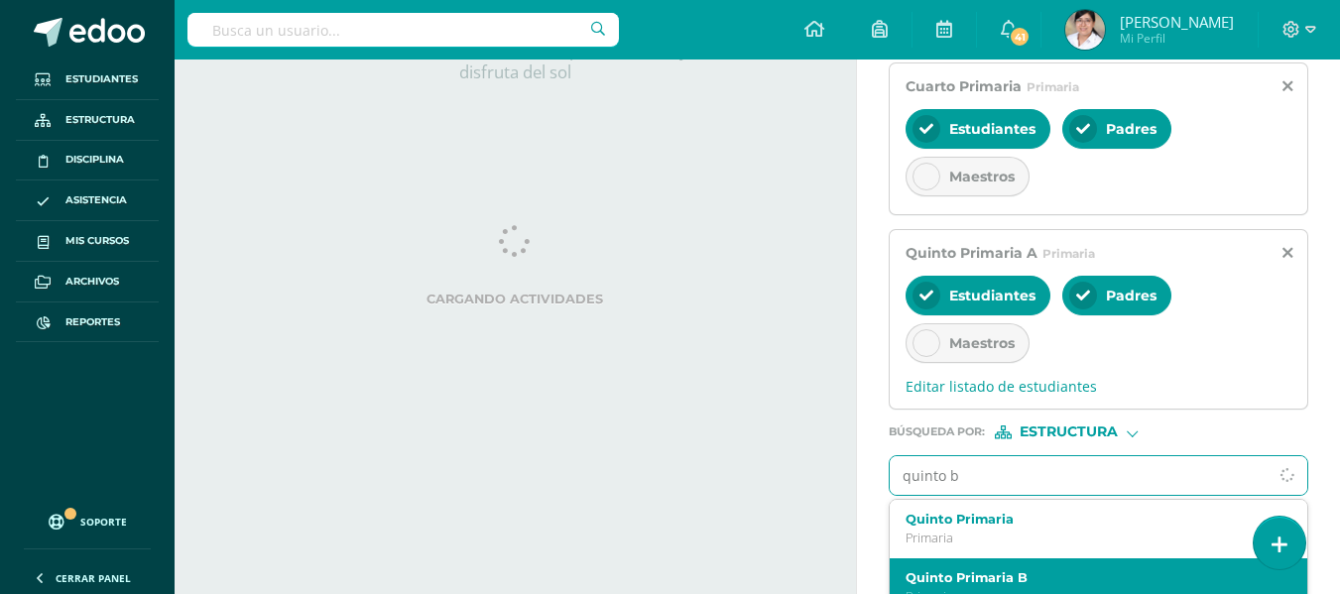
click at [1056, 578] on div "Quinto Primaria B Primaria" at bounding box center [1091, 588] width 371 height 35
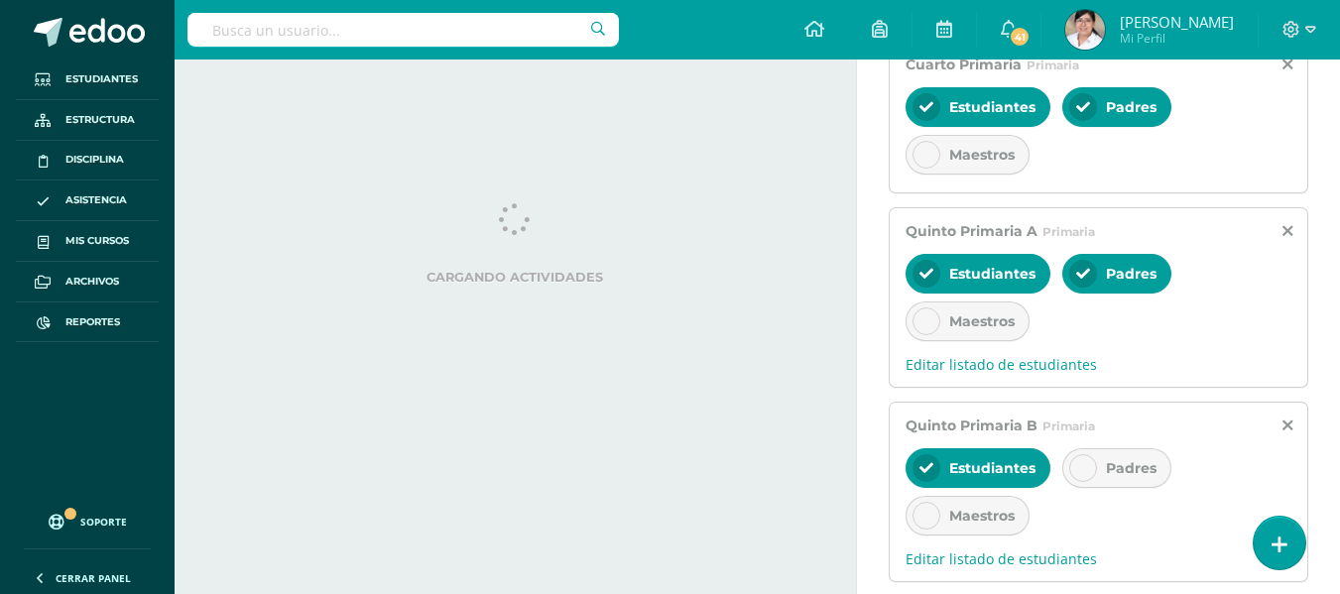
click at [1089, 467] on icon at bounding box center [1084, 468] width 14 height 14
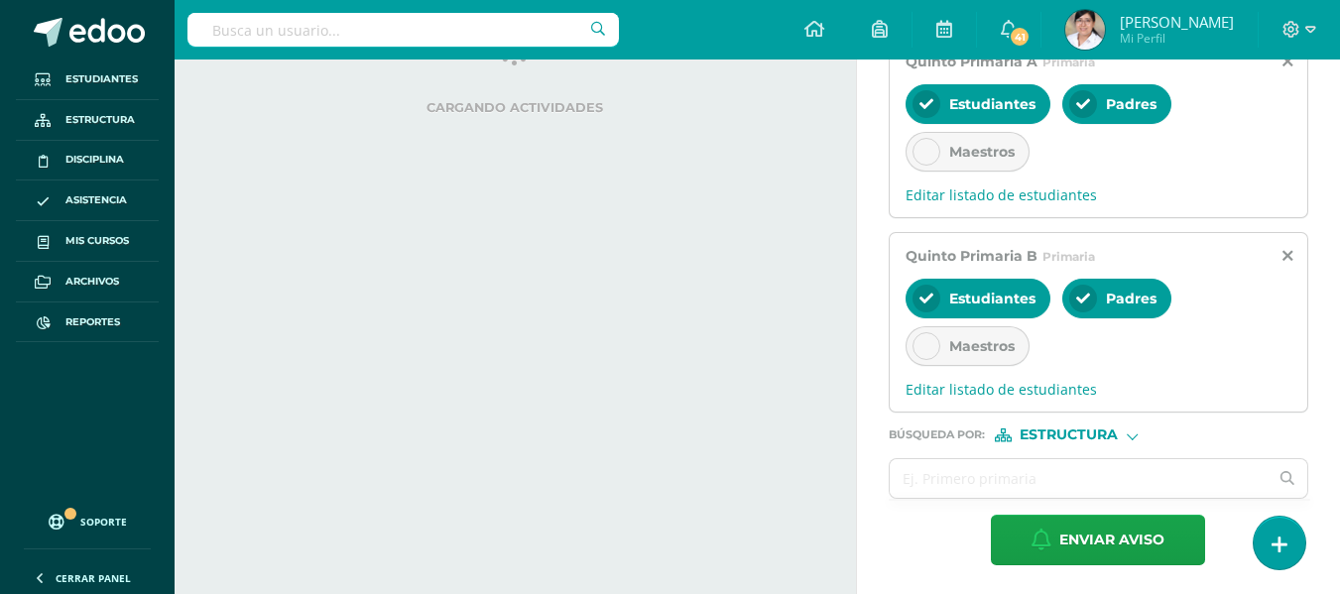
scroll to position [811, 0]
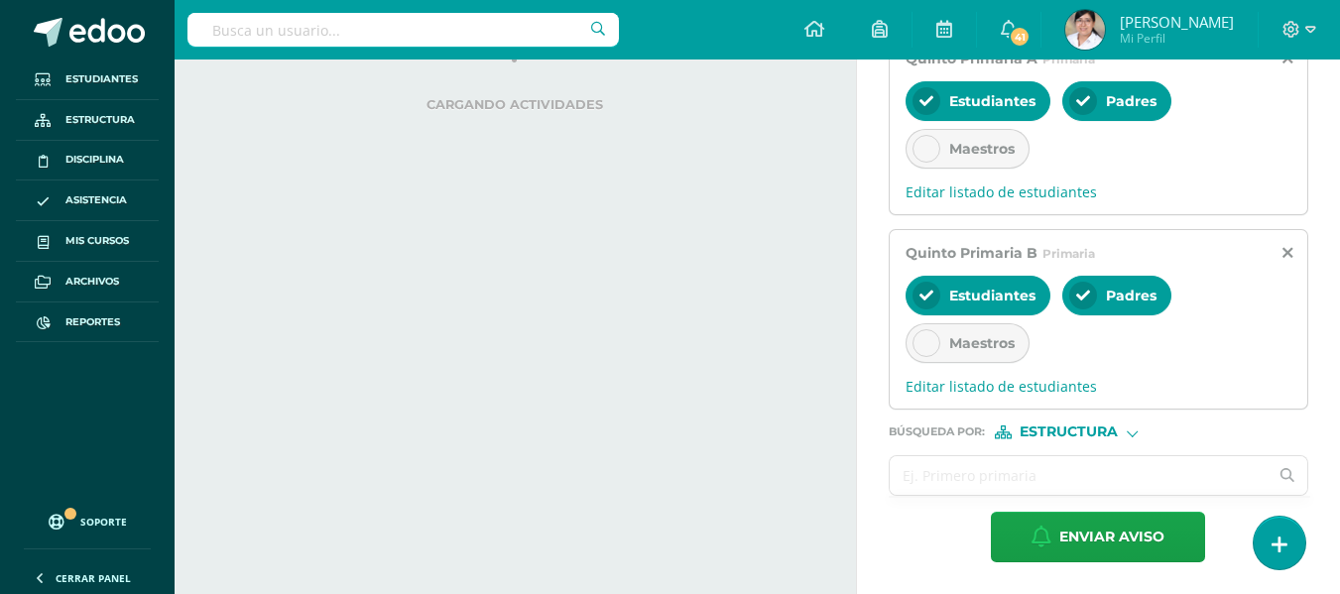
click at [1065, 472] on input "text" at bounding box center [1079, 475] width 379 height 39
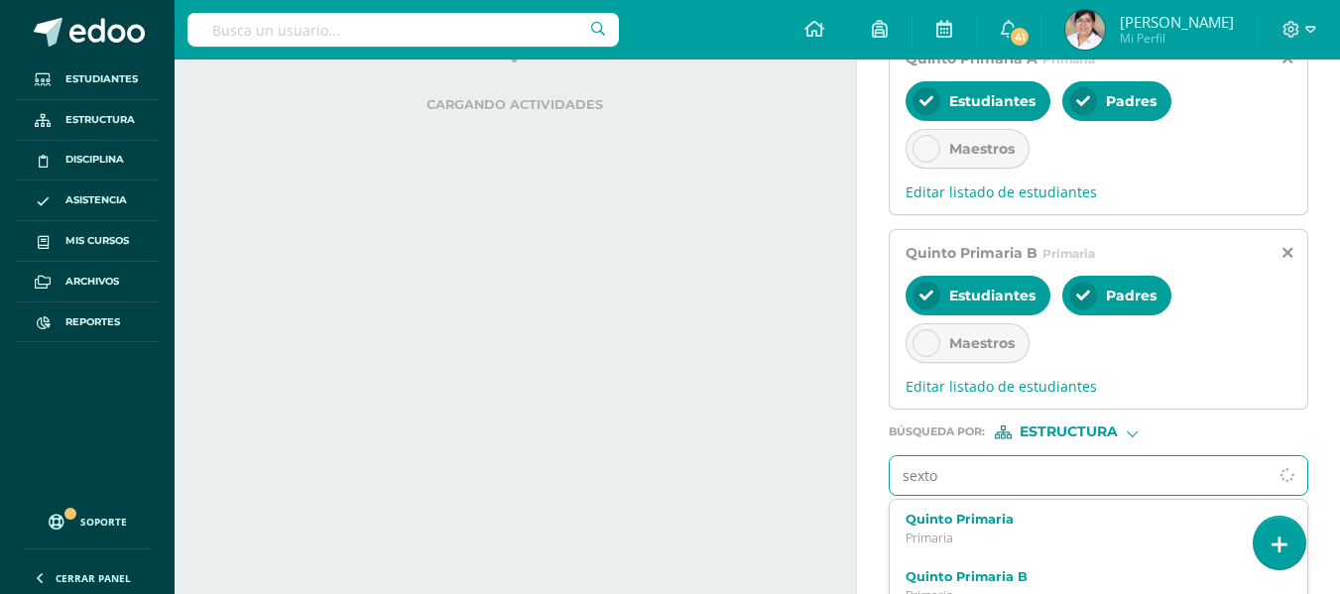
type input "sexto a"
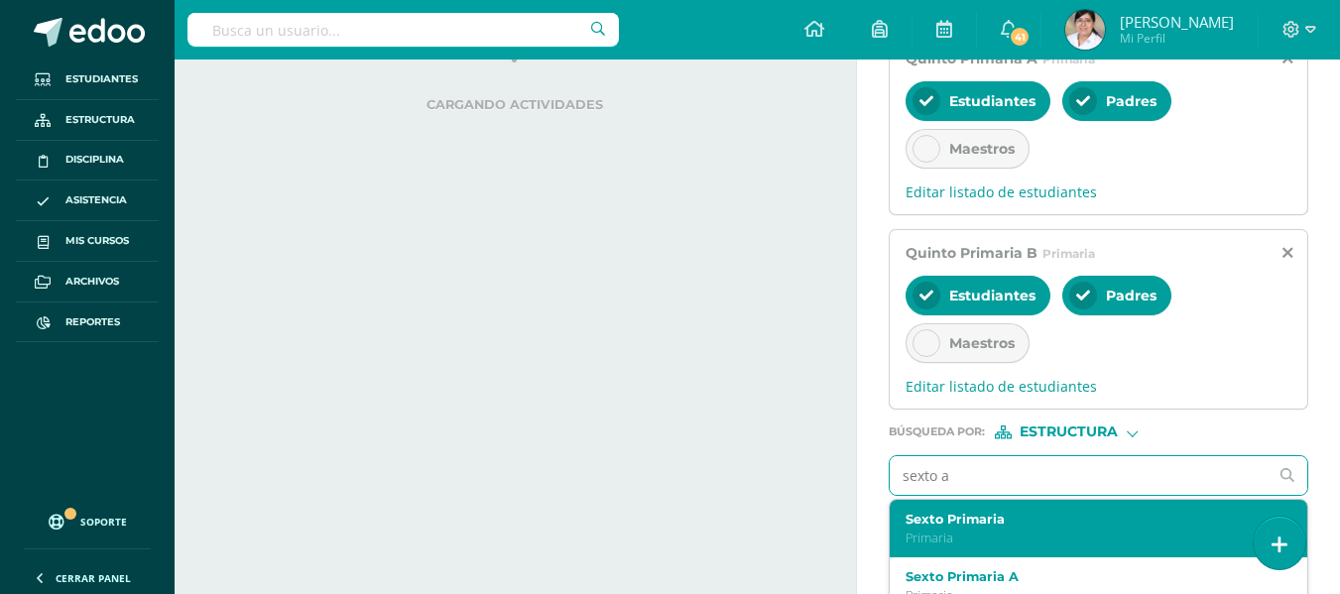
click at [1055, 506] on div "Sexto Primaria Primaria" at bounding box center [1099, 529] width 418 height 59
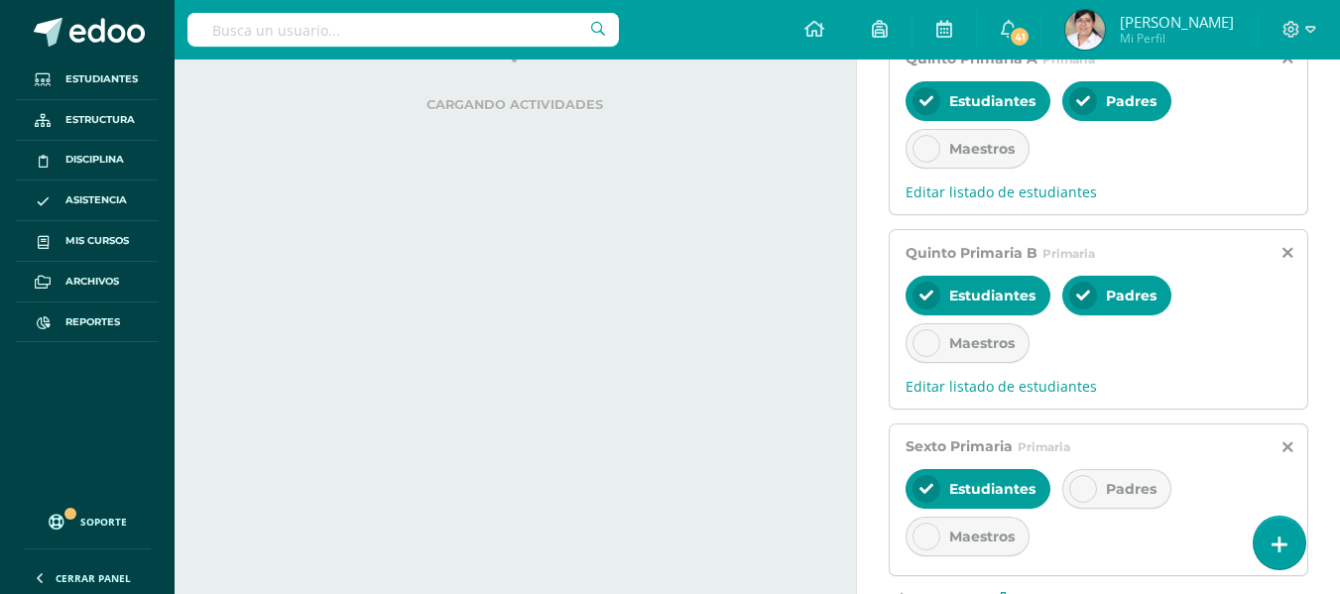
click at [1113, 485] on span "Padres" at bounding box center [1131, 489] width 51 height 18
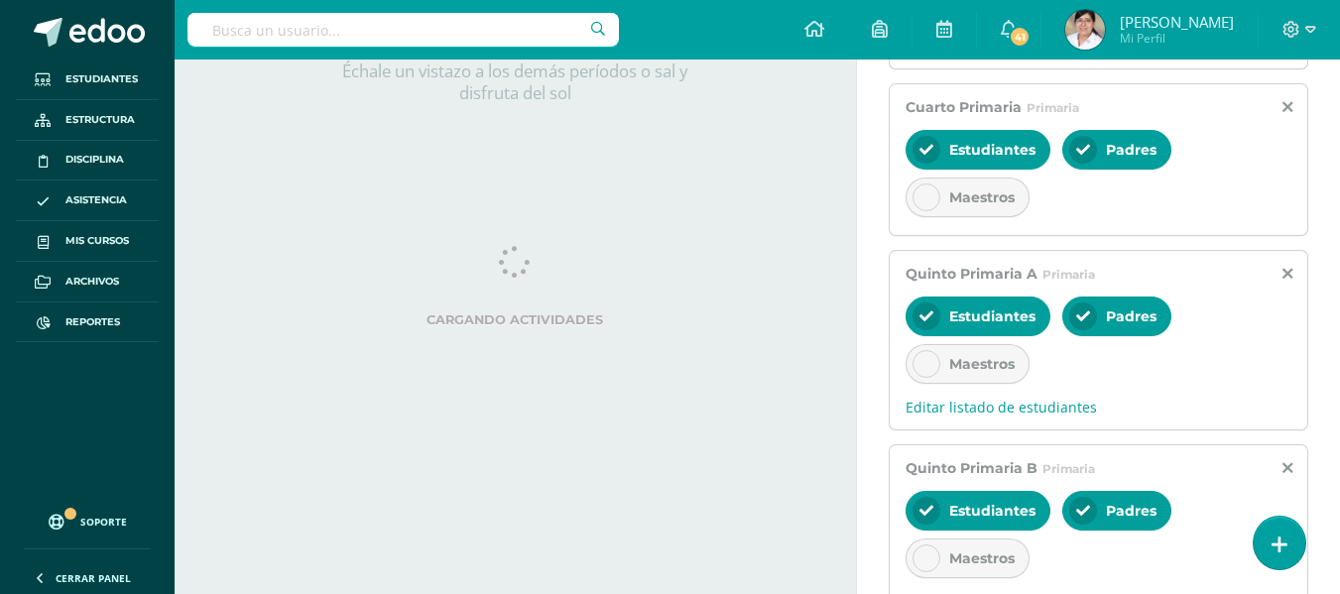
scroll to position [977, 0]
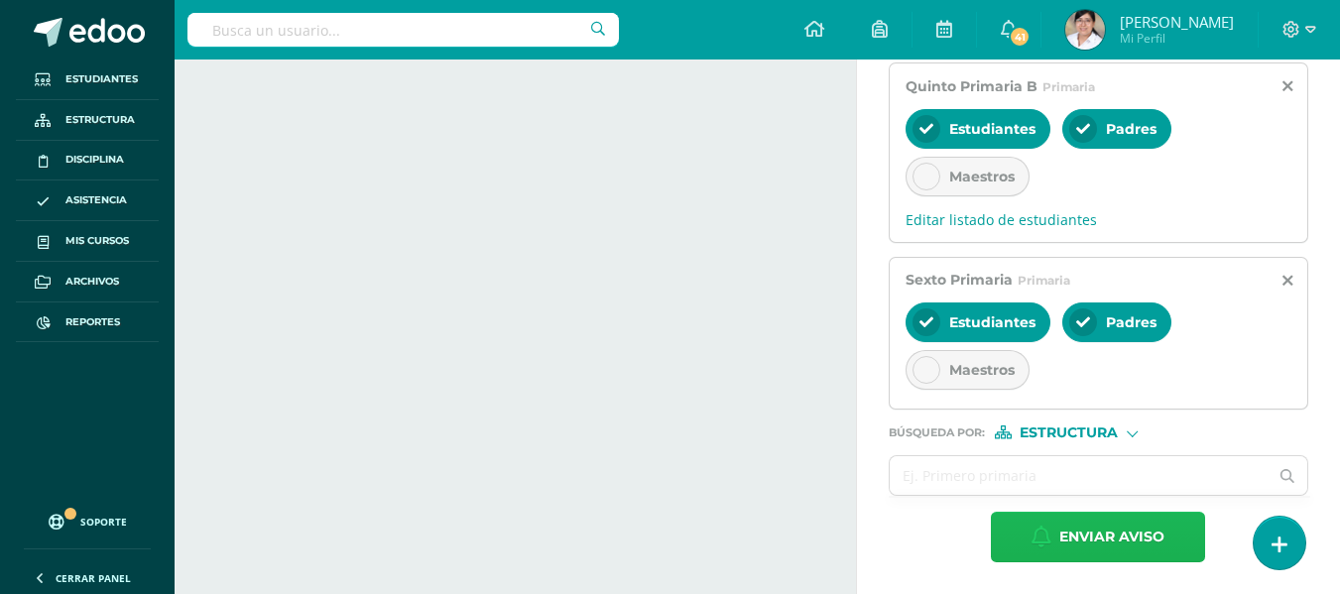
click at [1075, 530] on span "Enviar aviso" at bounding box center [1112, 537] width 105 height 49
